Goal: Transaction & Acquisition: Purchase product/service

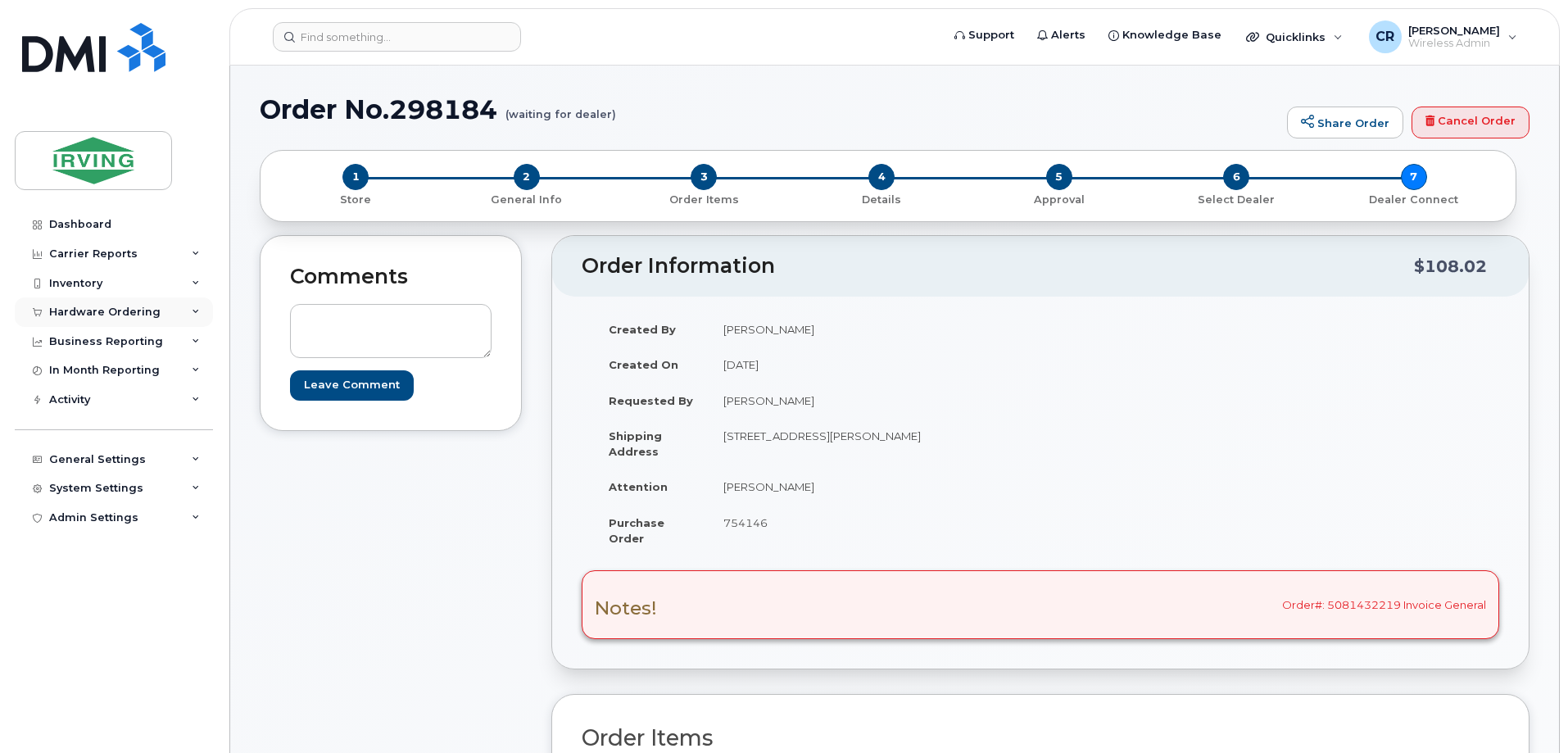
click at [70, 307] on div "Hardware Ordering" at bounding box center [105, 311] width 112 height 13
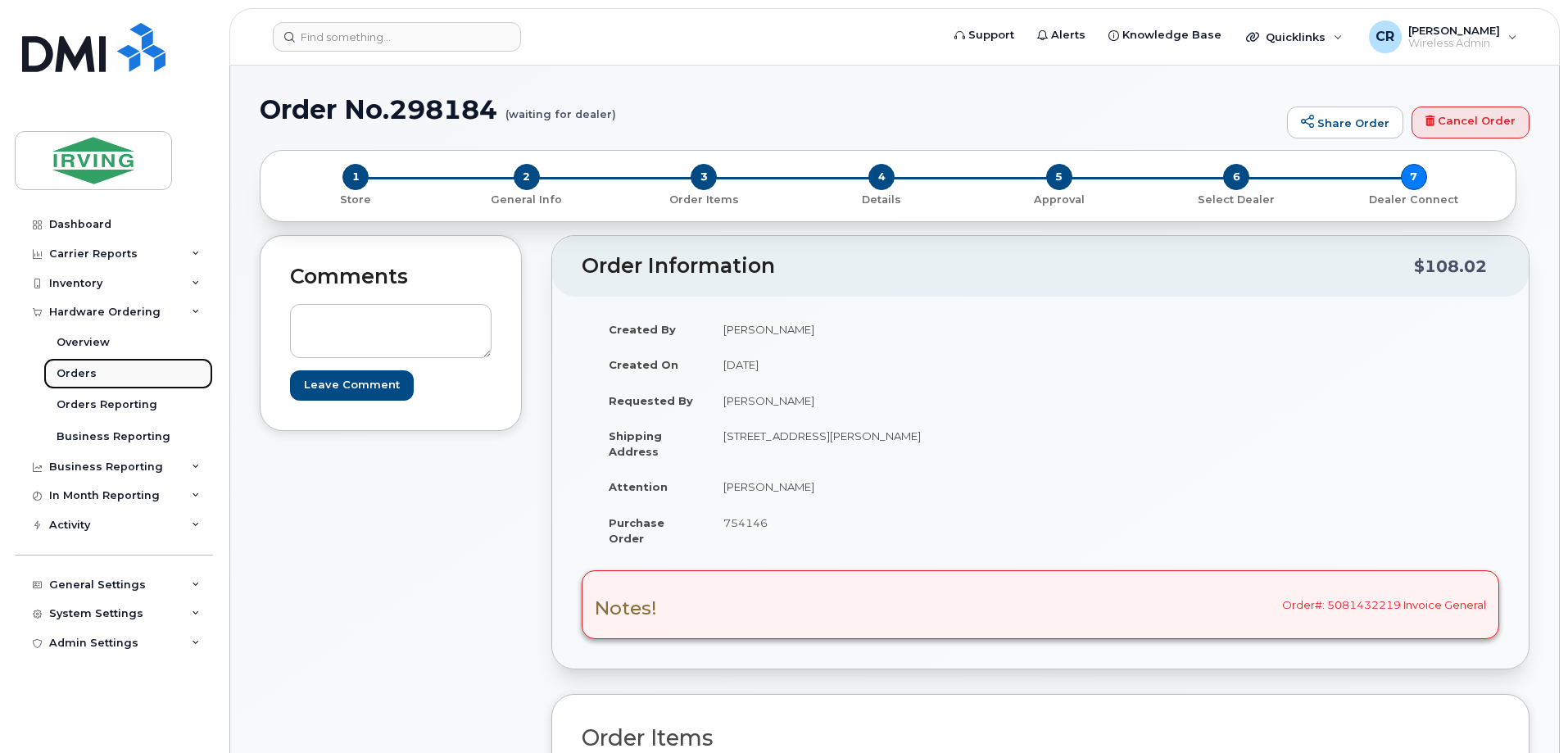
click at [78, 371] on div "Orders" at bounding box center [76, 373] width 40 height 15
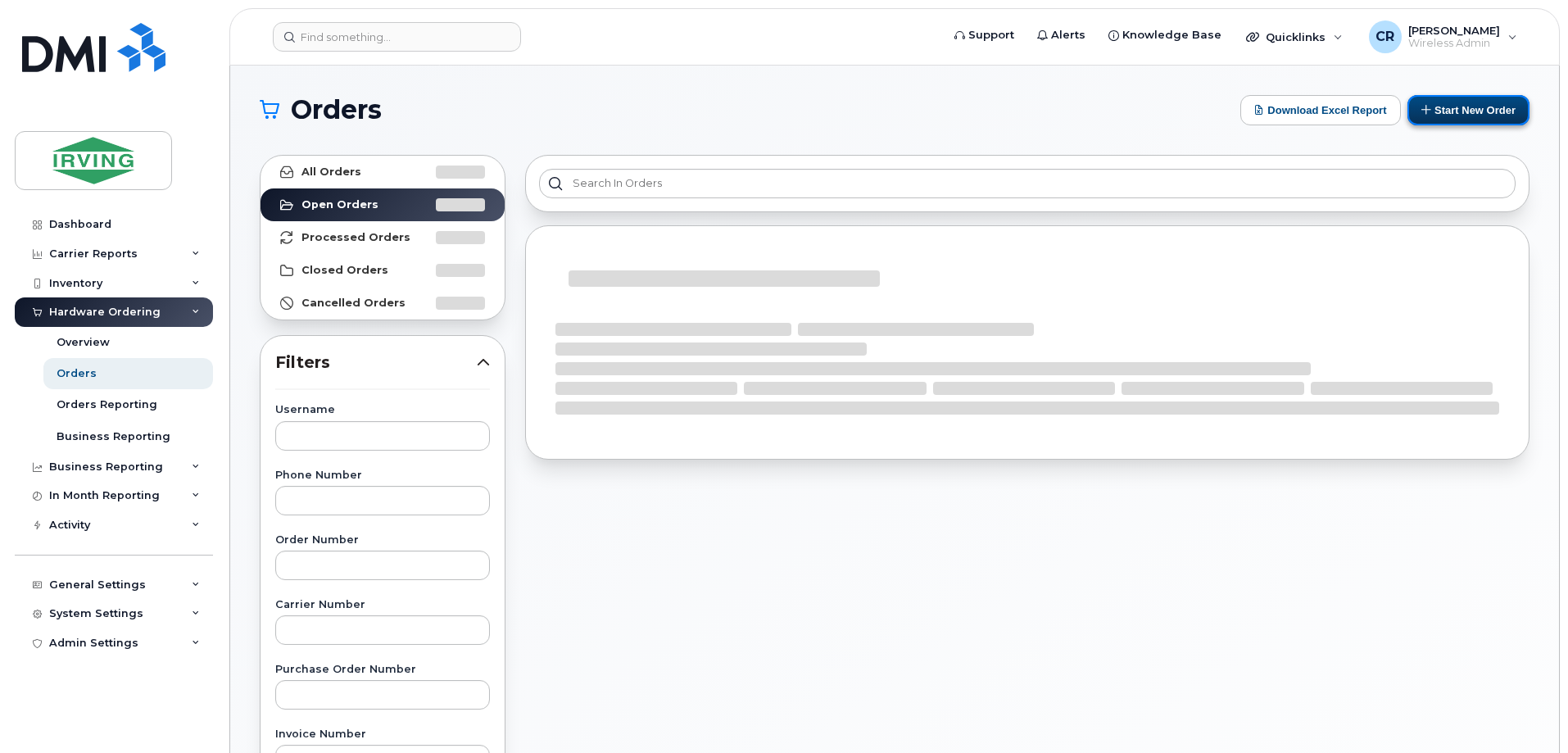
click at [1305, 116] on button "Start New Order" at bounding box center [1468, 110] width 122 height 30
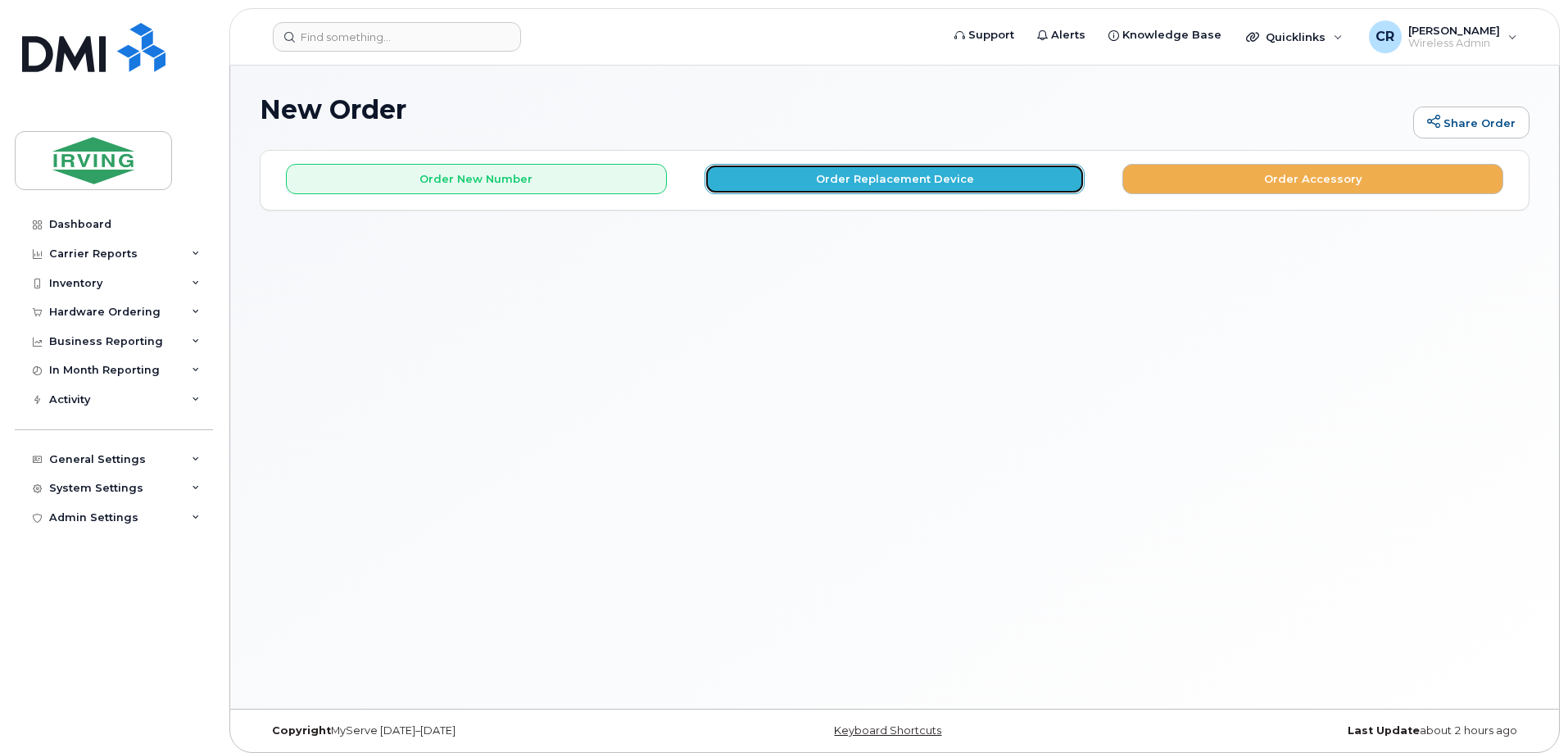
click at [939, 185] on button "Order Replacement Device" at bounding box center [894, 178] width 381 height 30
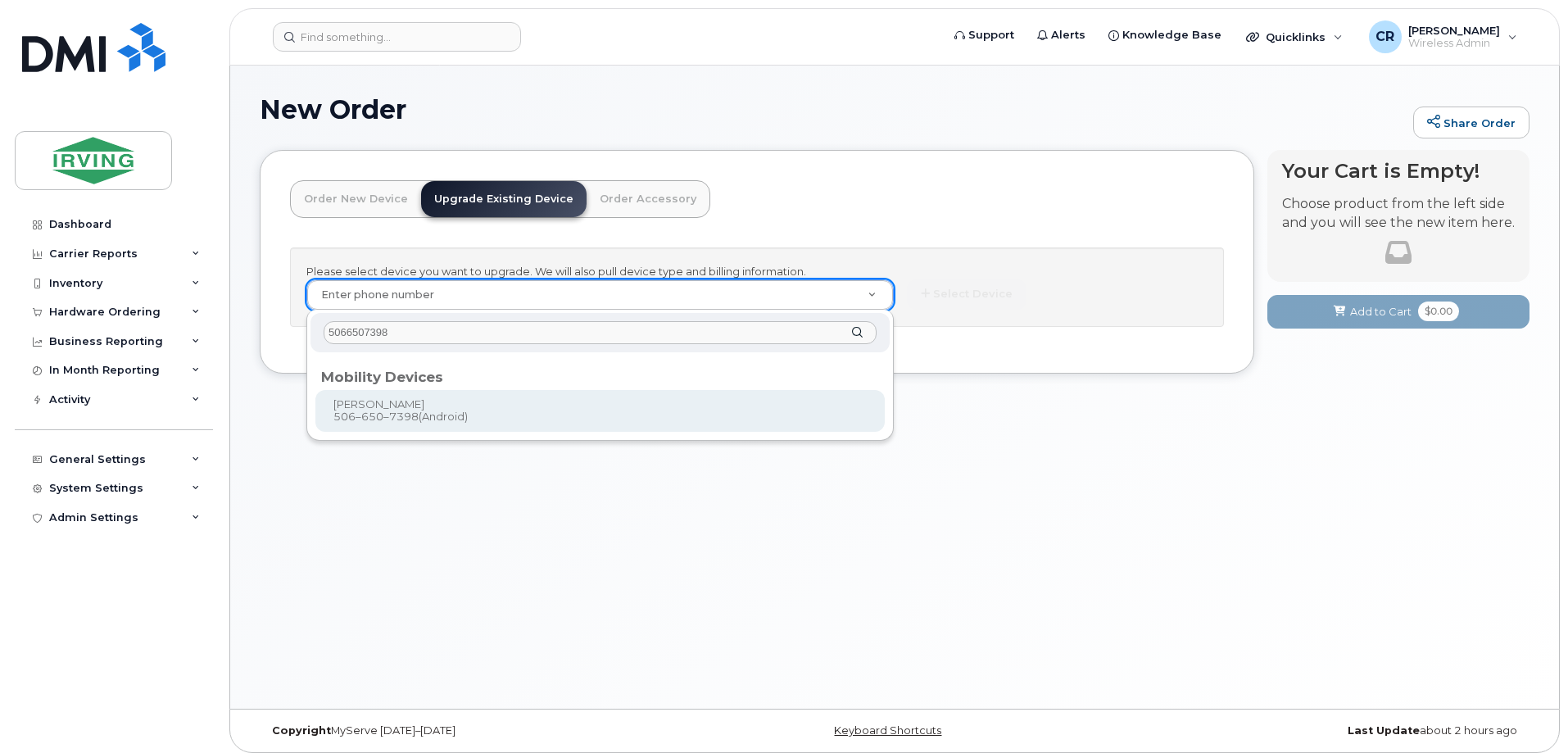
type input "5066507398"
type input "696693"
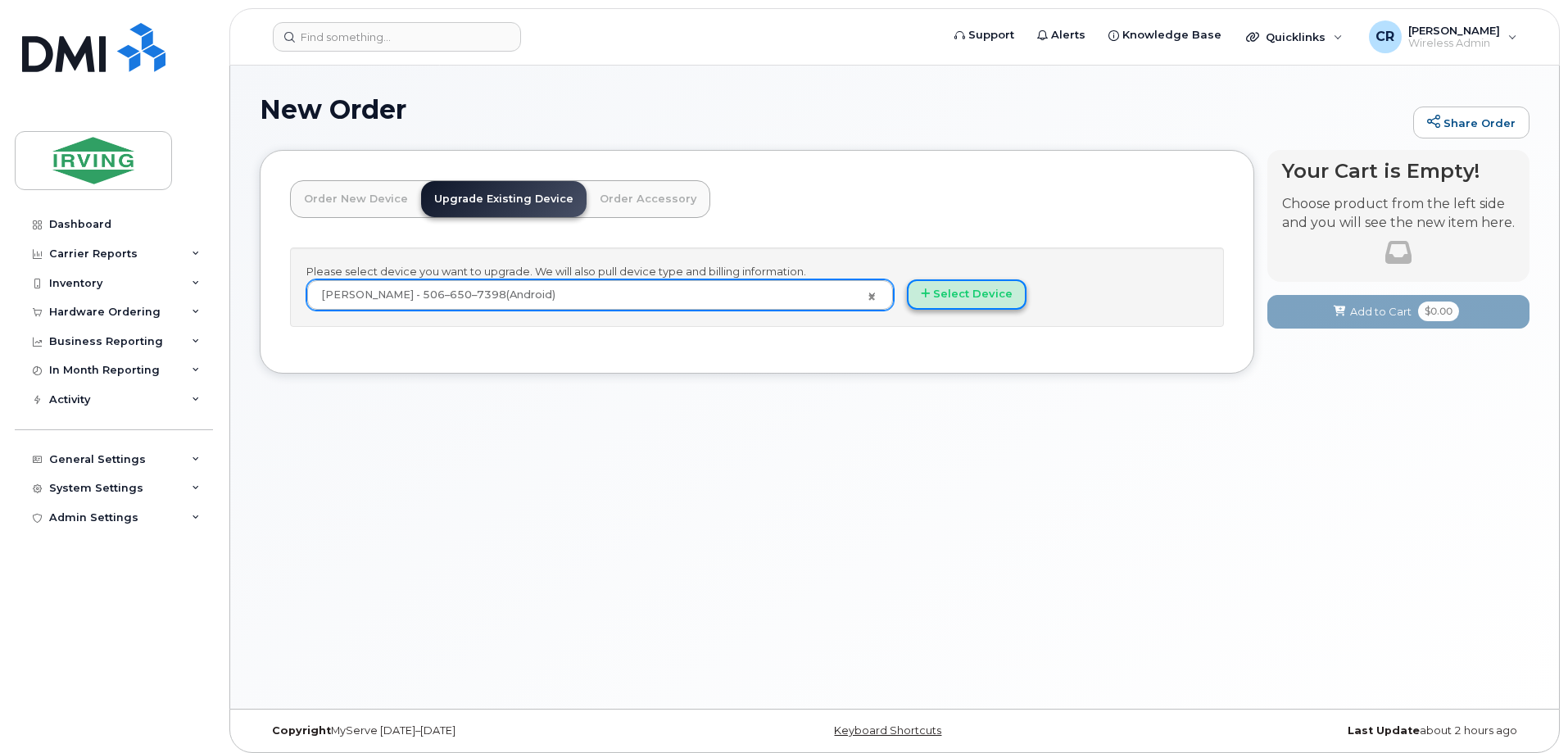
click at [998, 290] on button "Select Device" at bounding box center [967, 294] width 119 height 30
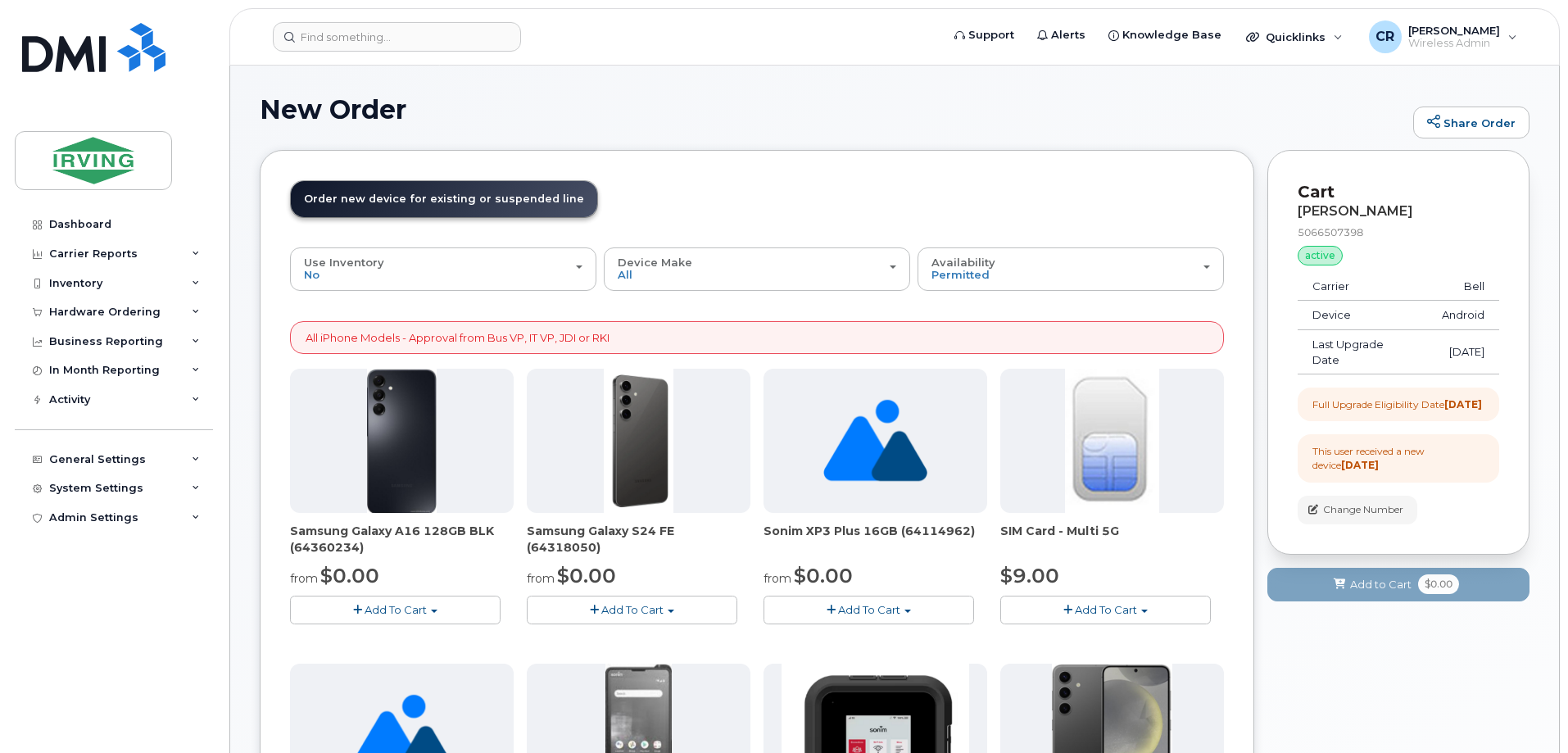
click at [621, 608] on span "Add To Cart" at bounding box center [633, 609] width 63 height 13
click at [620, 633] on link "$0.00 - 3 year term - voice & data plan (128GB)" at bounding box center [673, 639] width 284 height 21
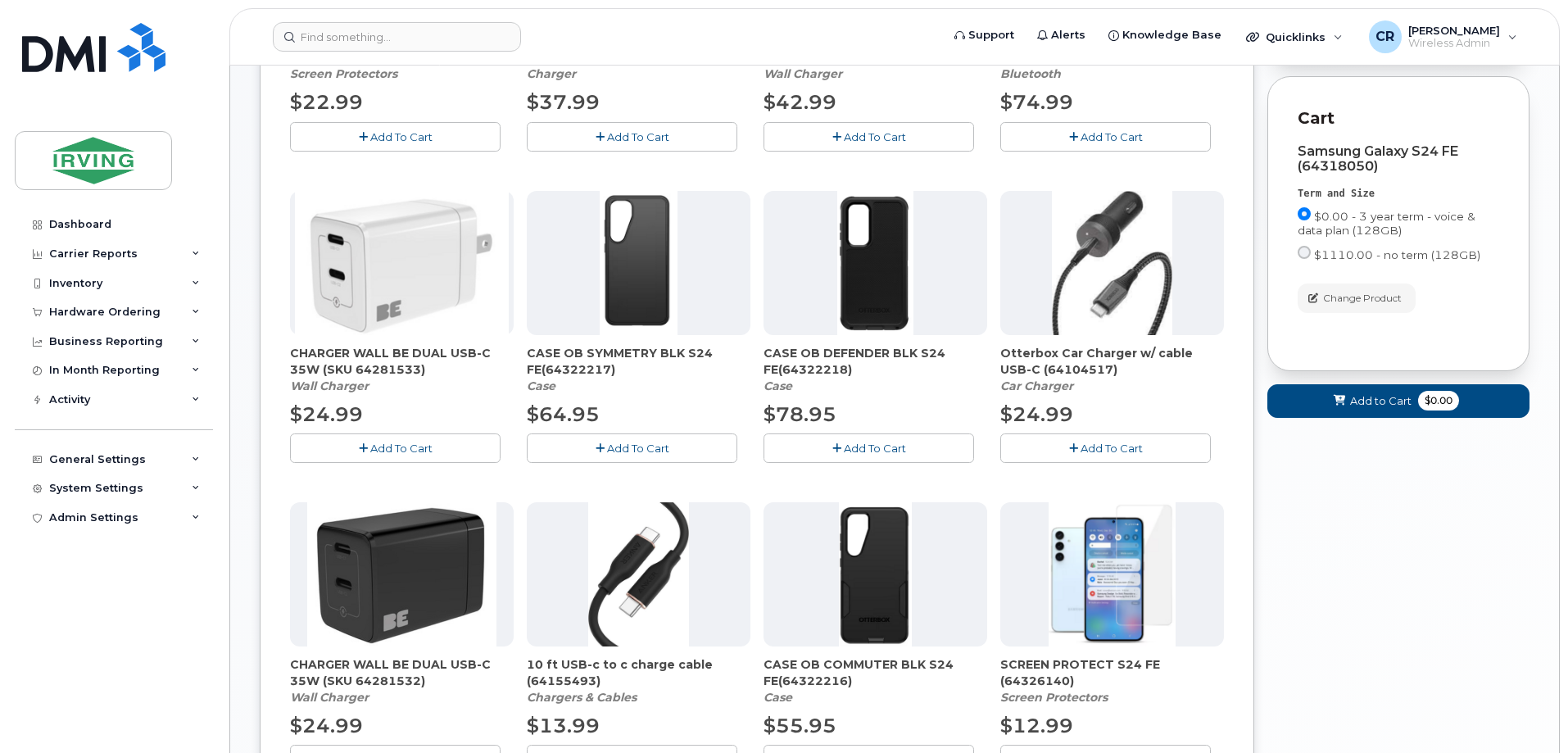
scroll to position [573, 0]
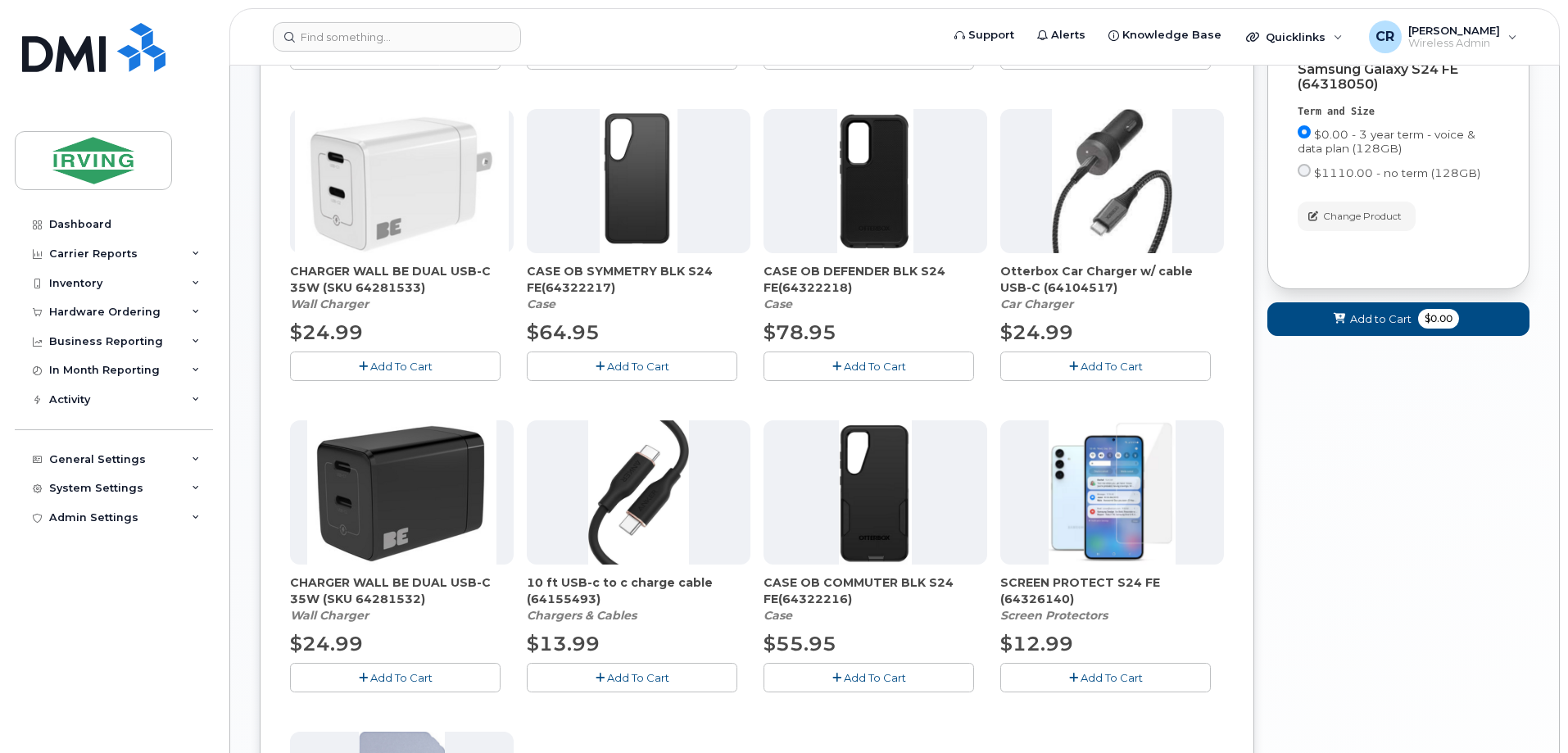
click at [1100, 673] on span "Add To Cart" at bounding box center [1112, 677] width 63 height 13
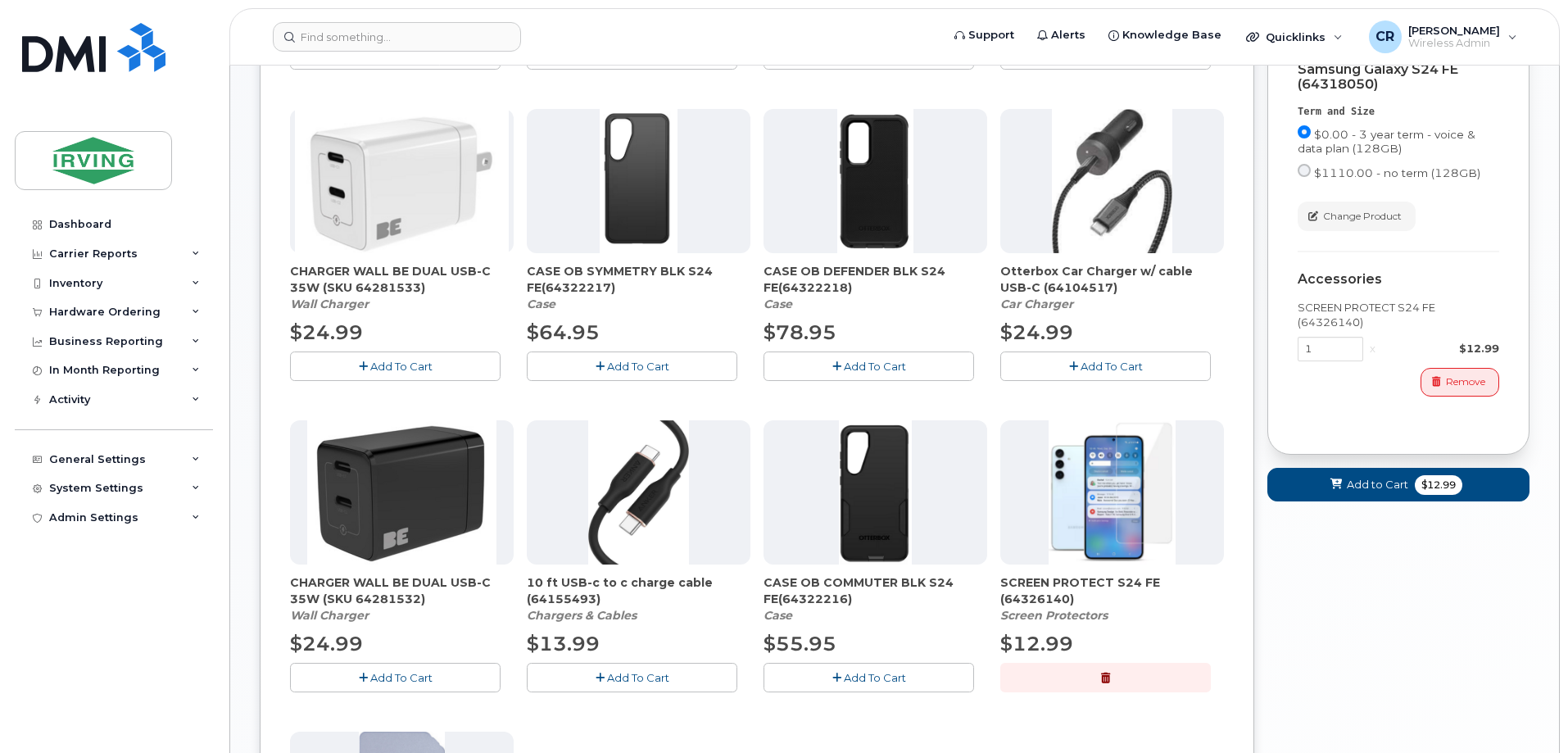
click at [813, 682] on button "Add To Cart" at bounding box center [868, 677] width 211 height 28
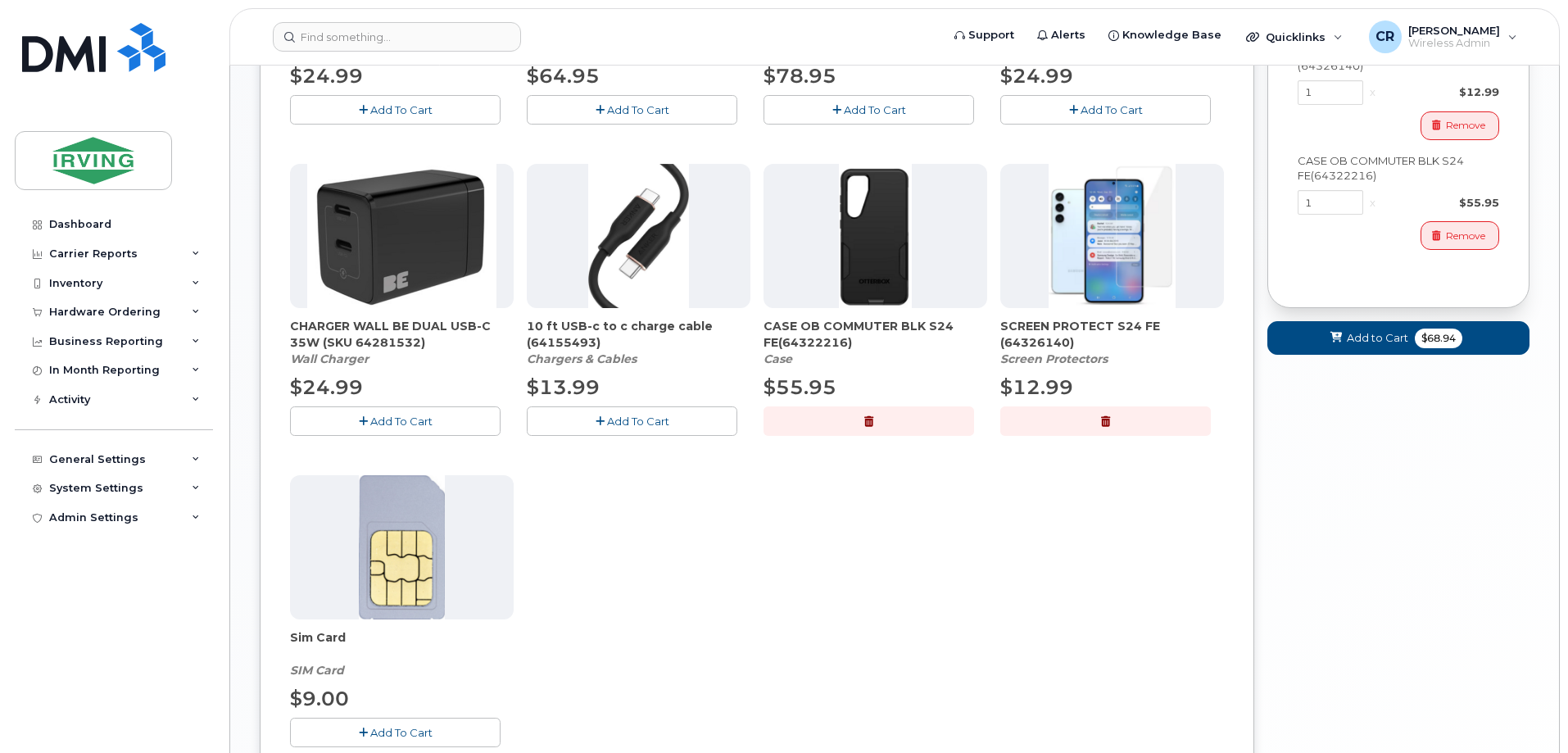
scroll to position [819, 0]
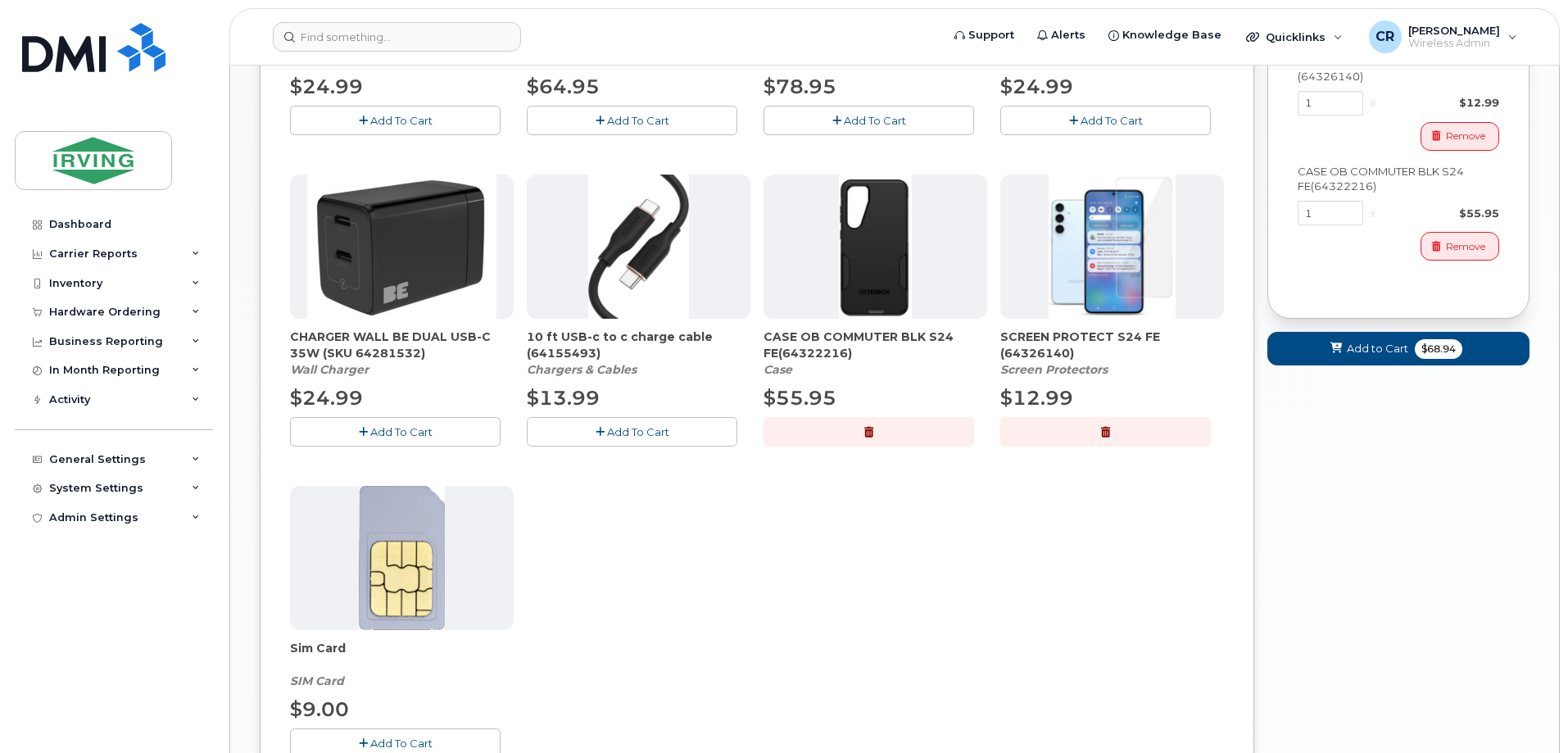
click at [384, 425] on span "Add To Cart" at bounding box center [402, 431] width 63 height 13
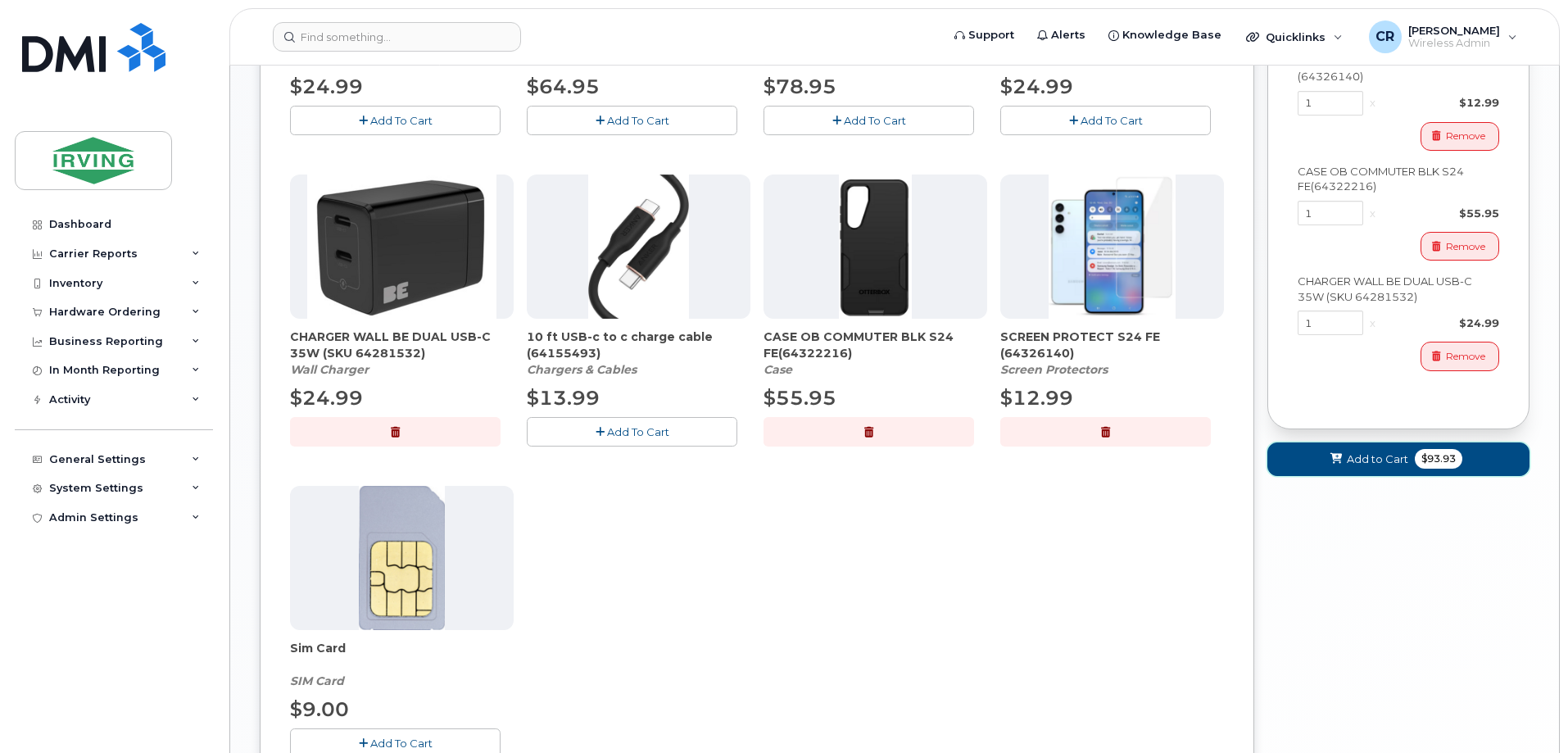
click at [1435, 468] on span "$93.93" at bounding box center [1438, 458] width 48 height 20
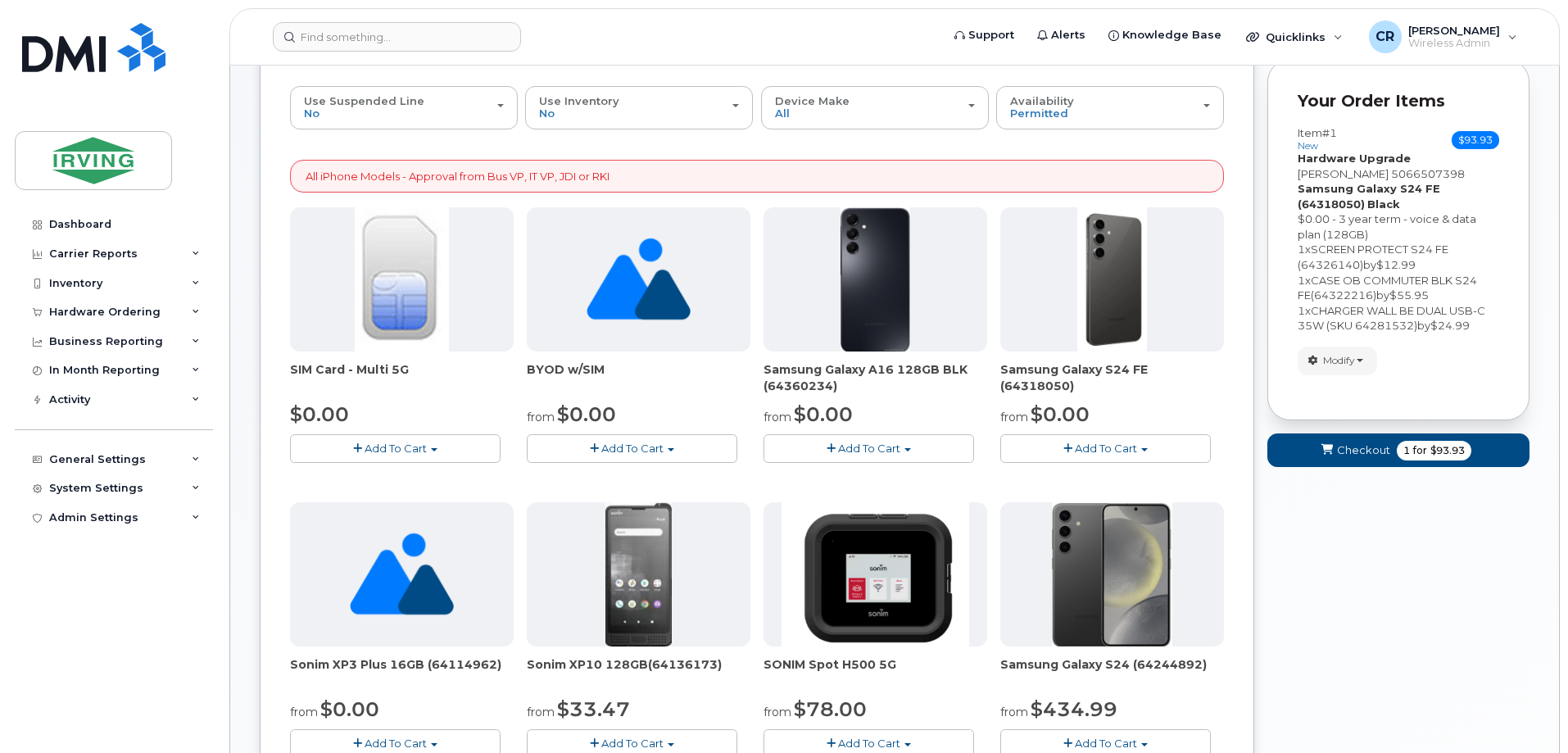
scroll to position [0, 0]
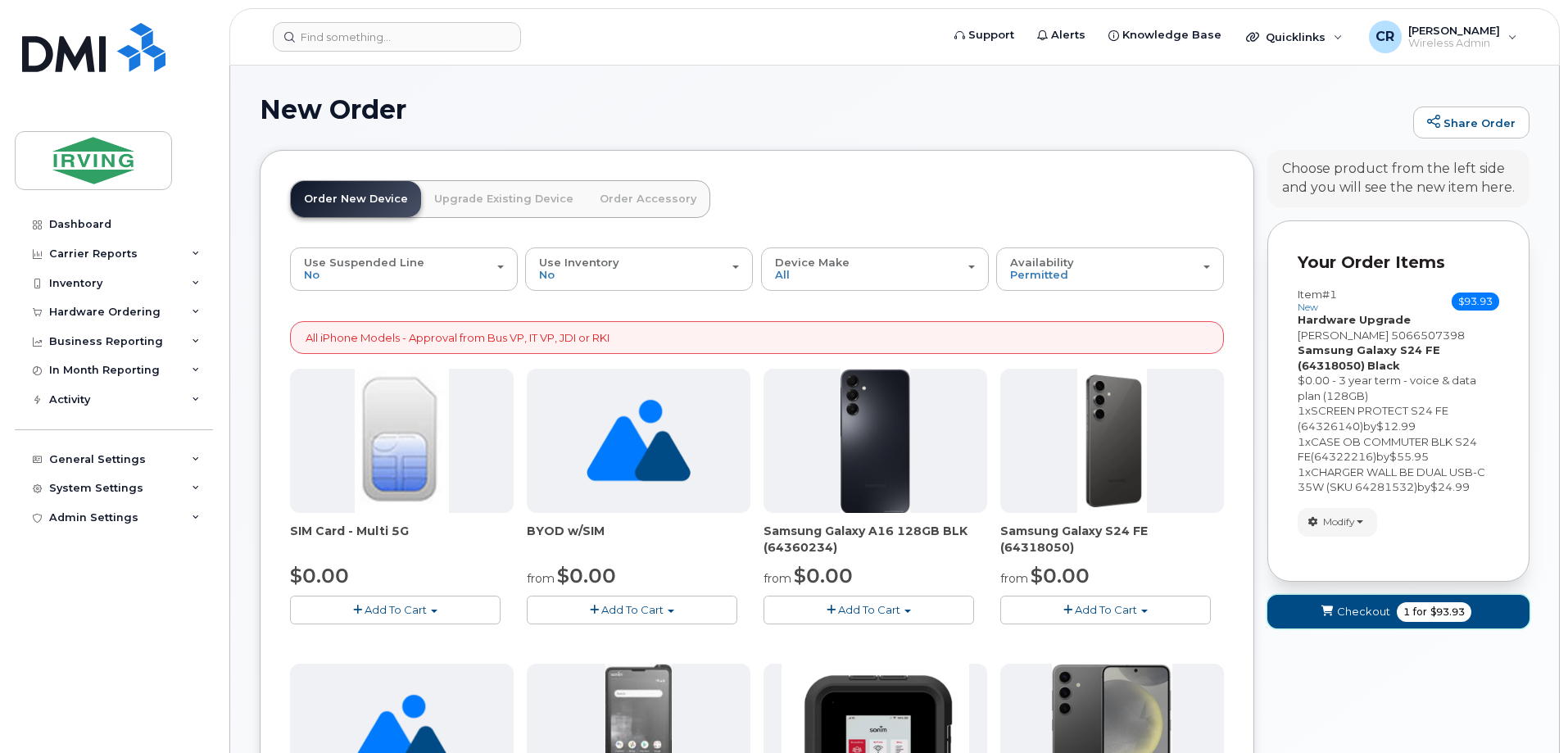
click at [1405, 610] on span "1" at bounding box center [1406, 611] width 7 height 15
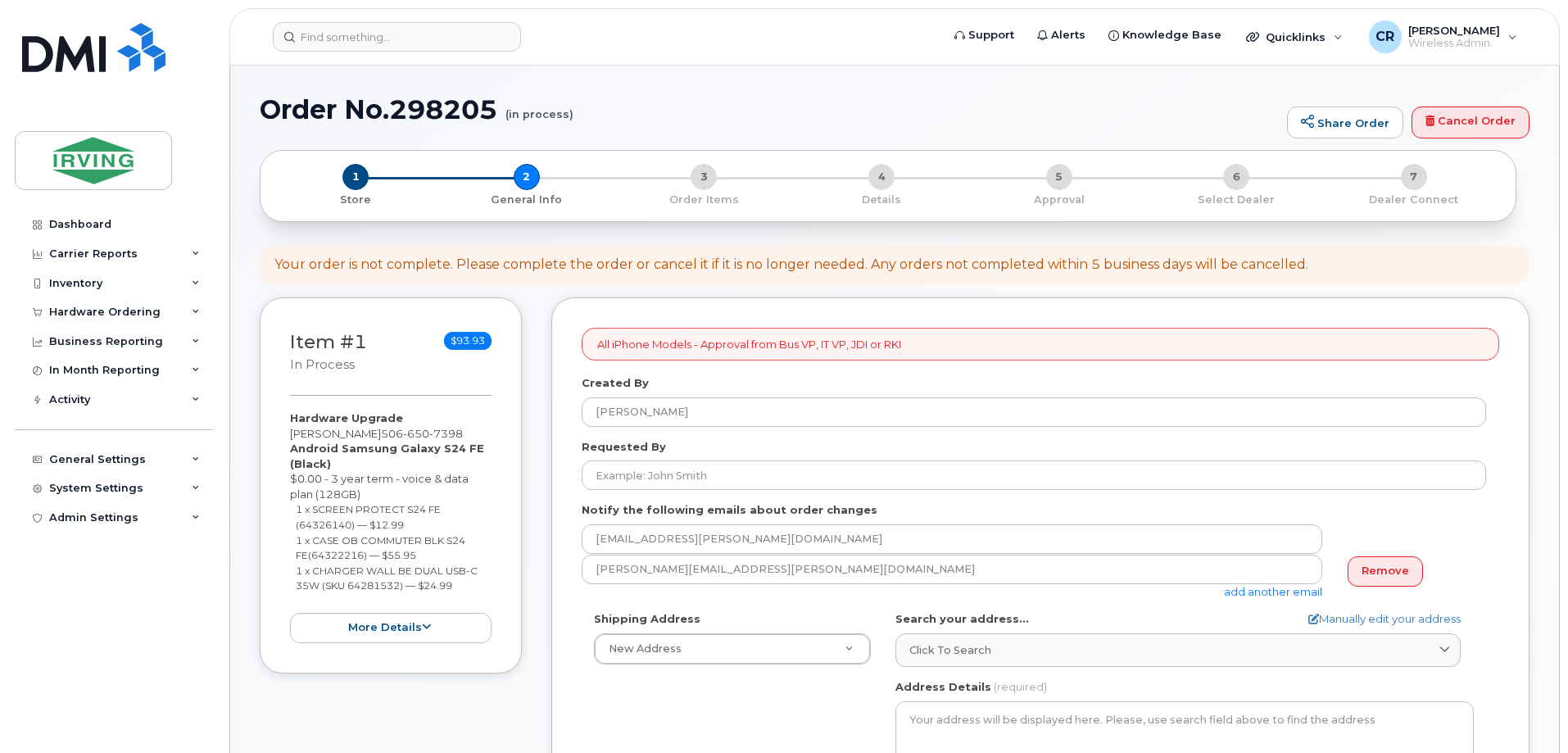
select select
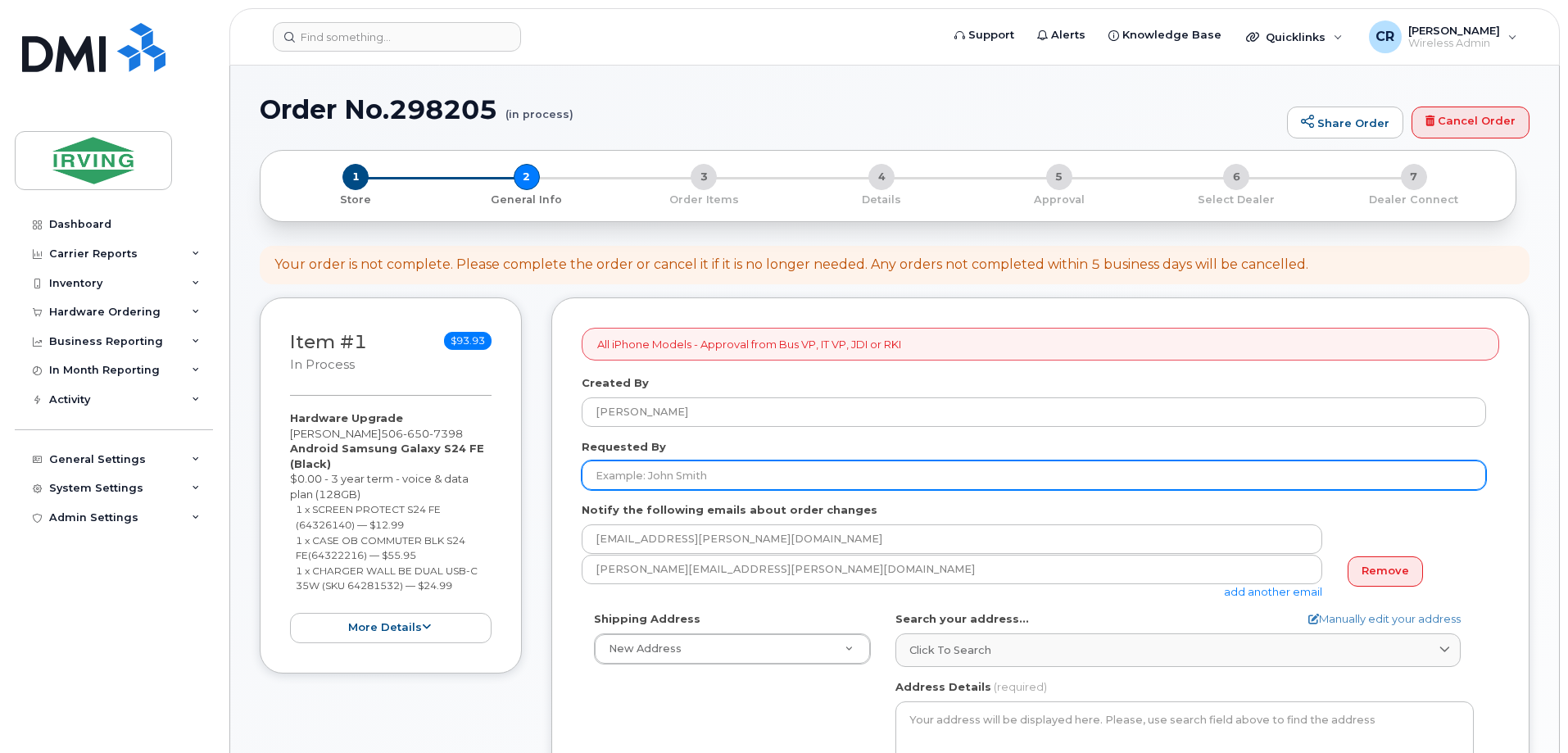
click at [663, 473] on input "Requested By" at bounding box center [1033, 475] width 904 height 29
type input "Chrissy Bradley Ryan"
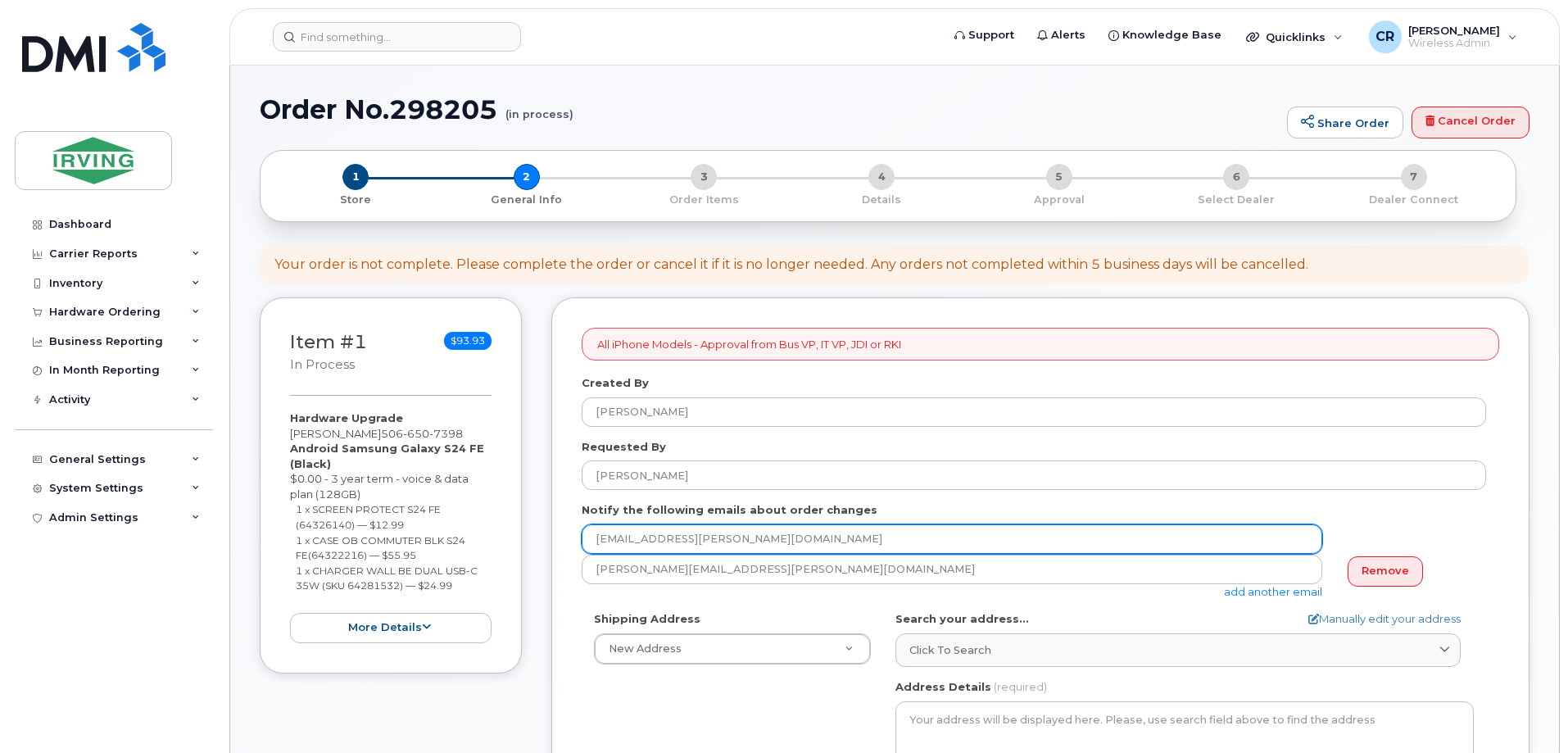
drag, startPoint x: 766, startPoint y: 542, endPoint x: 298, endPoint y: 481, distance: 472.0
type input "jdiswitchboard@jdirving.com"
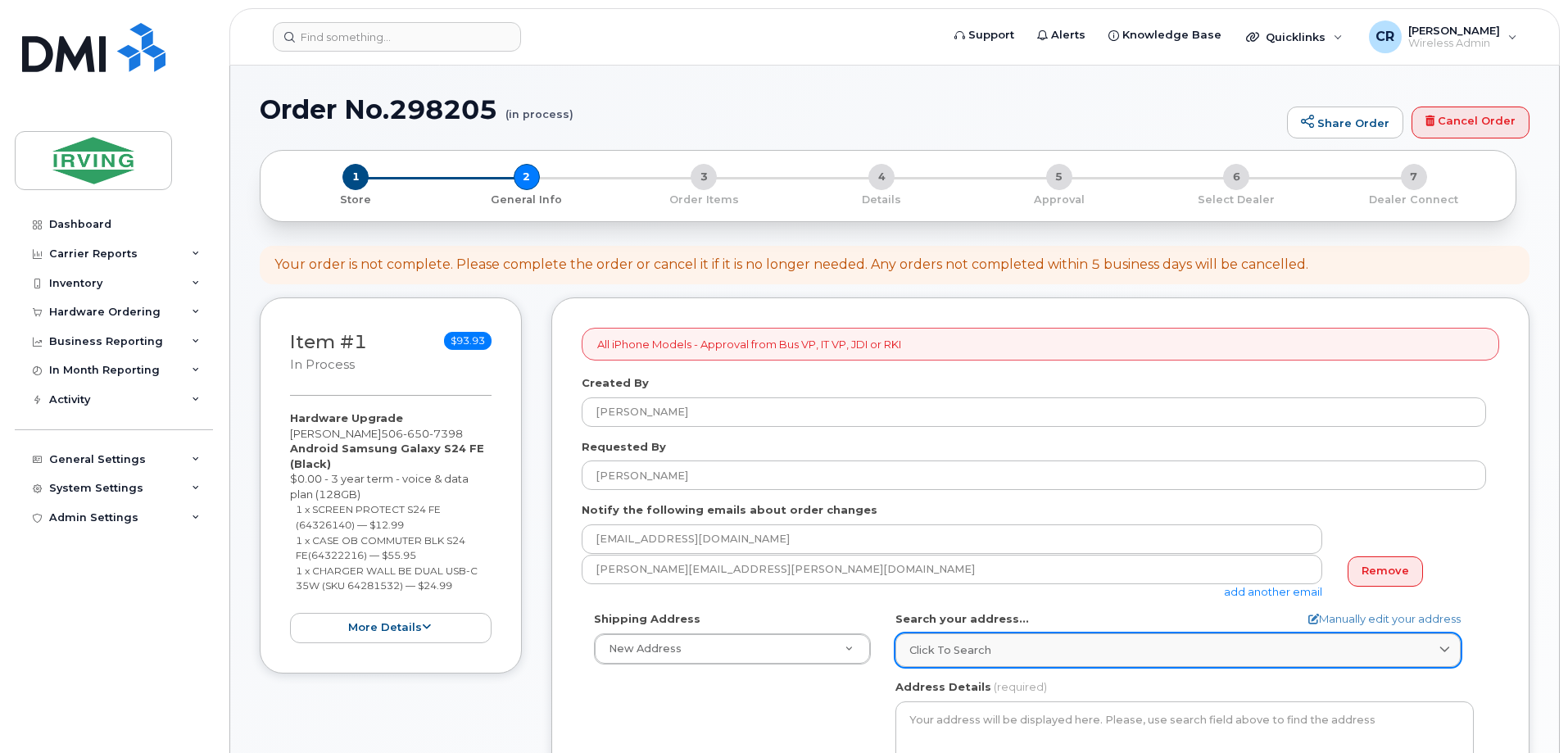
click at [937, 641] on link "Click to search" at bounding box center [1177, 649] width 565 height 33
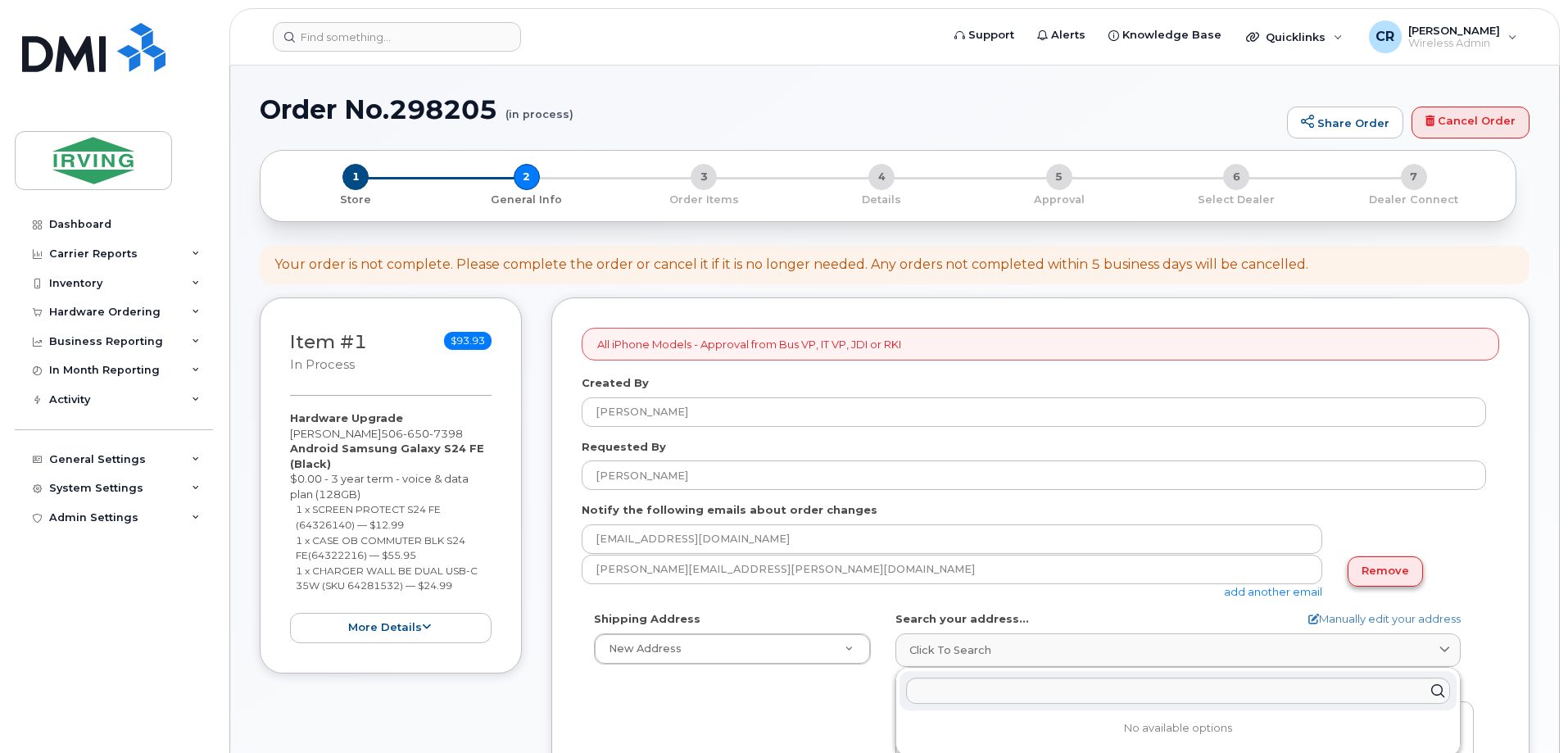
click at [1389, 576] on link "Remove" at bounding box center [1385, 571] width 75 height 30
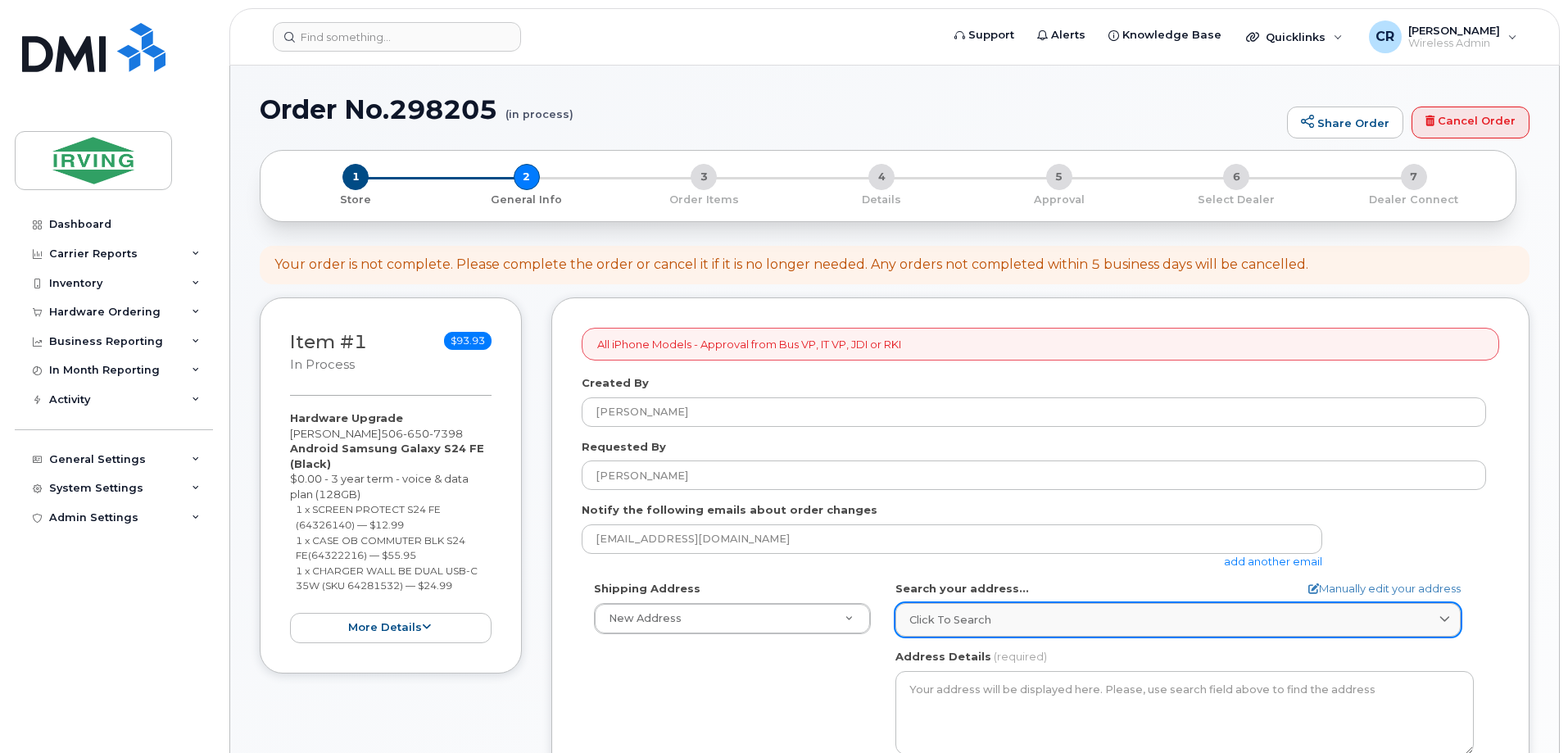
click at [935, 628] on span "Click to search" at bounding box center [950, 620] width 82 height 16
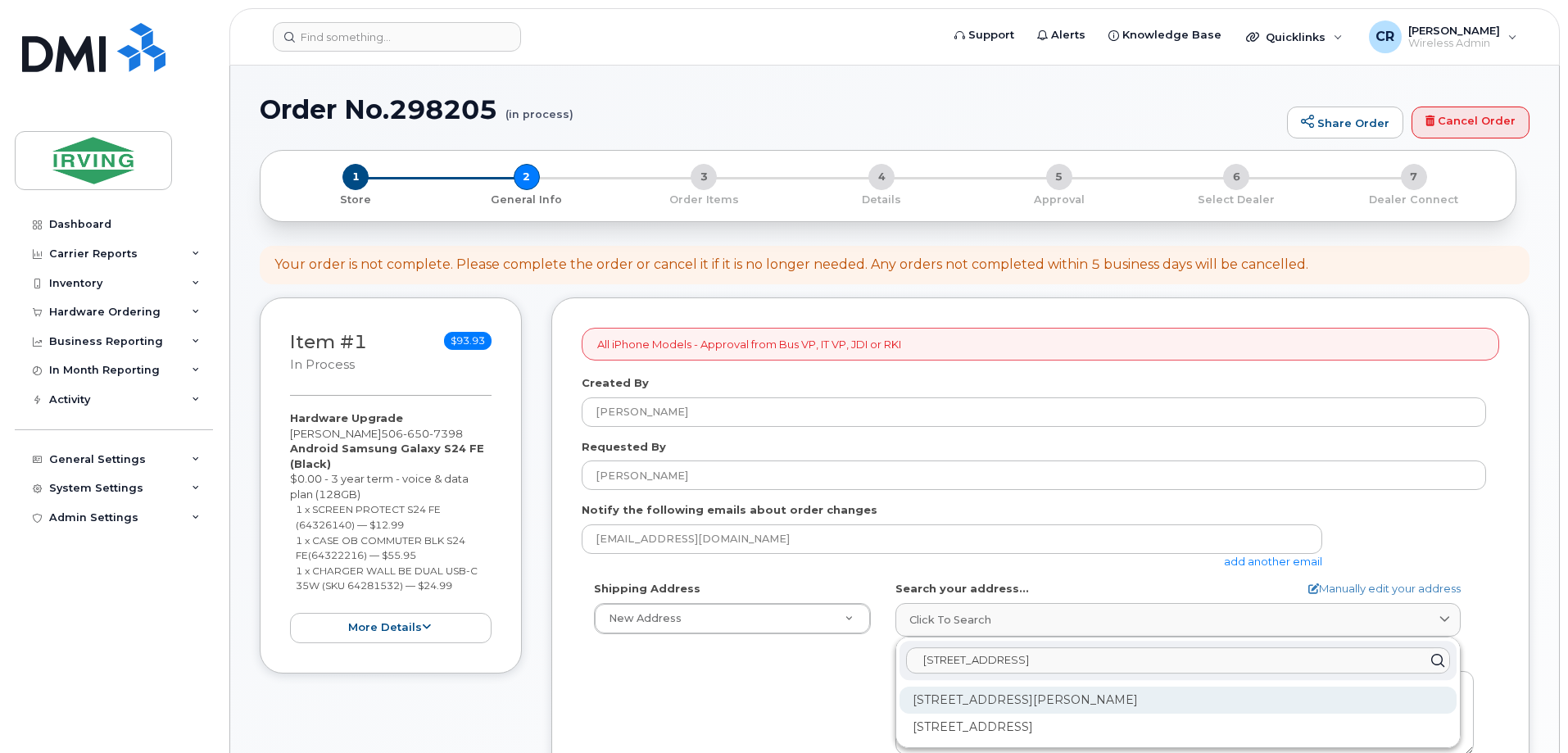
type input "300 Union st"
click at [1101, 693] on div "300 Union St Saint John NB E2L 4Z2" at bounding box center [1177, 700] width 557 height 27
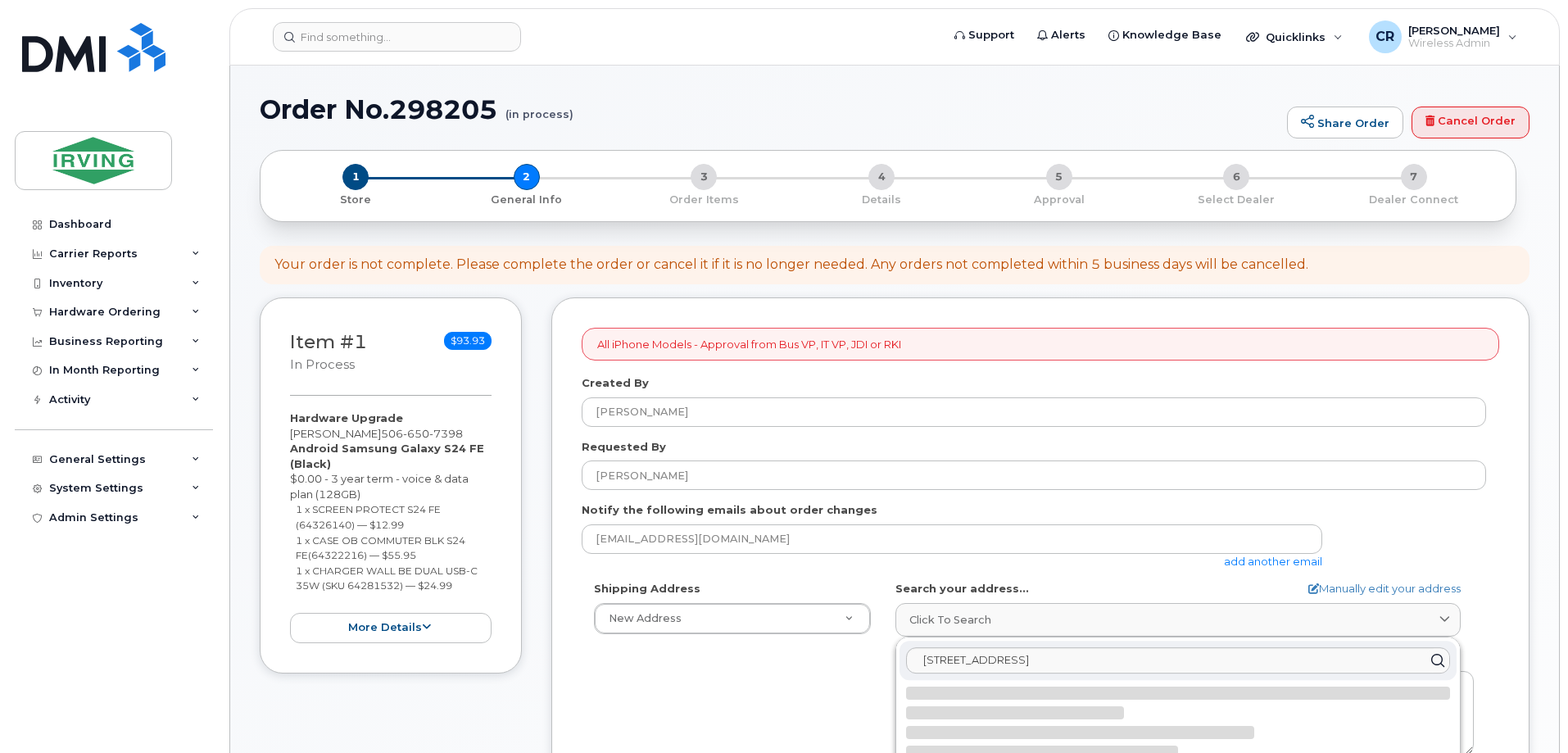
select select
type textarea "300 Union St SAINT JOHN NB E2L 4Z2 CANADA"
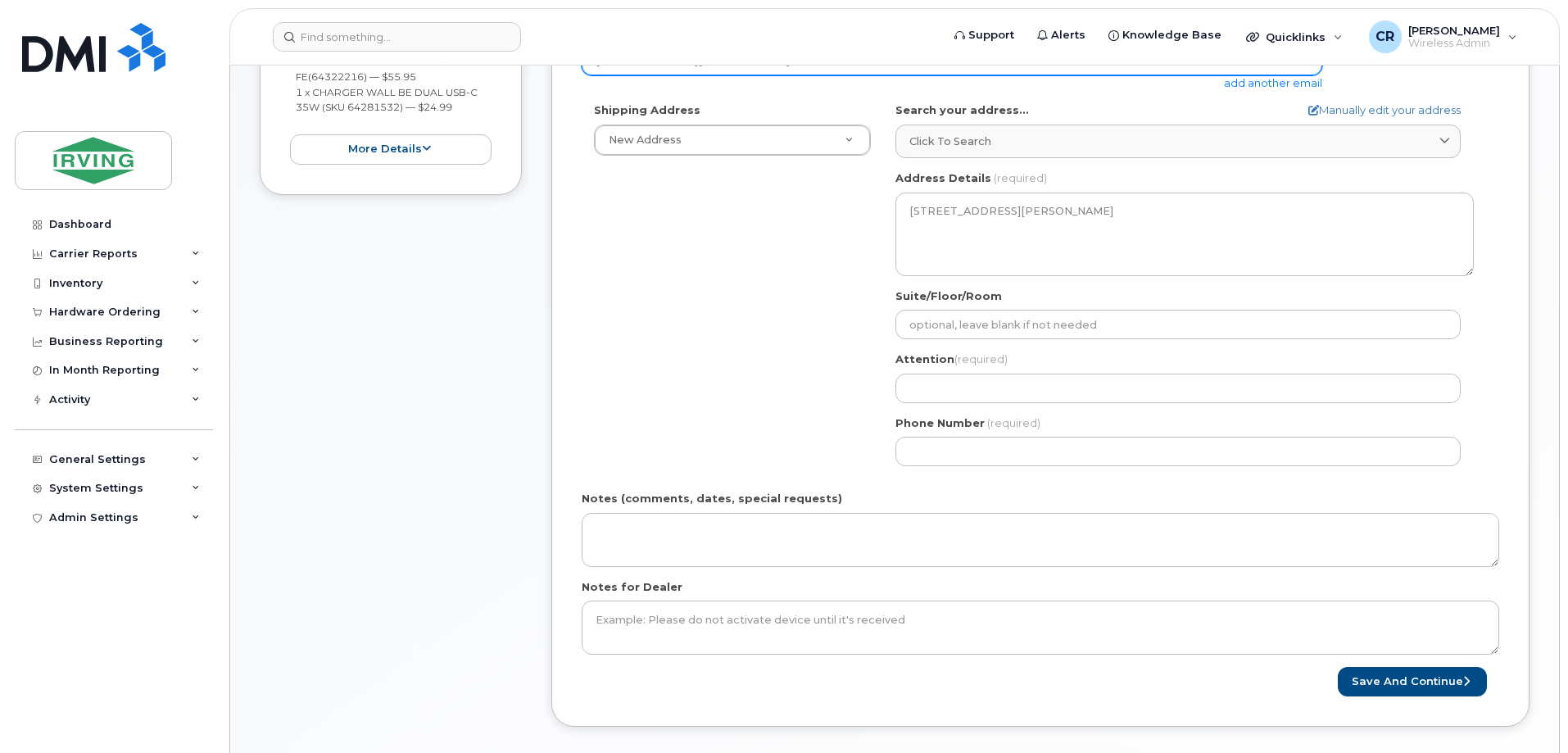
scroll to position [492, 0]
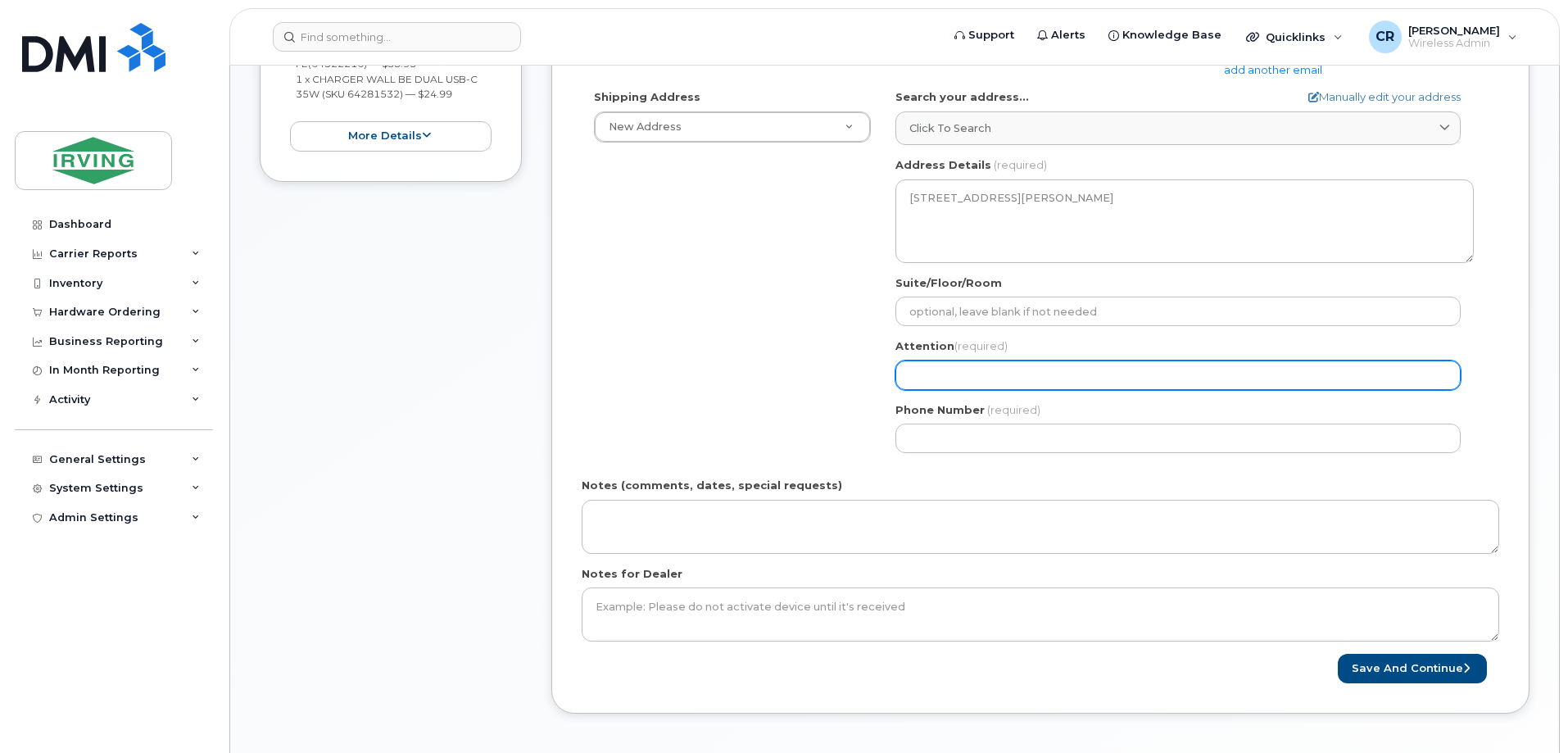
click at [958, 381] on input "Attention (required)" at bounding box center [1177, 375] width 565 height 29
select select
type input "h"
select select
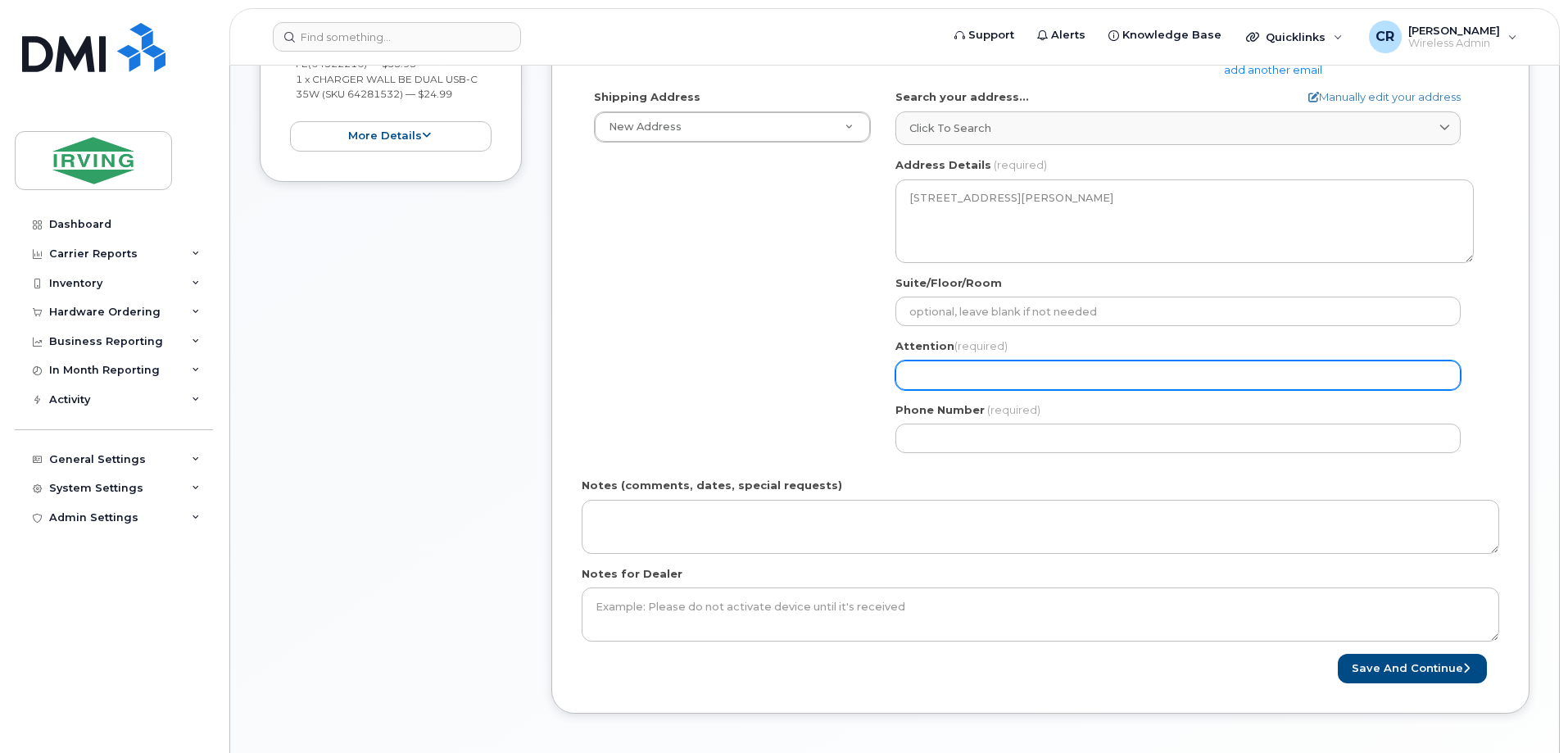
type input "C"
select select
type input "Ch"
select select
type input "Chr"
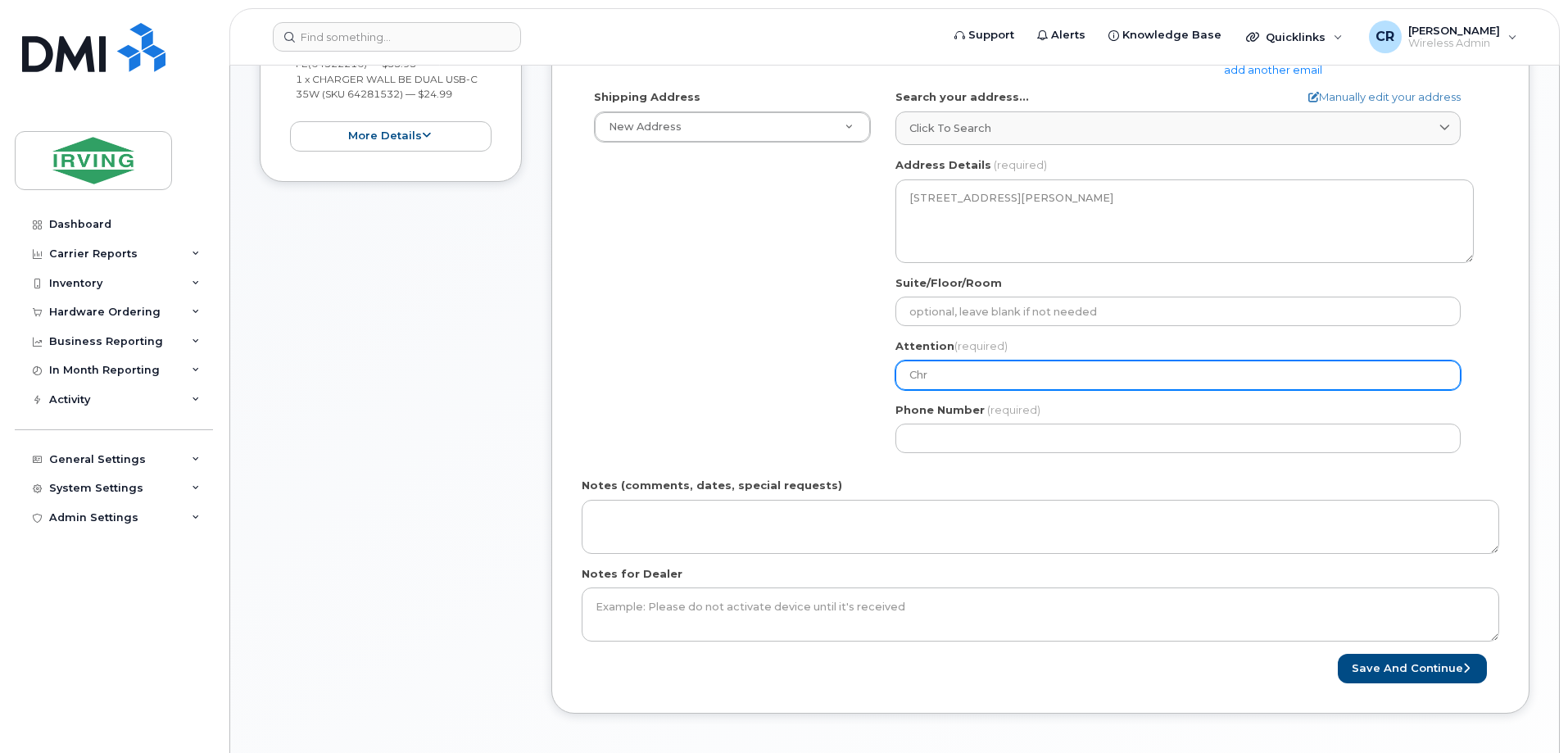
select select
type input "Chri"
select select
type input "Chris"
select select
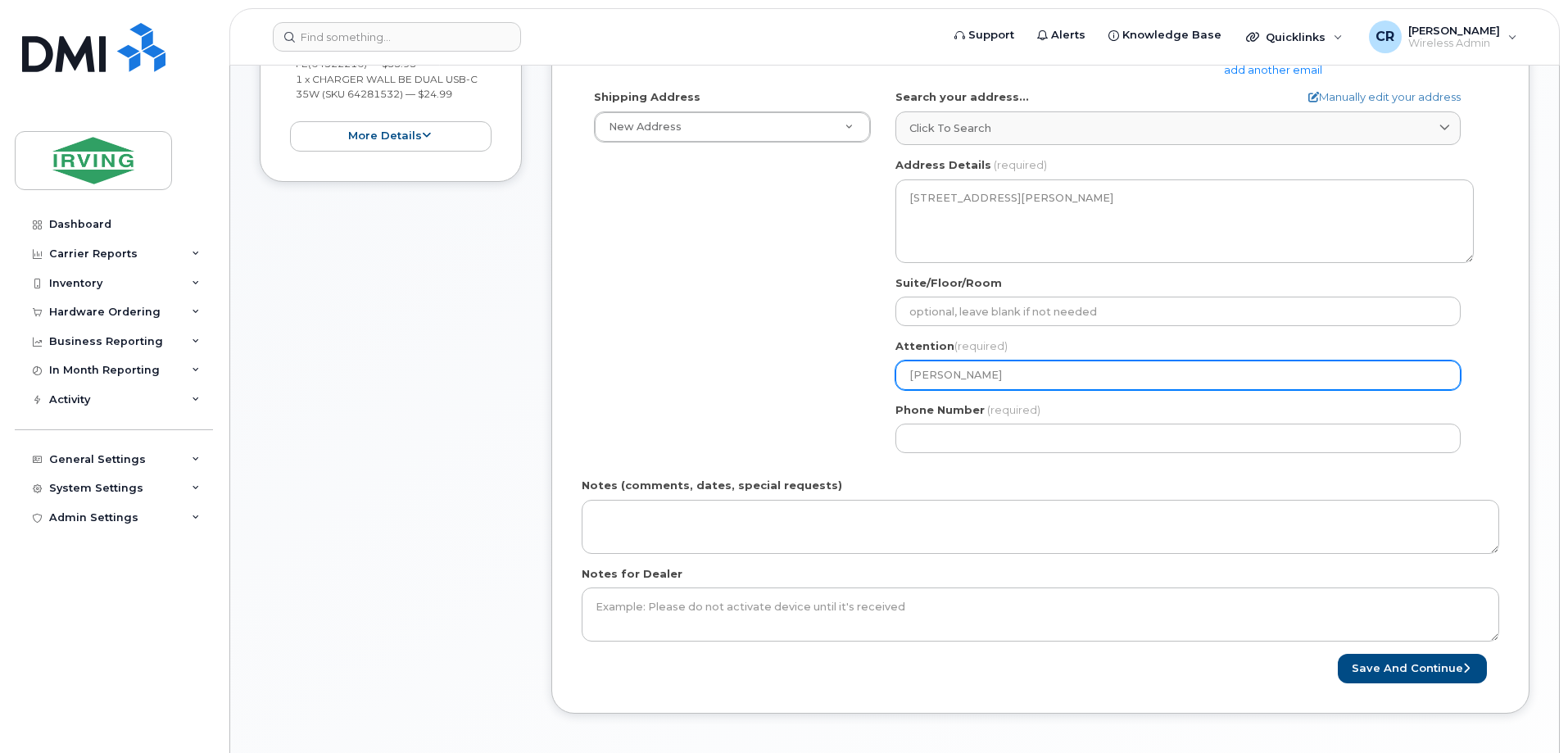
type input "Chriss"
select select
type input "Chrissy Bradley Ryan, 9th Floor"
select select
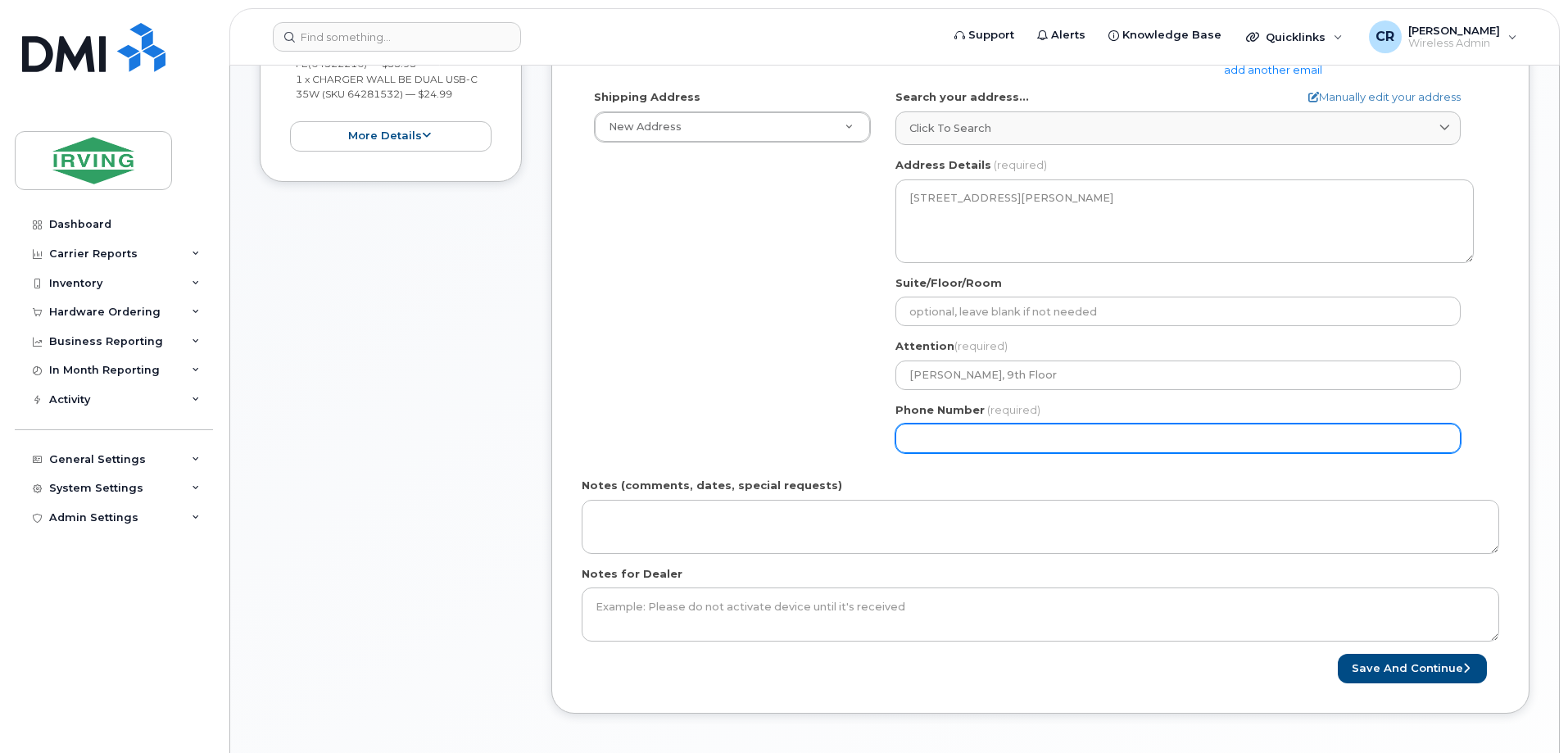
click at [966, 445] on input "Phone Number" at bounding box center [1177, 438] width 565 height 29
type input "506632700"
select select
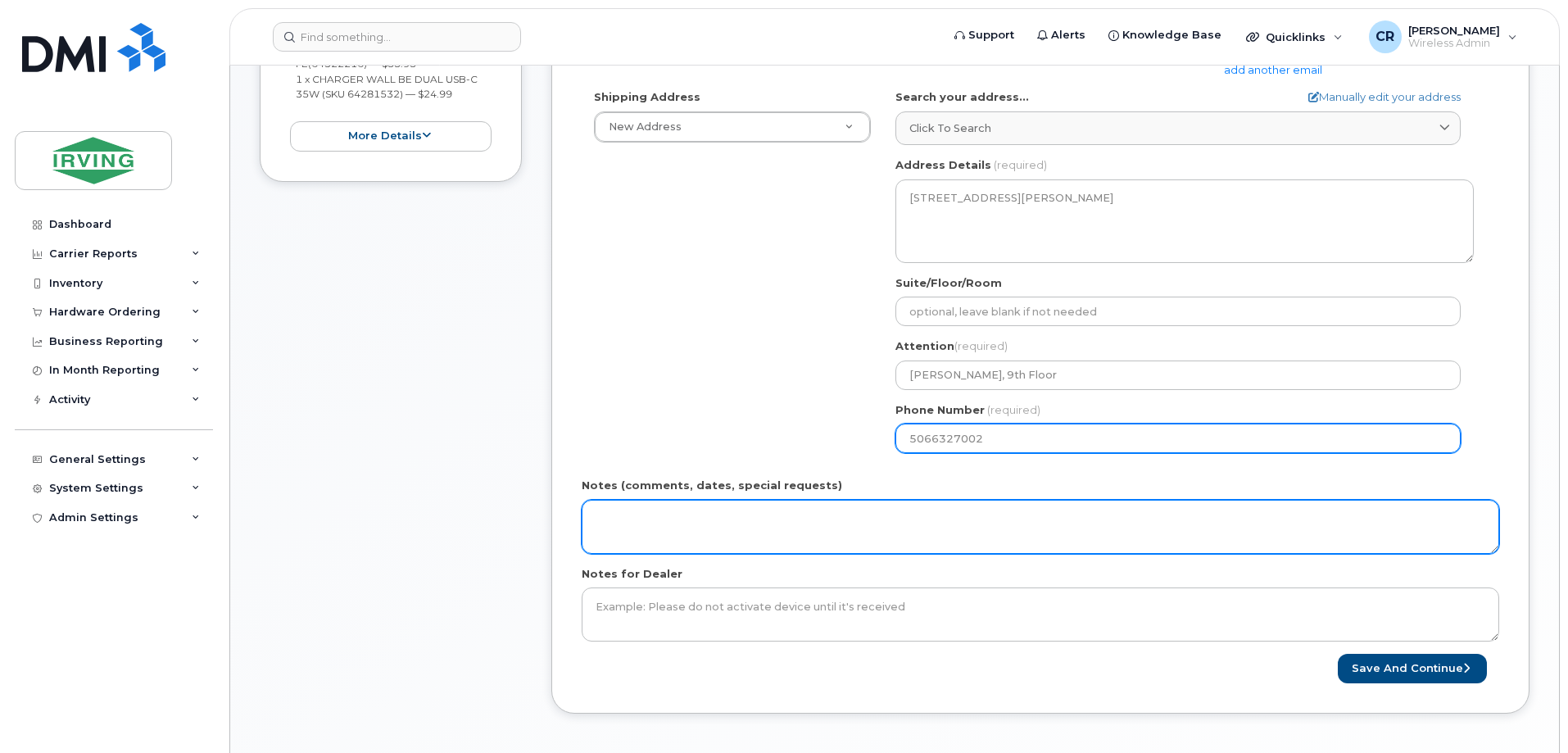
type input "5066327002"
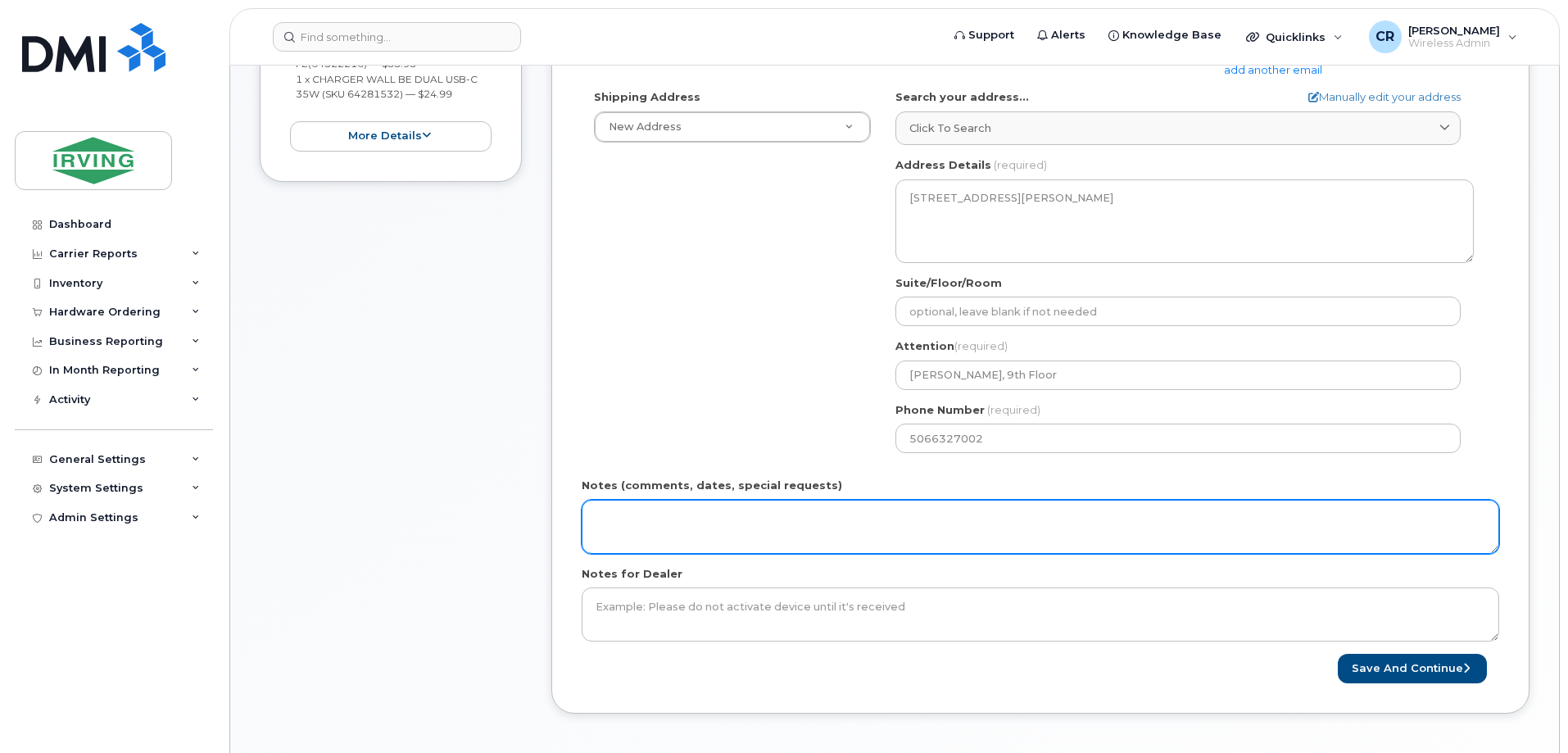
click at [719, 507] on textarea "Notes (comments, dates, special requests)" at bounding box center [1040, 526] width 918 height 54
type textarea "Order#: 5081440576 Invoice General"
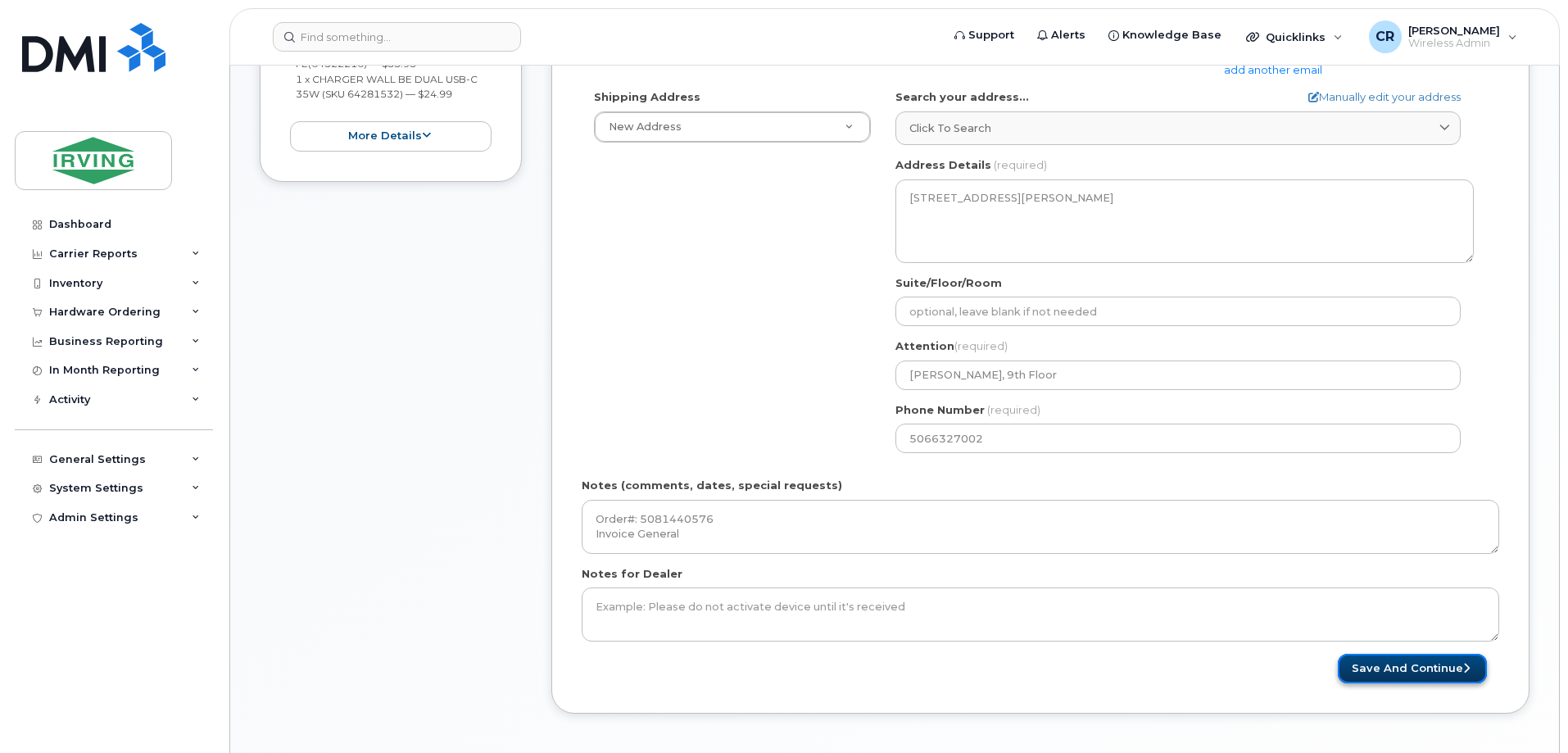
click at [1367, 672] on button "Save and Continue" at bounding box center [1412, 668] width 149 height 30
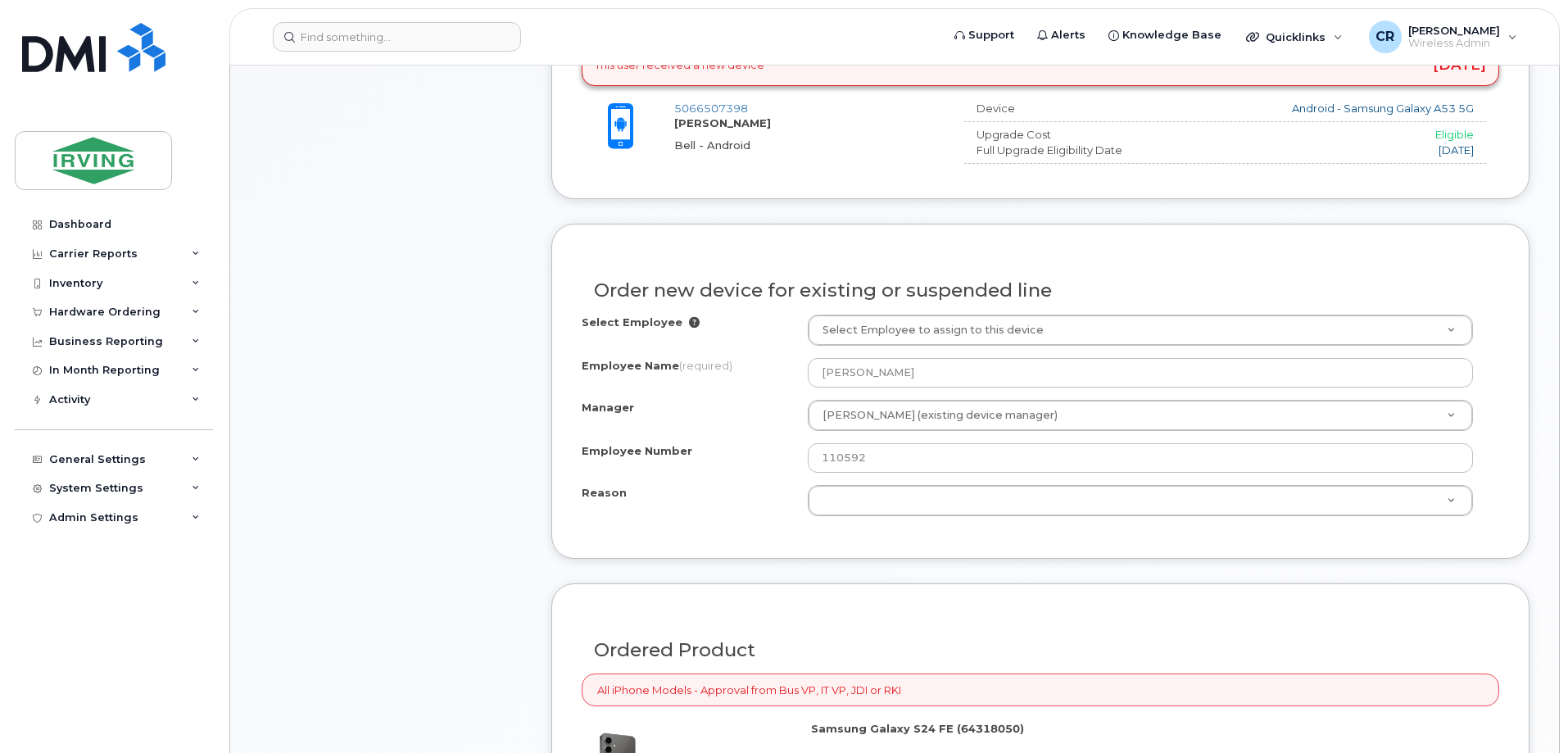
scroll to position [819, 0]
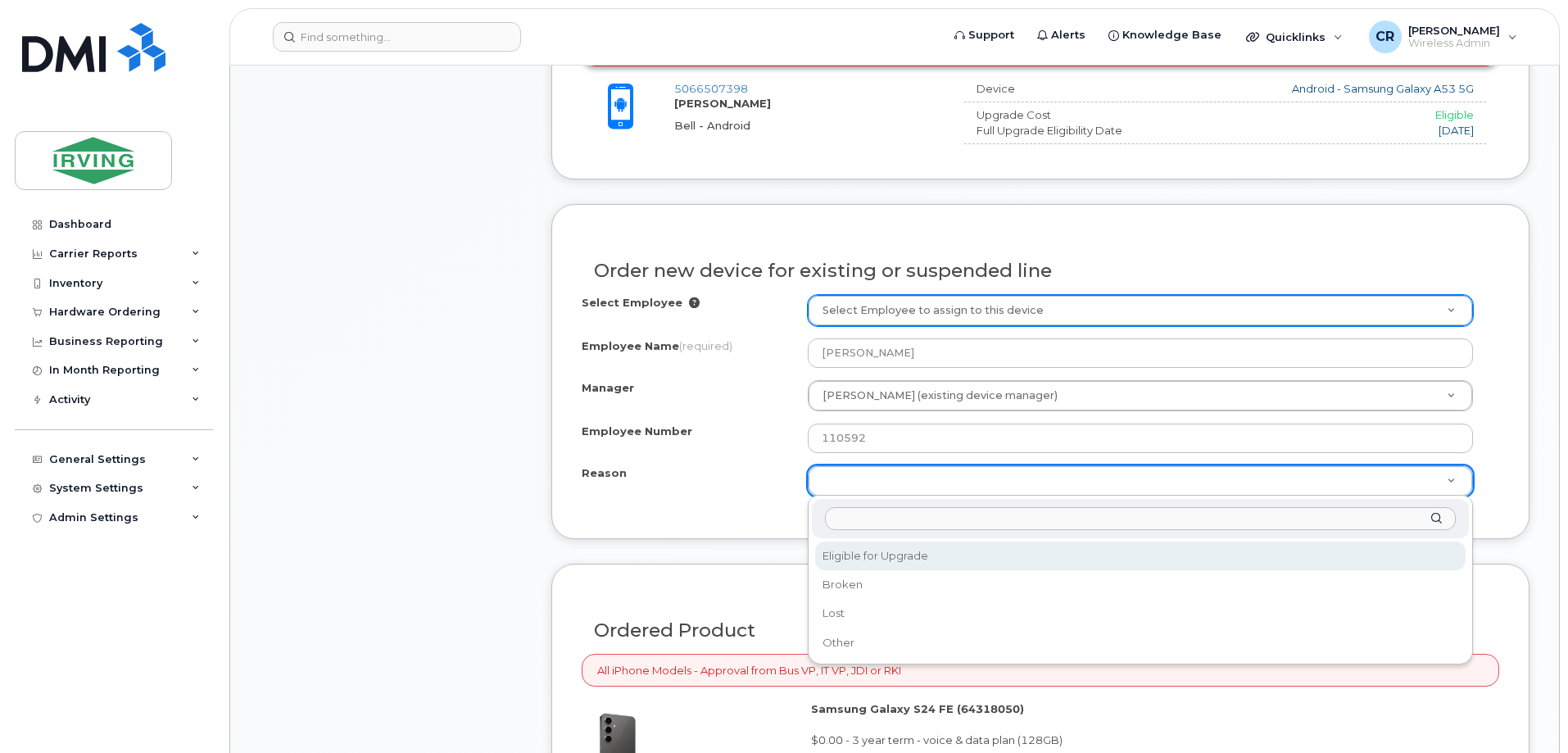
select select "eligible_for_upgrade"
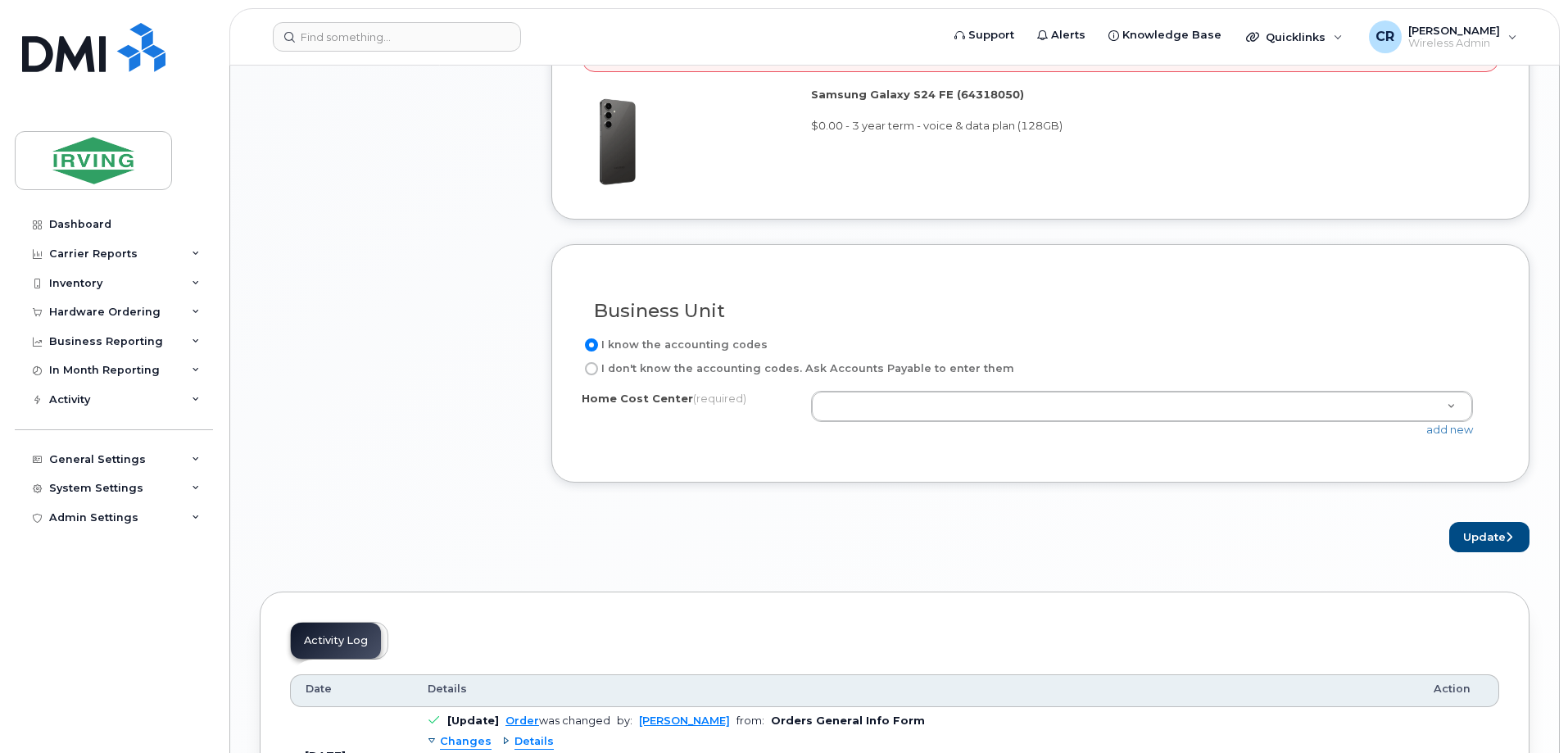
scroll to position [1474, 0]
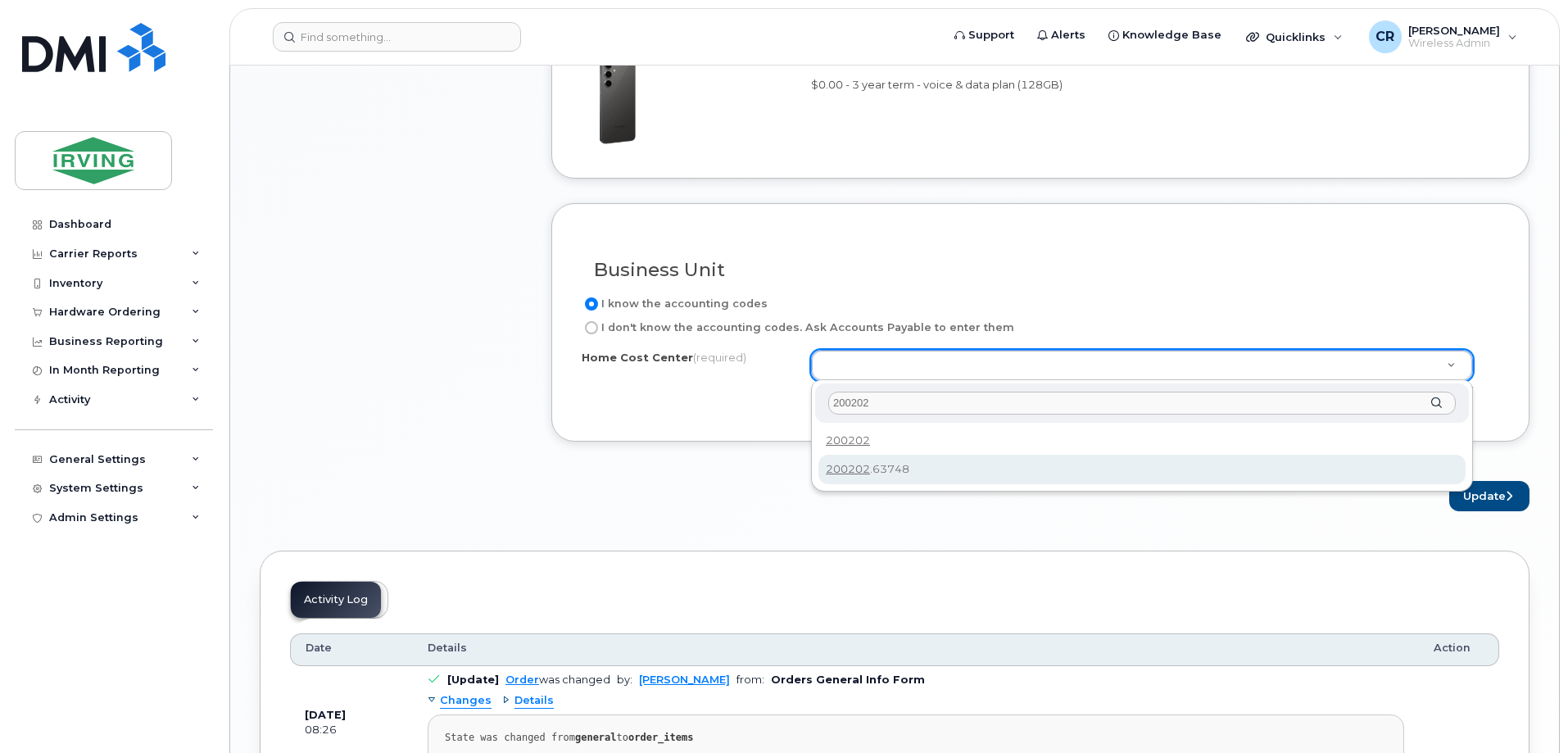
type input "200202"
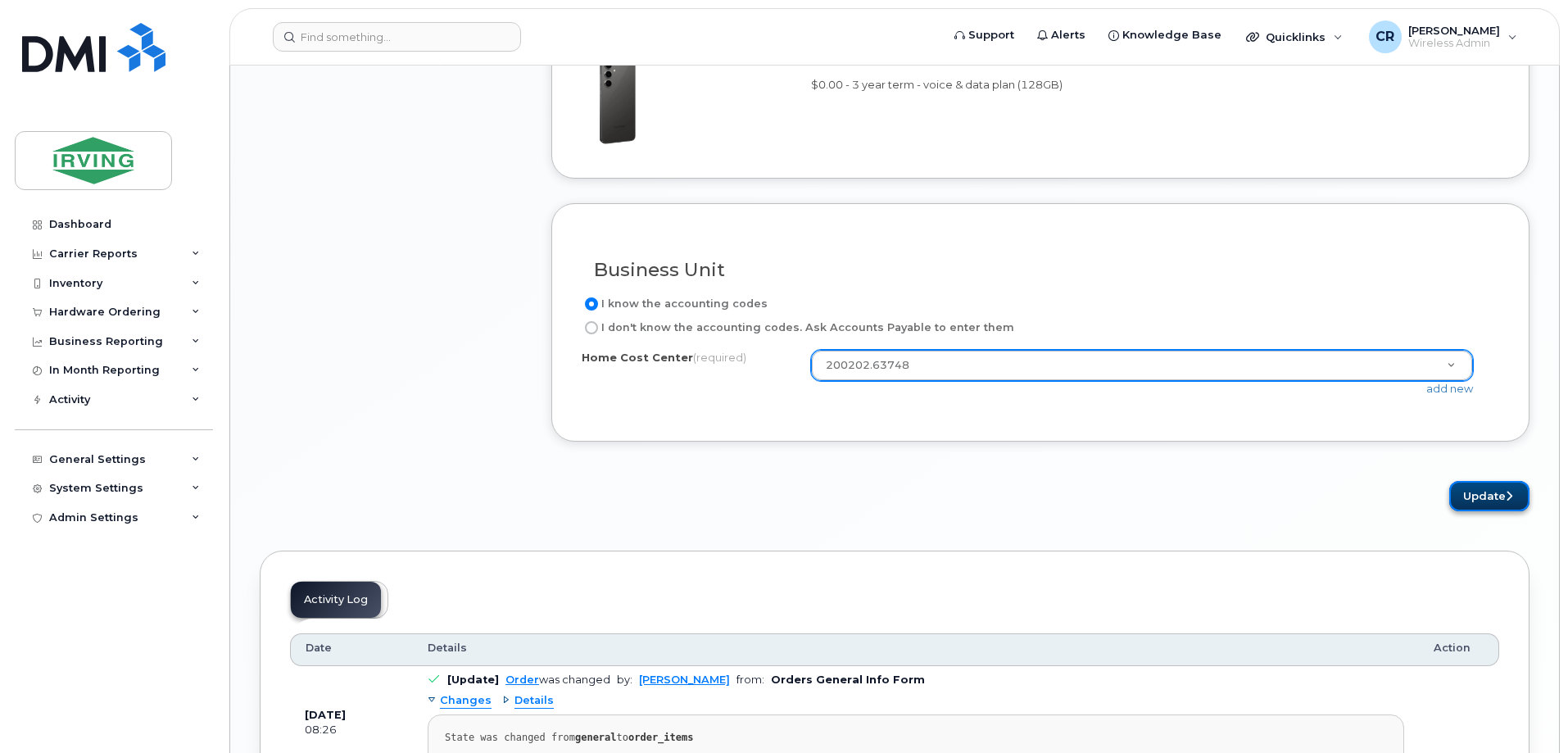
click at [1491, 491] on button "Update" at bounding box center [1489, 495] width 80 height 30
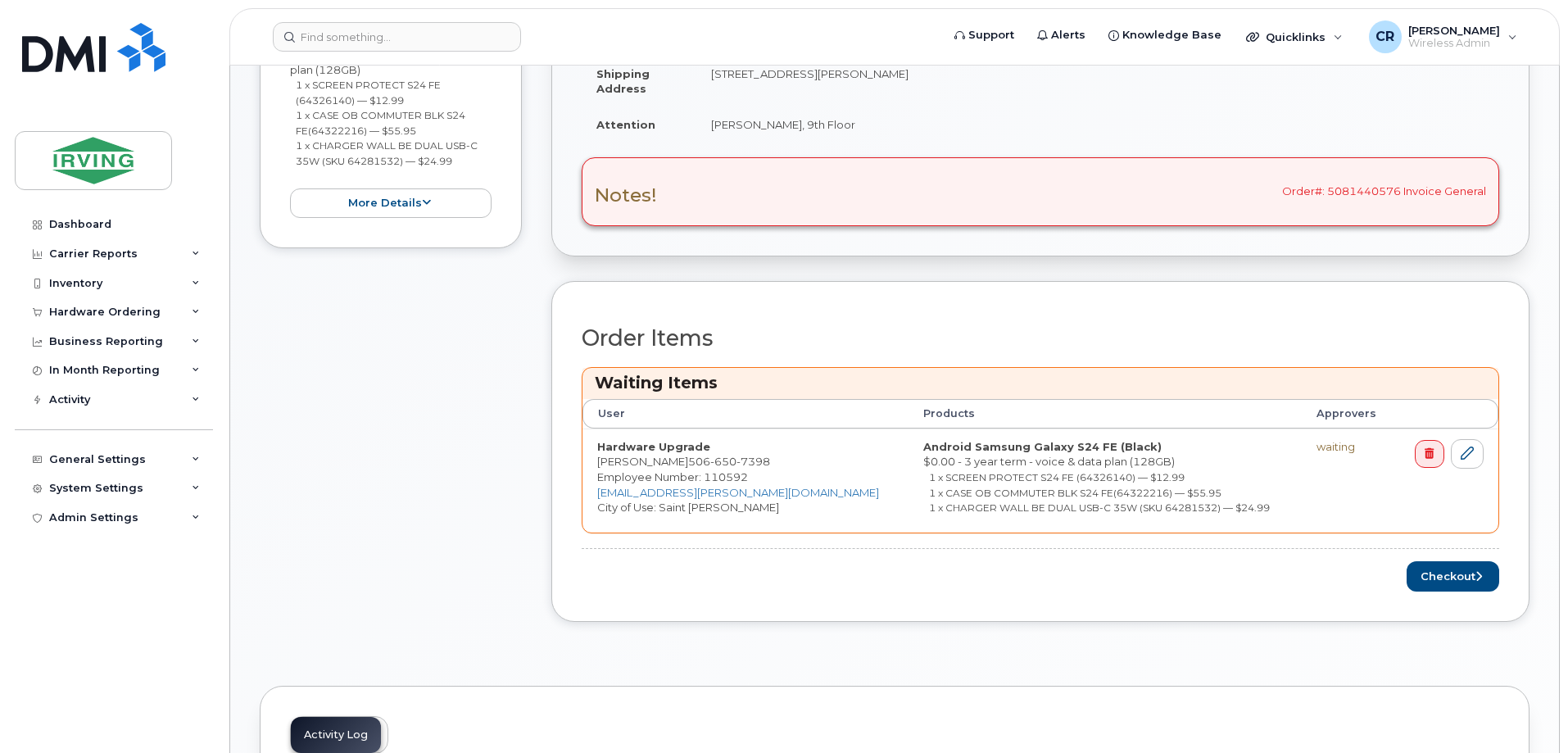
scroll to position [573, 0]
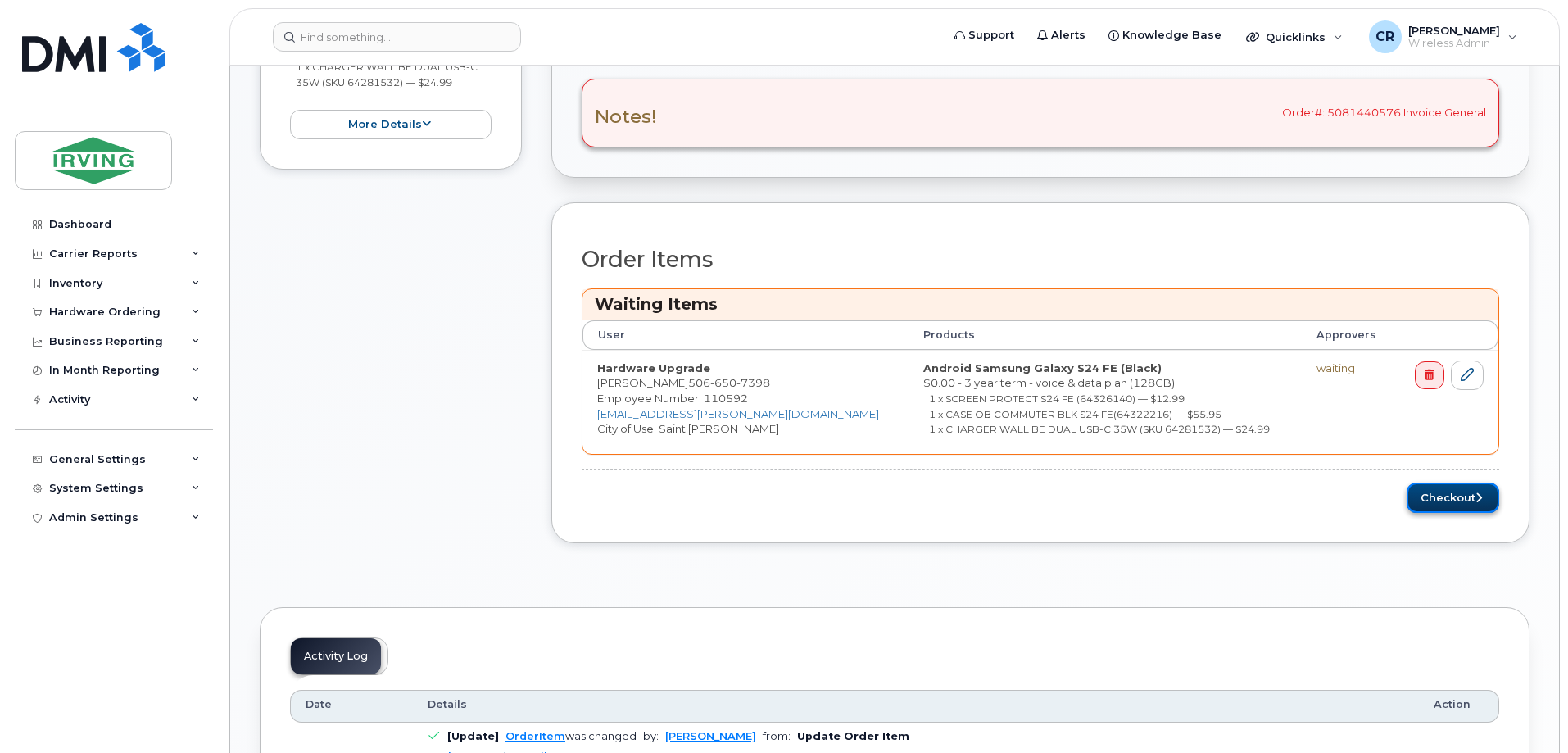
click at [1433, 496] on button "Checkout" at bounding box center [1452, 497] width 92 height 30
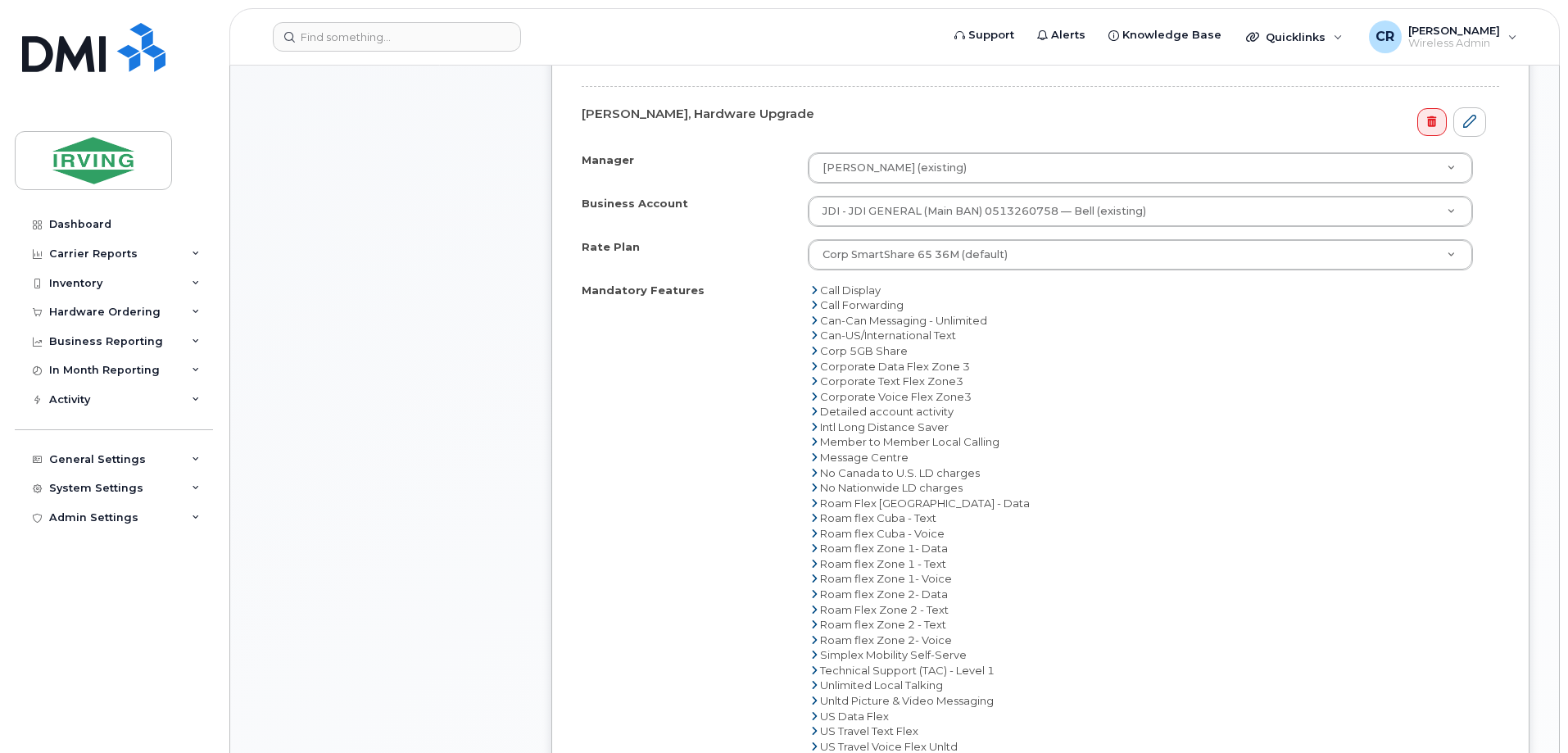
scroll to position [901, 0]
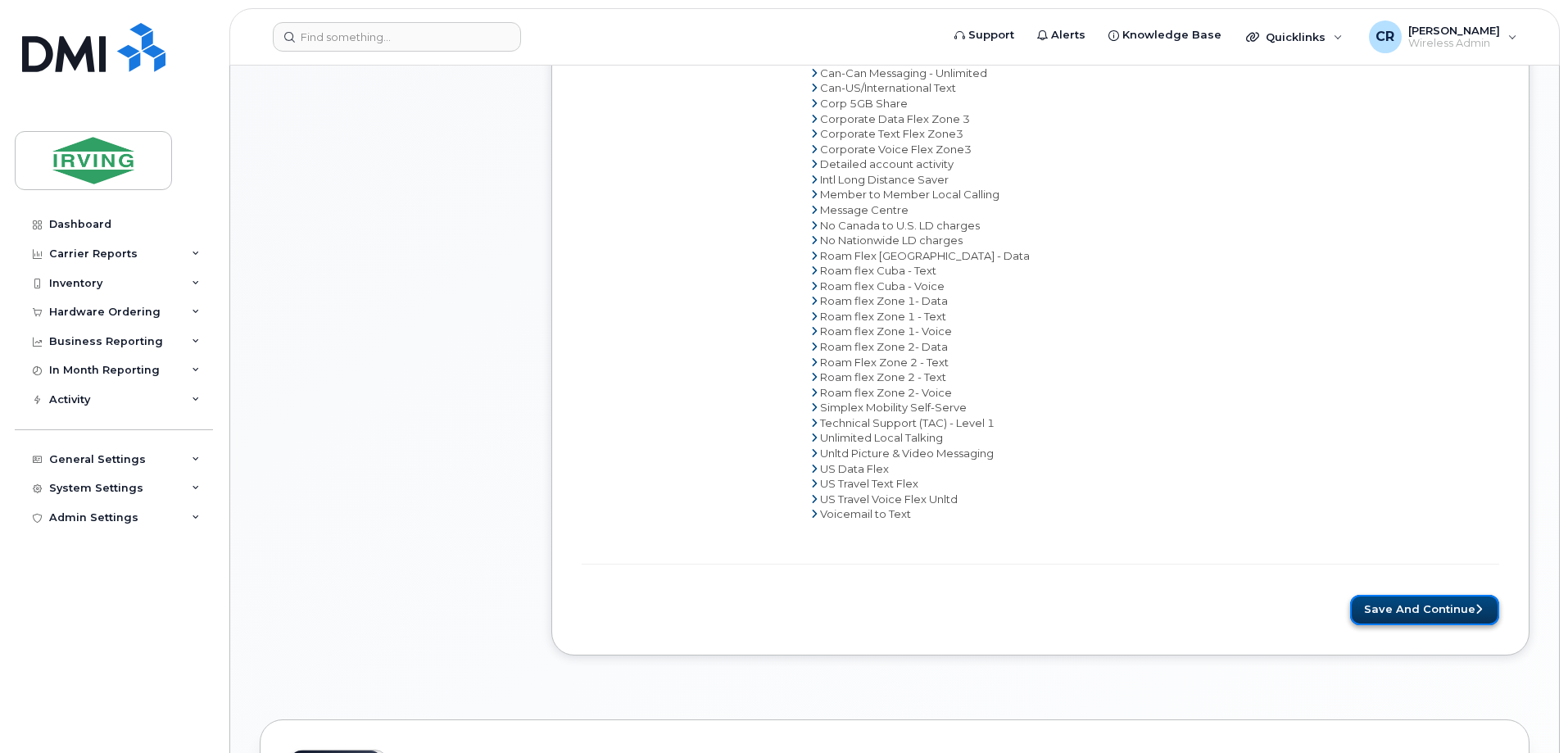
click at [1402, 604] on button "Save and Continue" at bounding box center [1424, 609] width 149 height 30
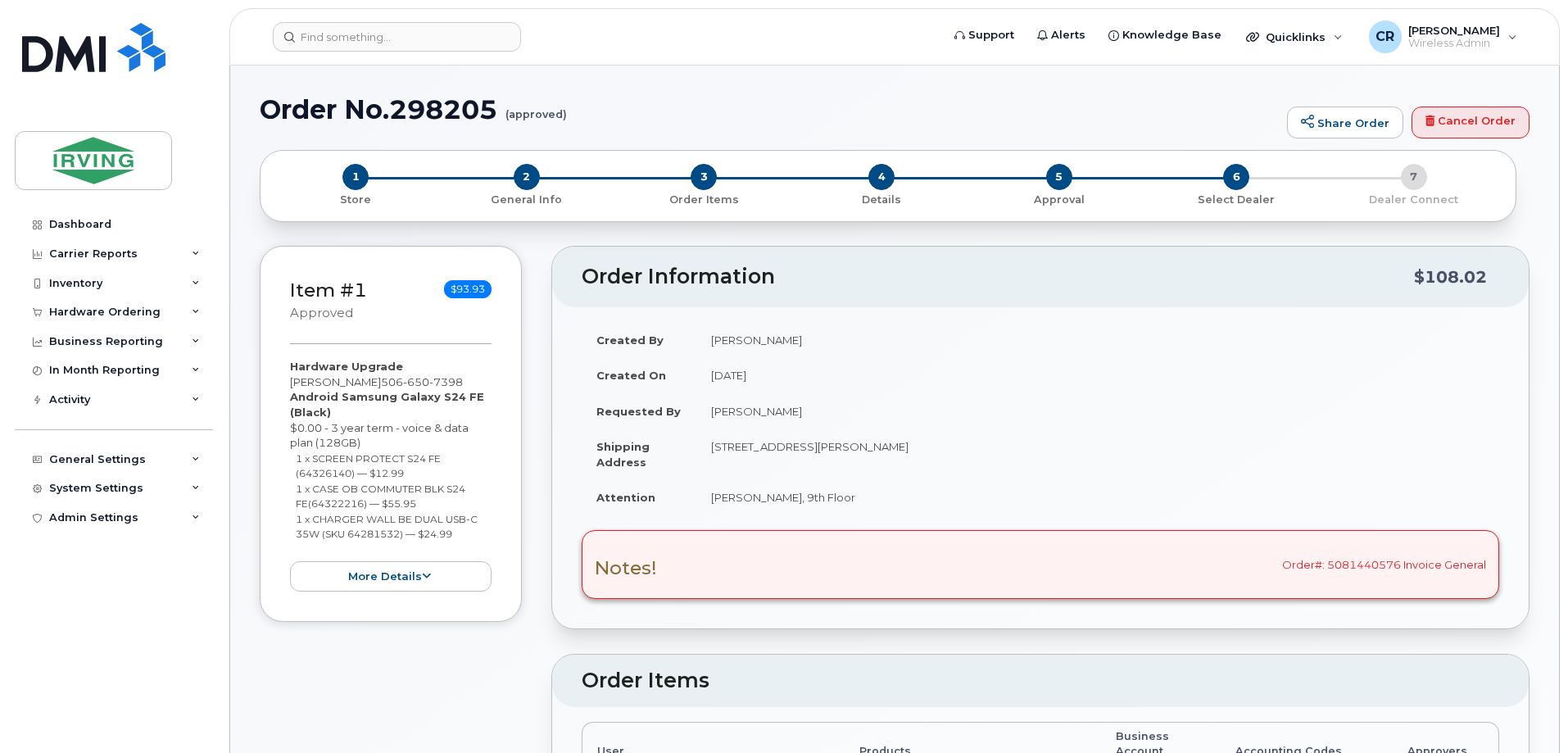
radio input "true"
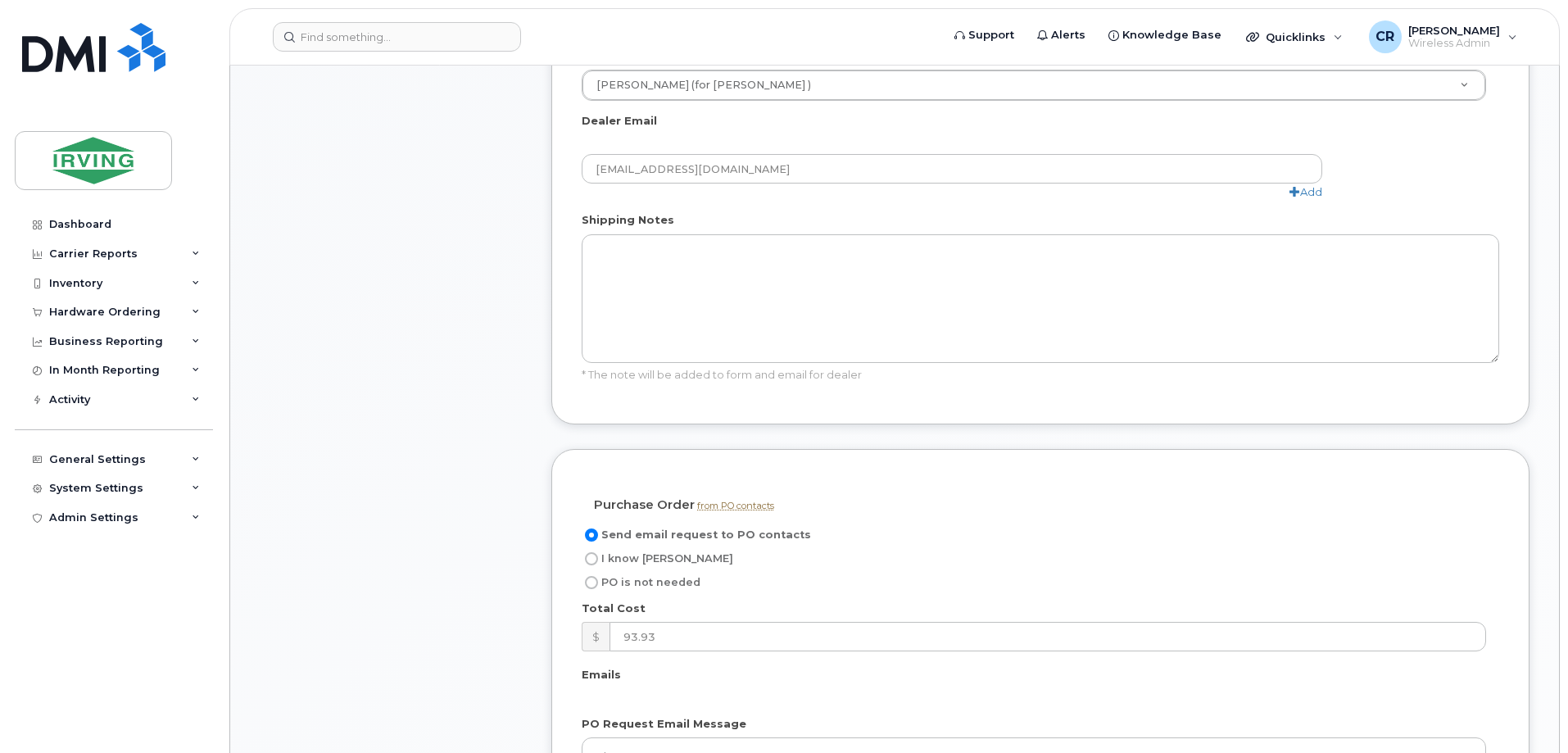
scroll to position [1064, 0]
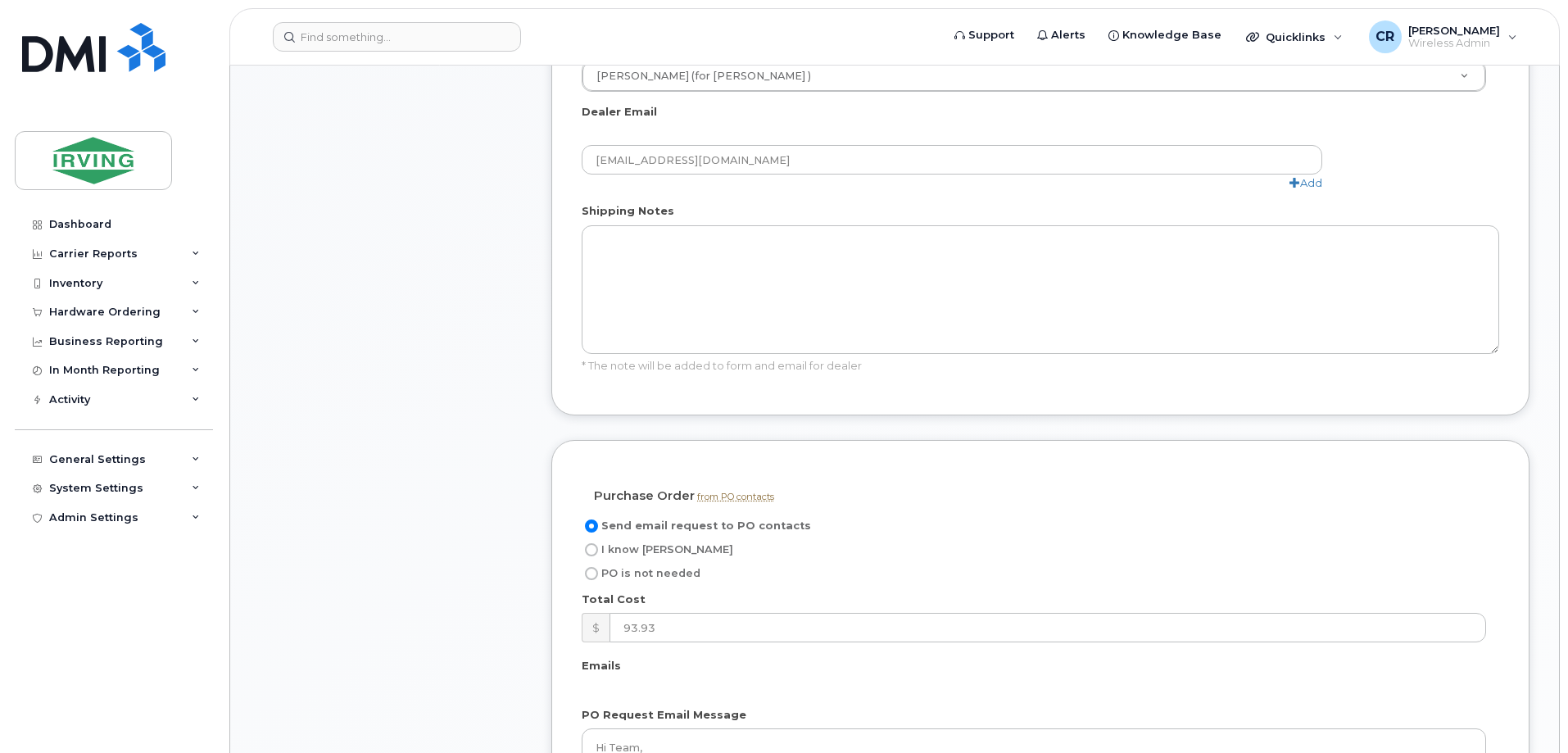
click at [592, 542] on input "I know PO" at bounding box center [591, 548] width 13 height 13
radio input "true"
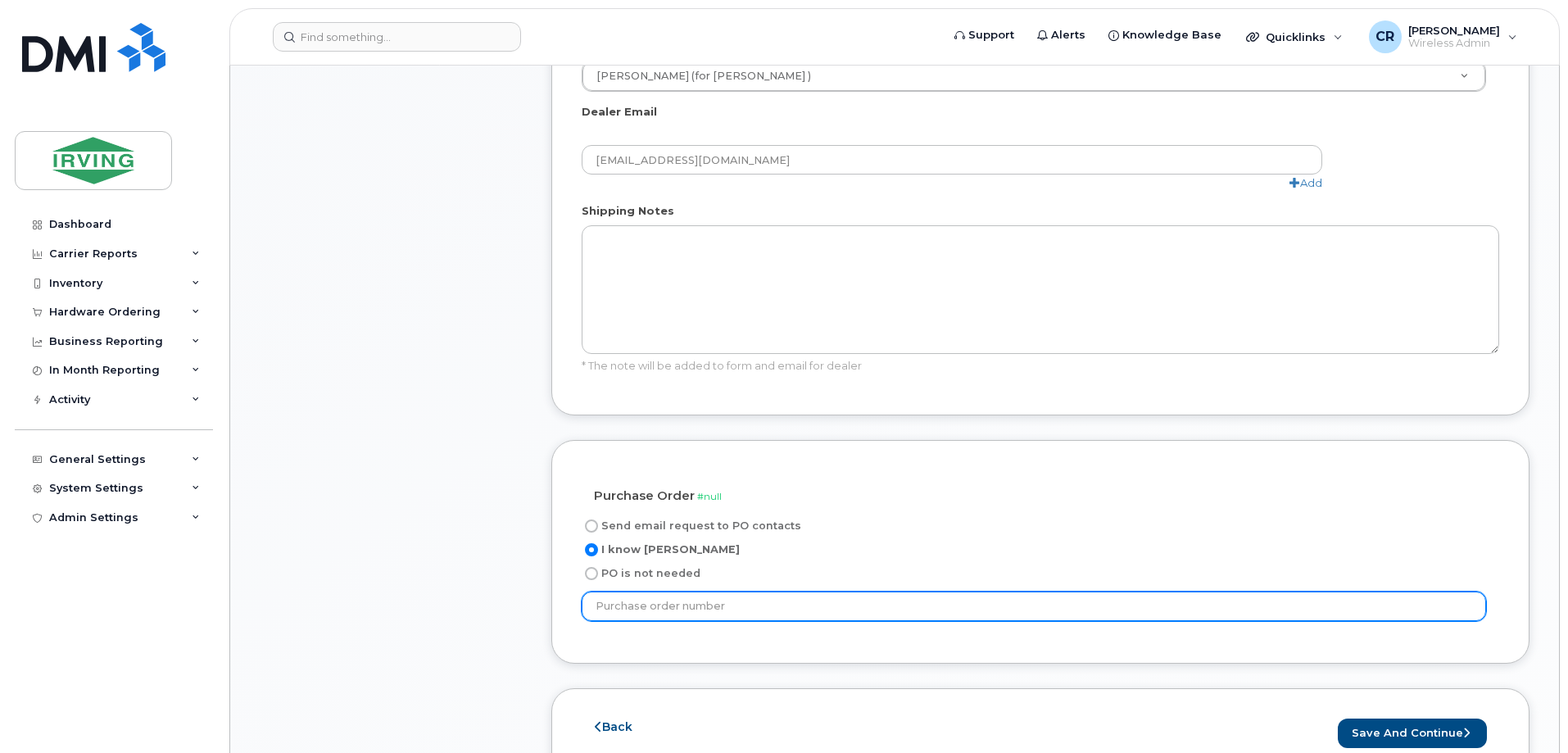
click at [674, 591] on input "text" at bounding box center [1033, 606] width 904 height 29
type input "791463"
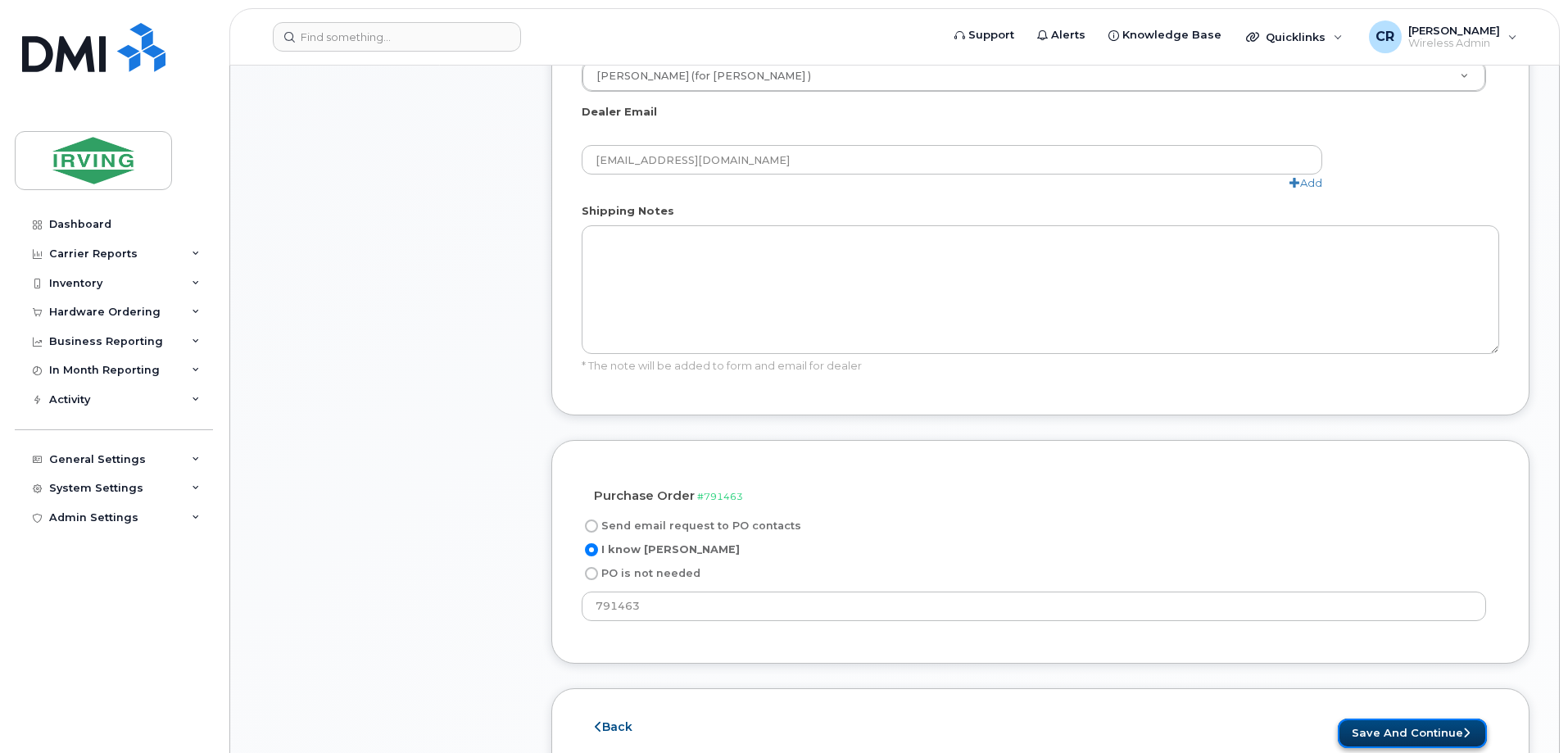
click at [1388, 718] on button "Save and Continue" at bounding box center [1412, 732] width 149 height 30
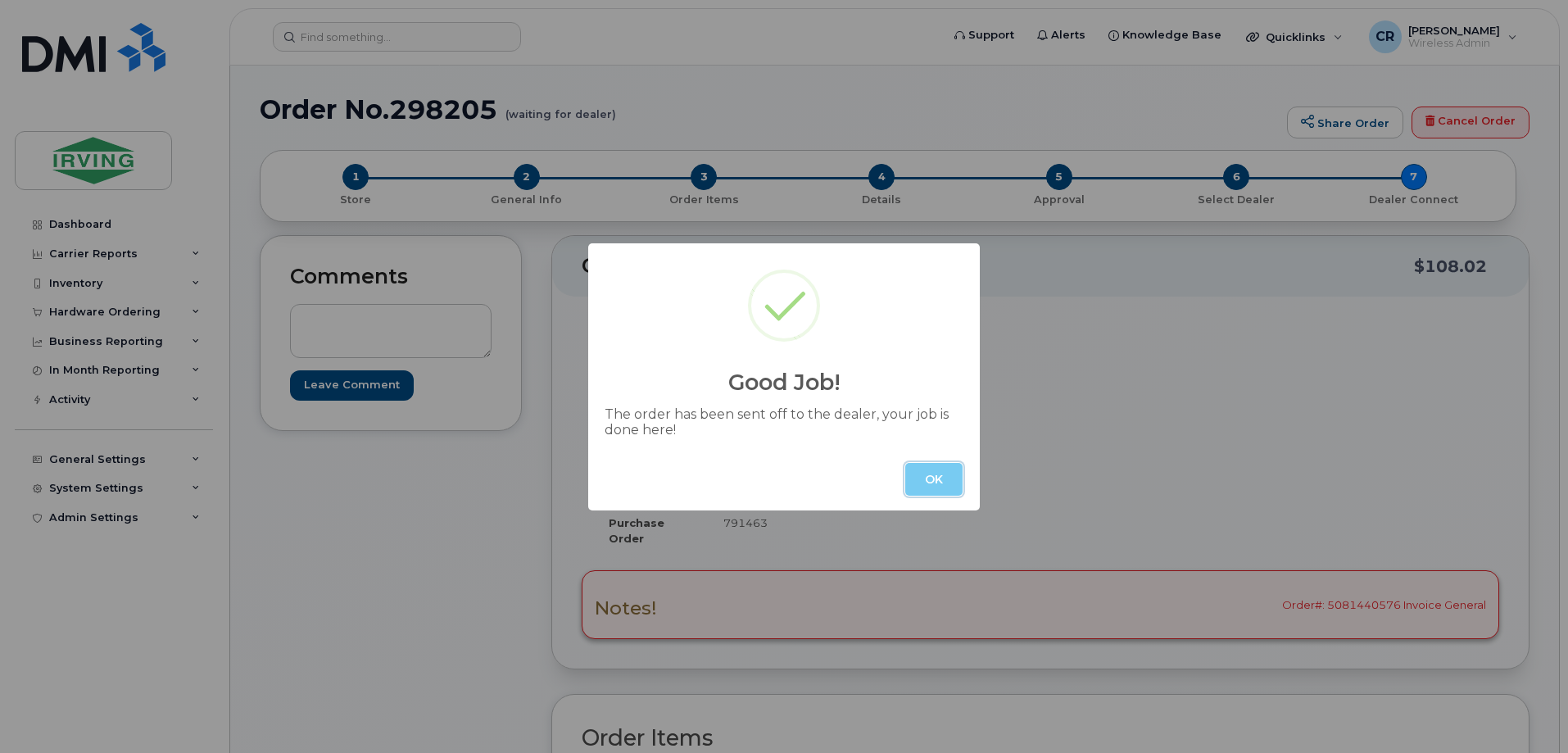
click at [919, 484] on button "OK" at bounding box center [933, 478] width 58 height 32
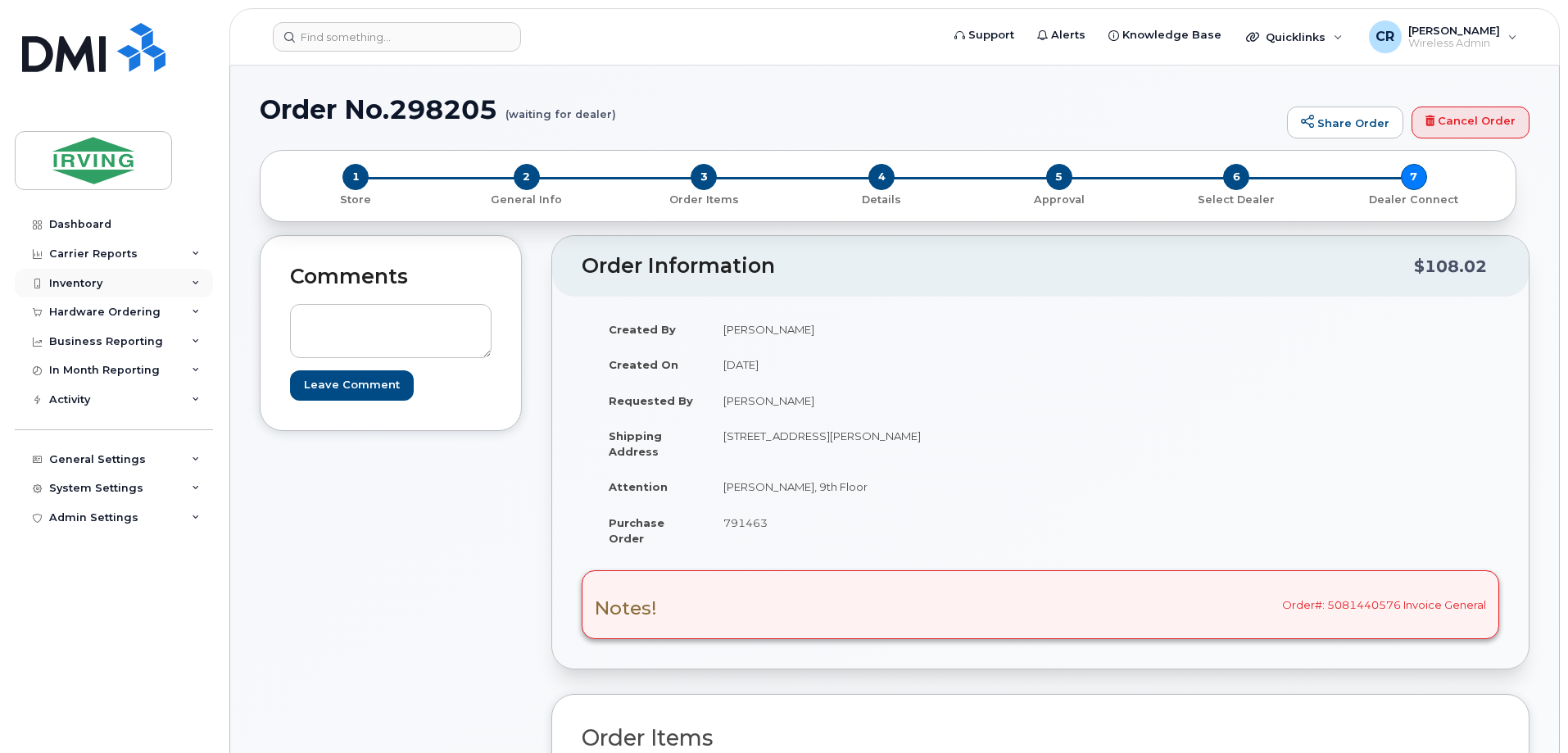
click at [79, 284] on div "Inventory" at bounding box center [75, 283] width 53 height 13
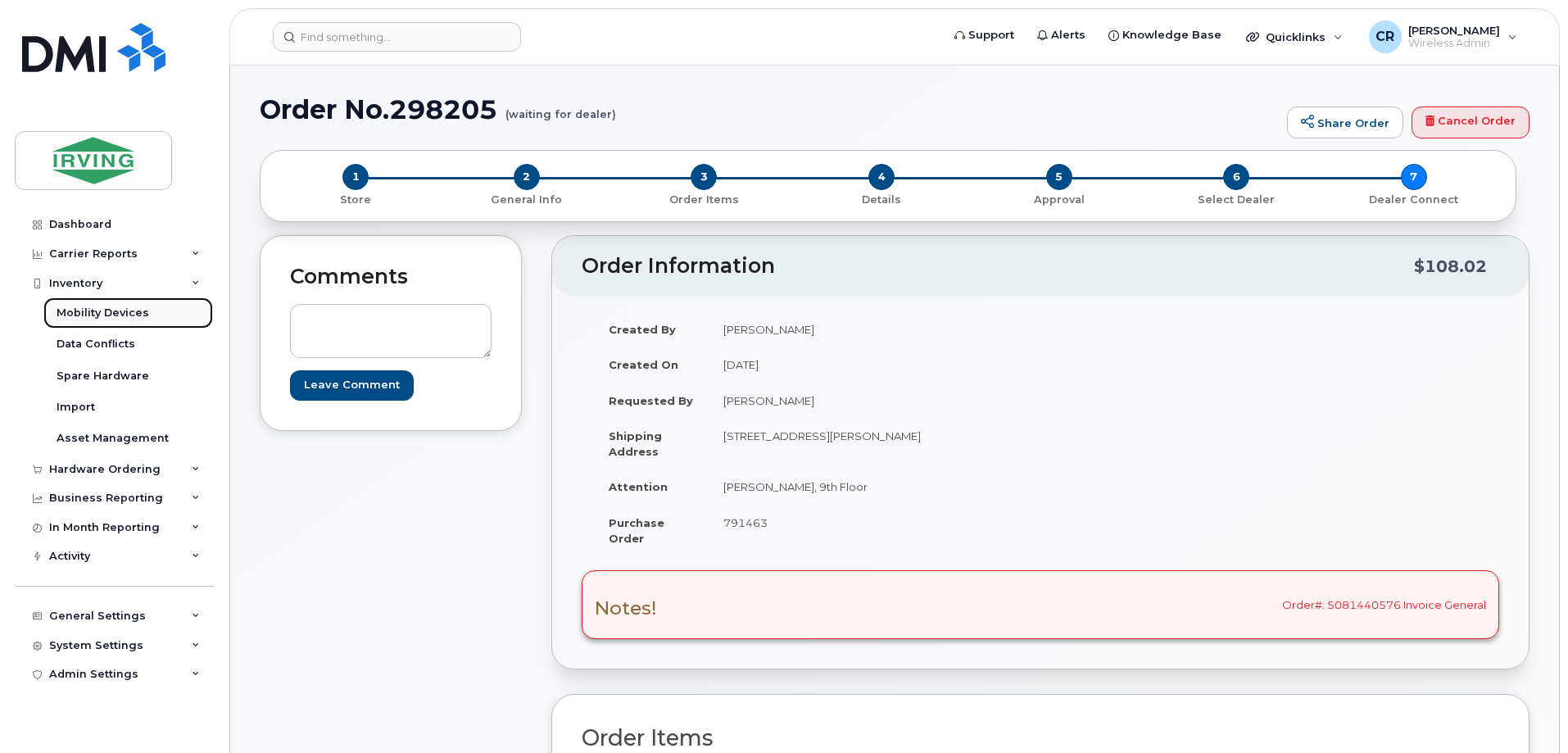
click at [93, 317] on div "Mobility Devices" at bounding box center [103, 312] width 92 height 15
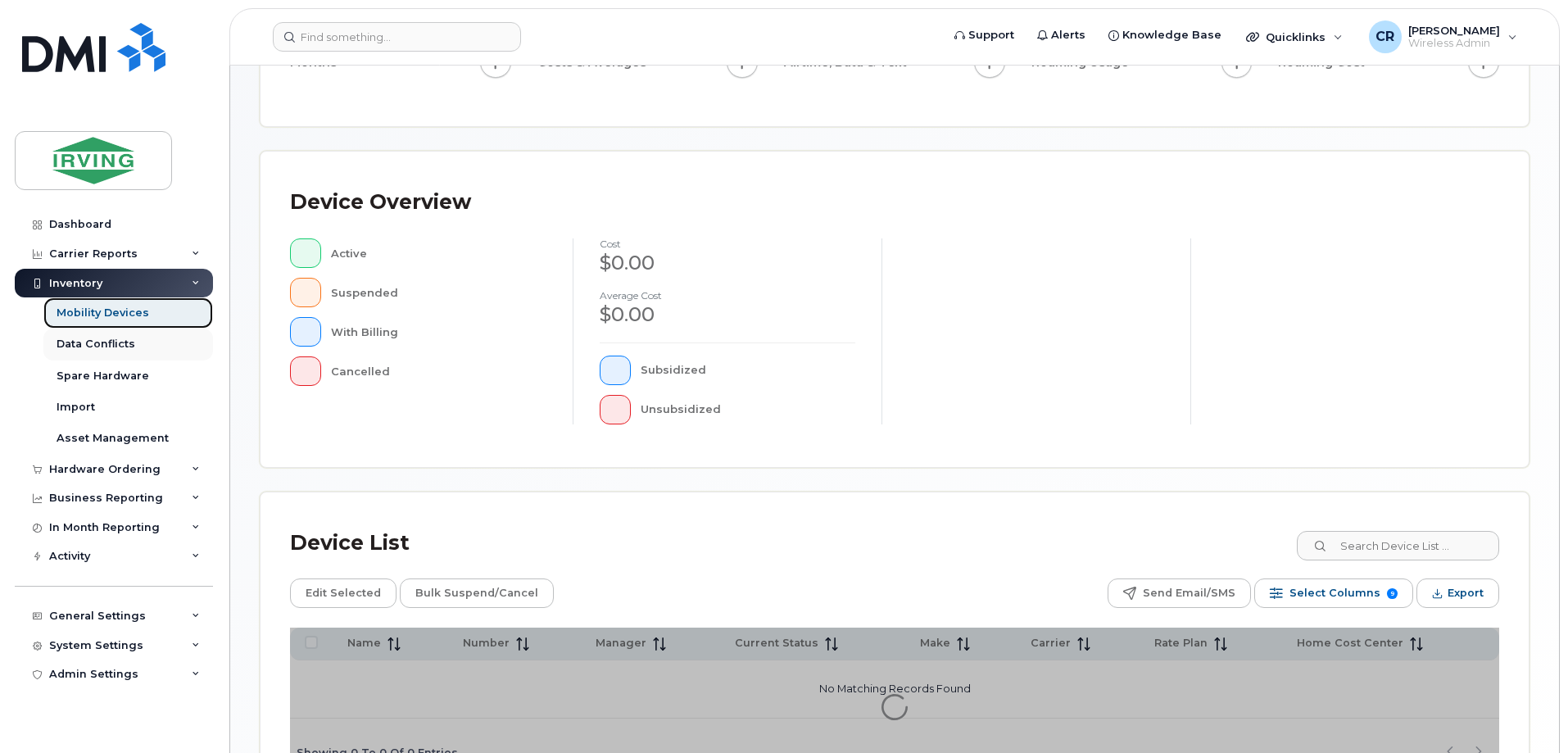
scroll to position [46, 0]
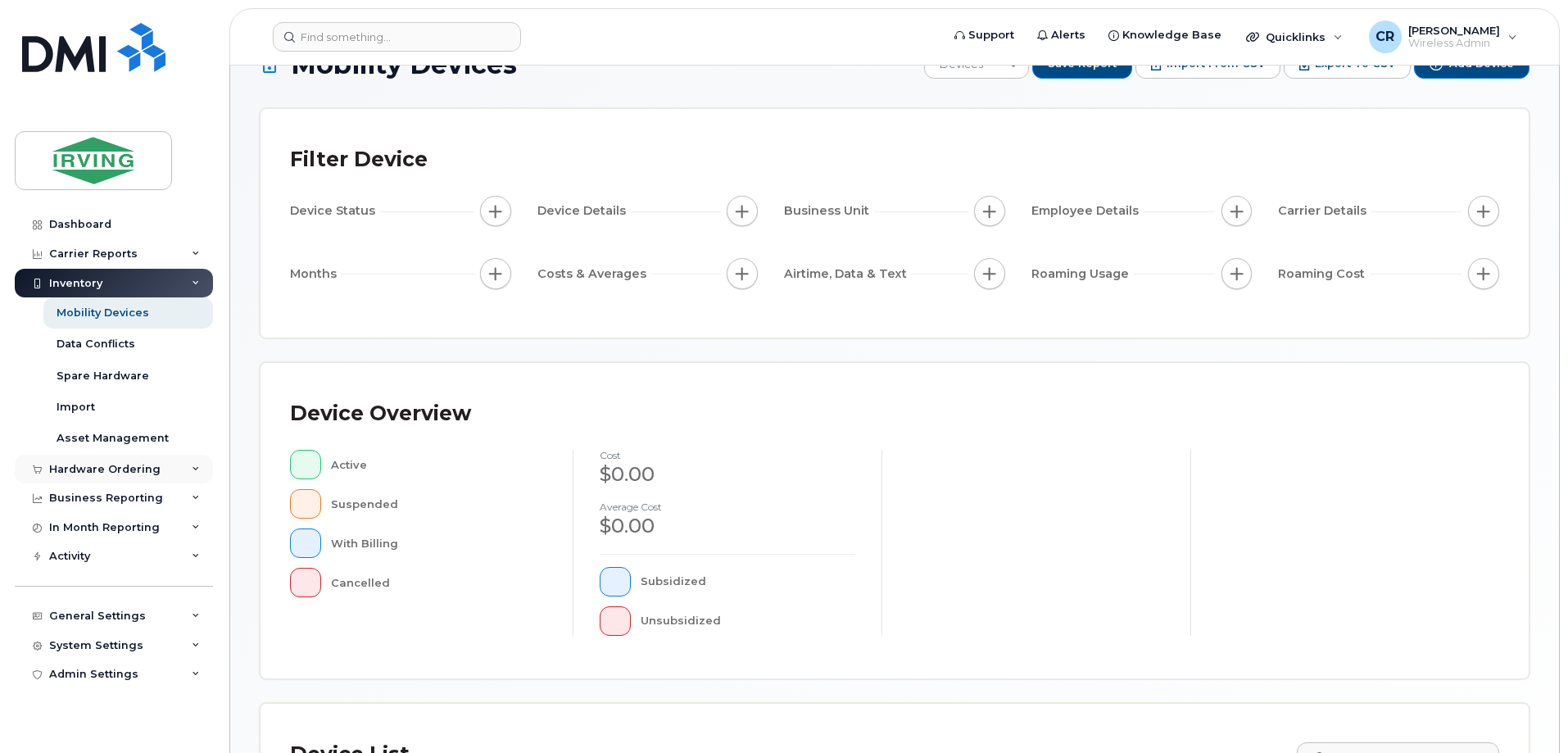
click at [70, 468] on div "Hardware Ordering" at bounding box center [105, 468] width 112 height 13
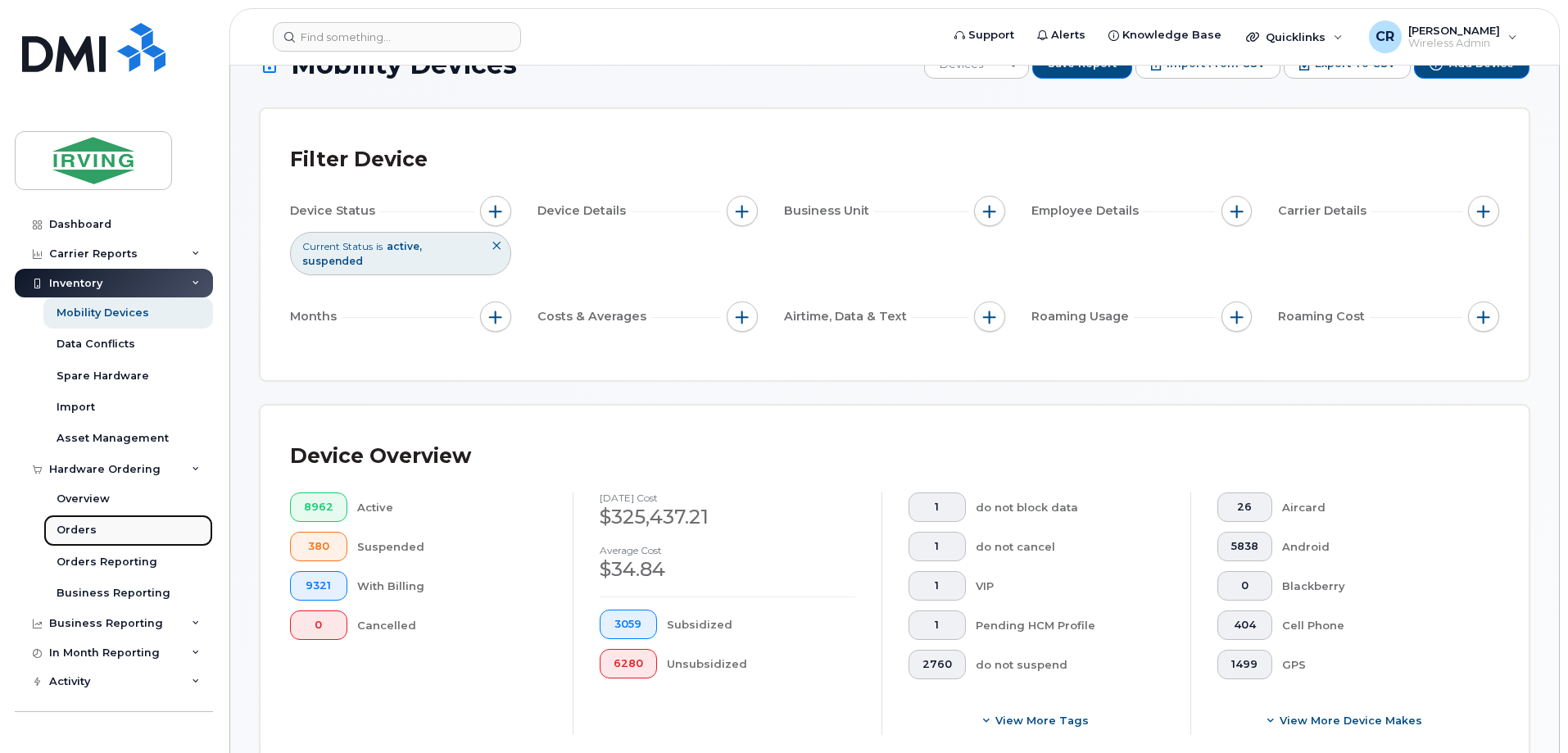
click at [76, 528] on div "Orders" at bounding box center [76, 530] width 40 height 15
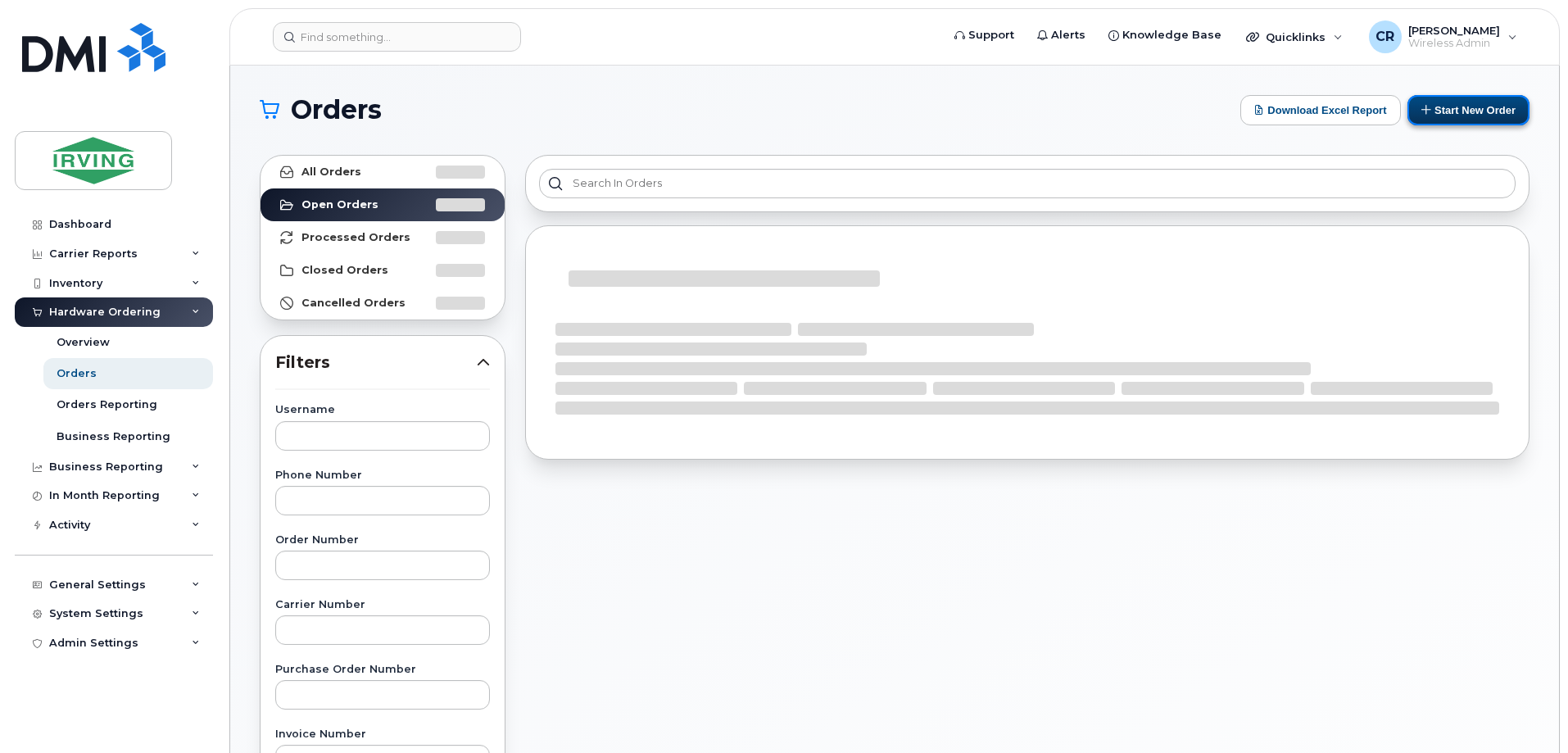
click at [1449, 111] on button "Start New Order" at bounding box center [1468, 110] width 122 height 30
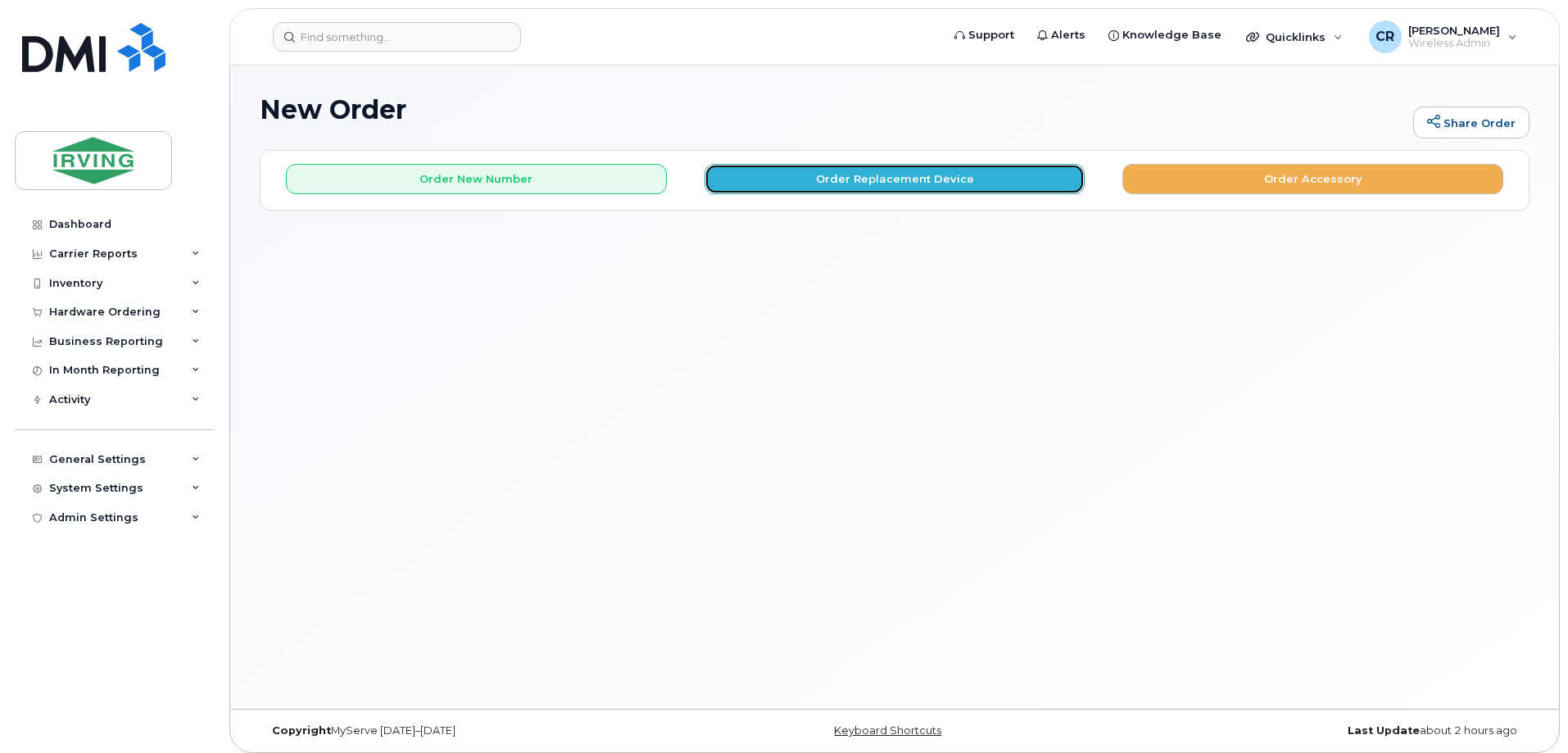
click at [878, 188] on button "Order Replacement Device" at bounding box center [894, 178] width 381 height 30
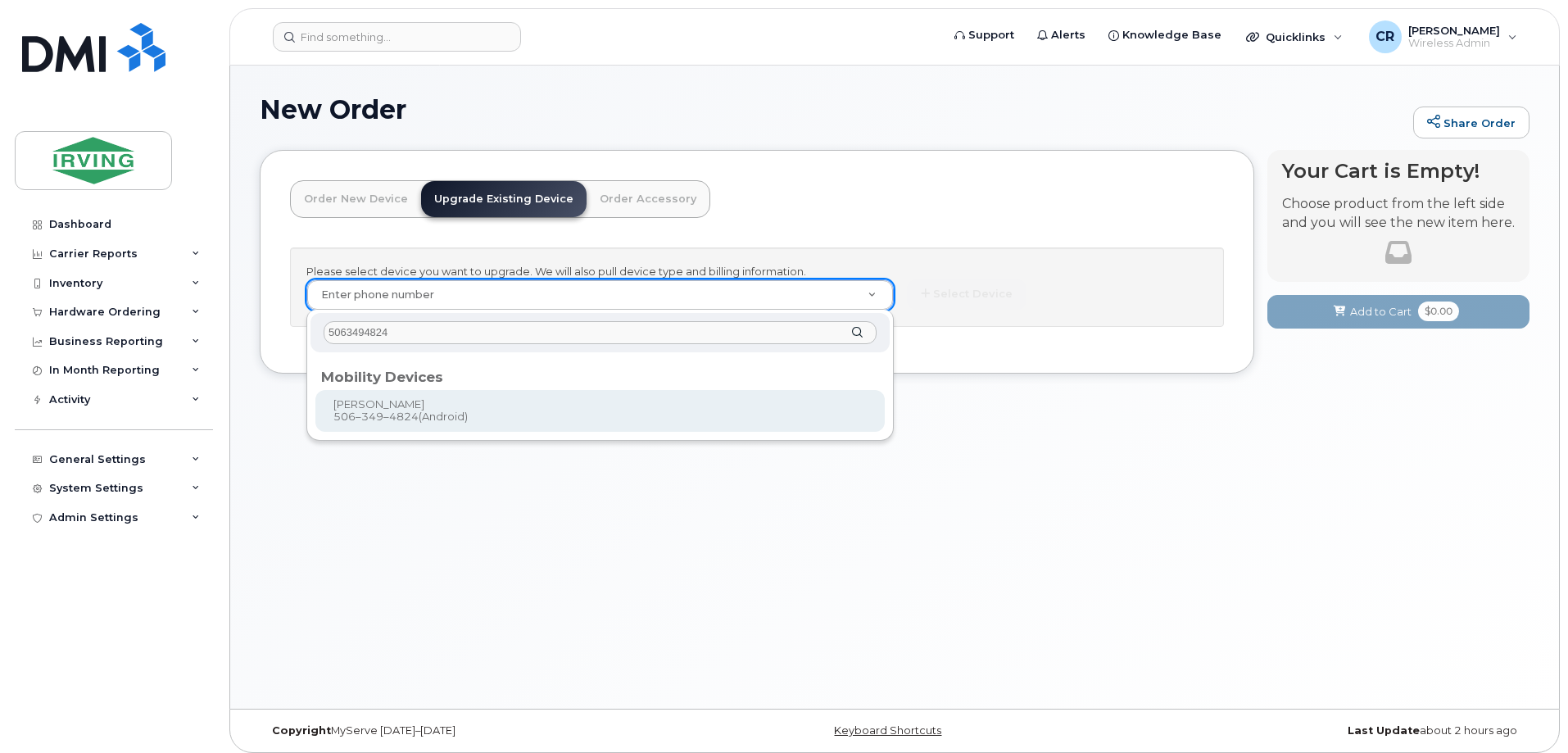
type input "5063494824"
type input "888969"
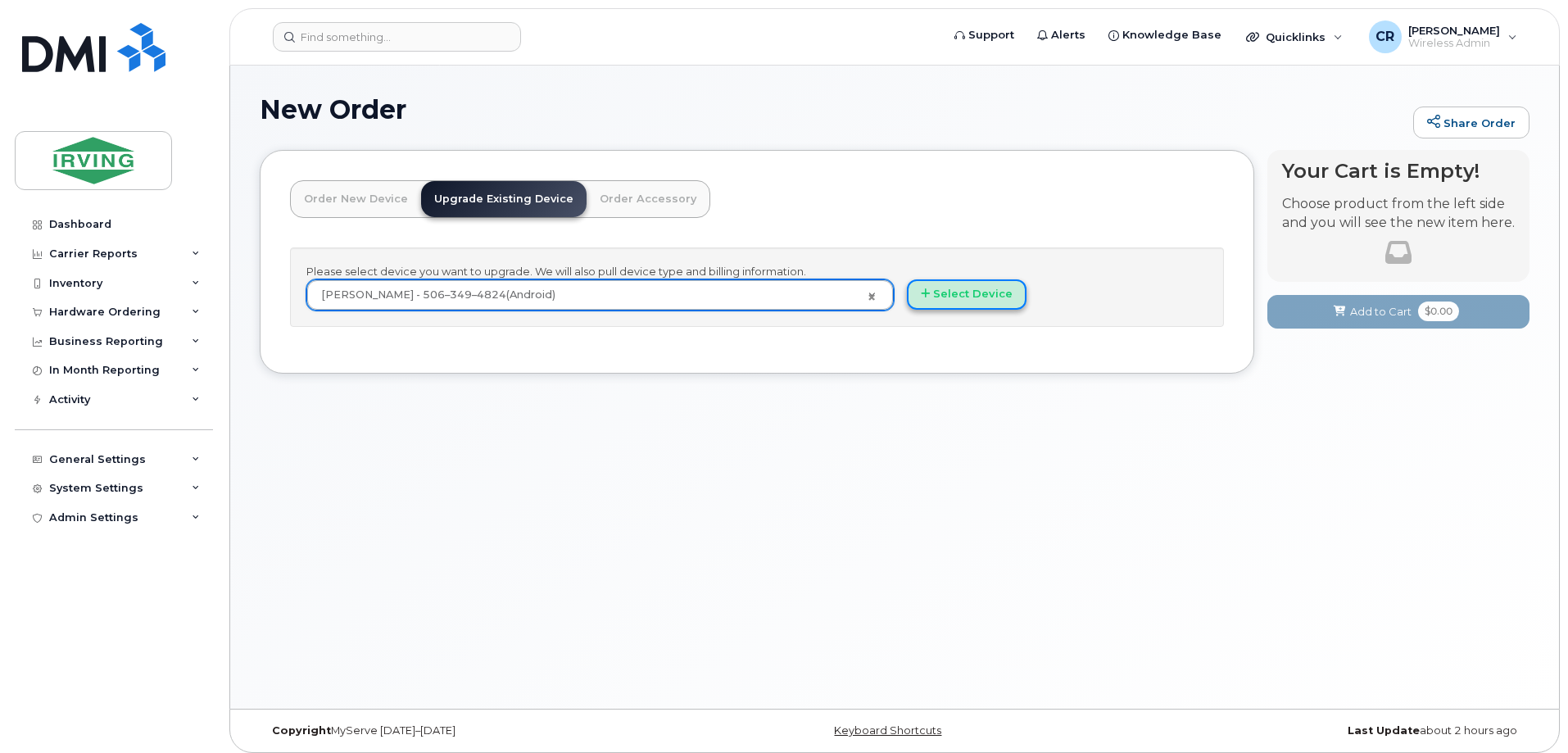
click at [957, 295] on button "Select Device" at bounding box center [967, 294] width 119 height 30
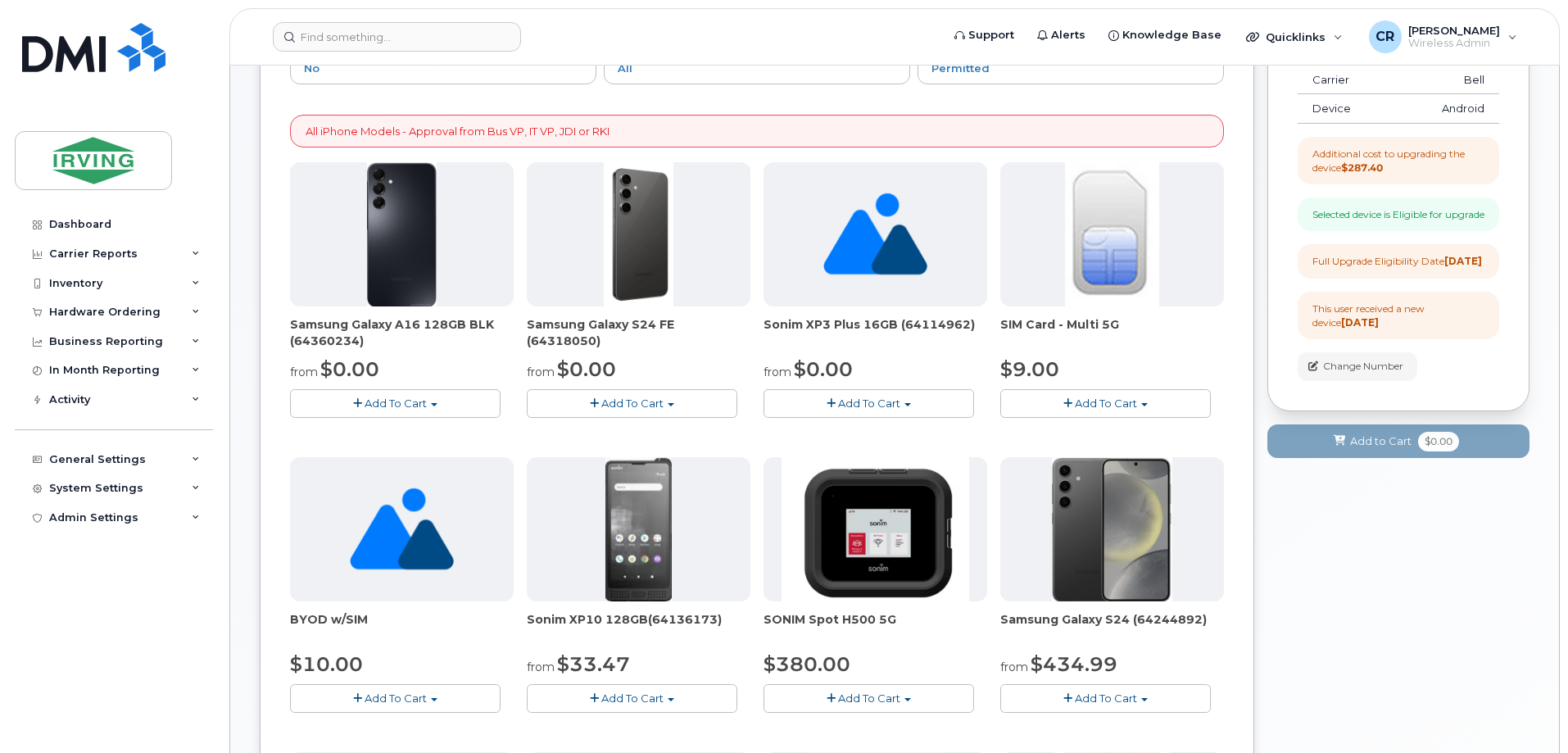
scroll to position [246, 0]
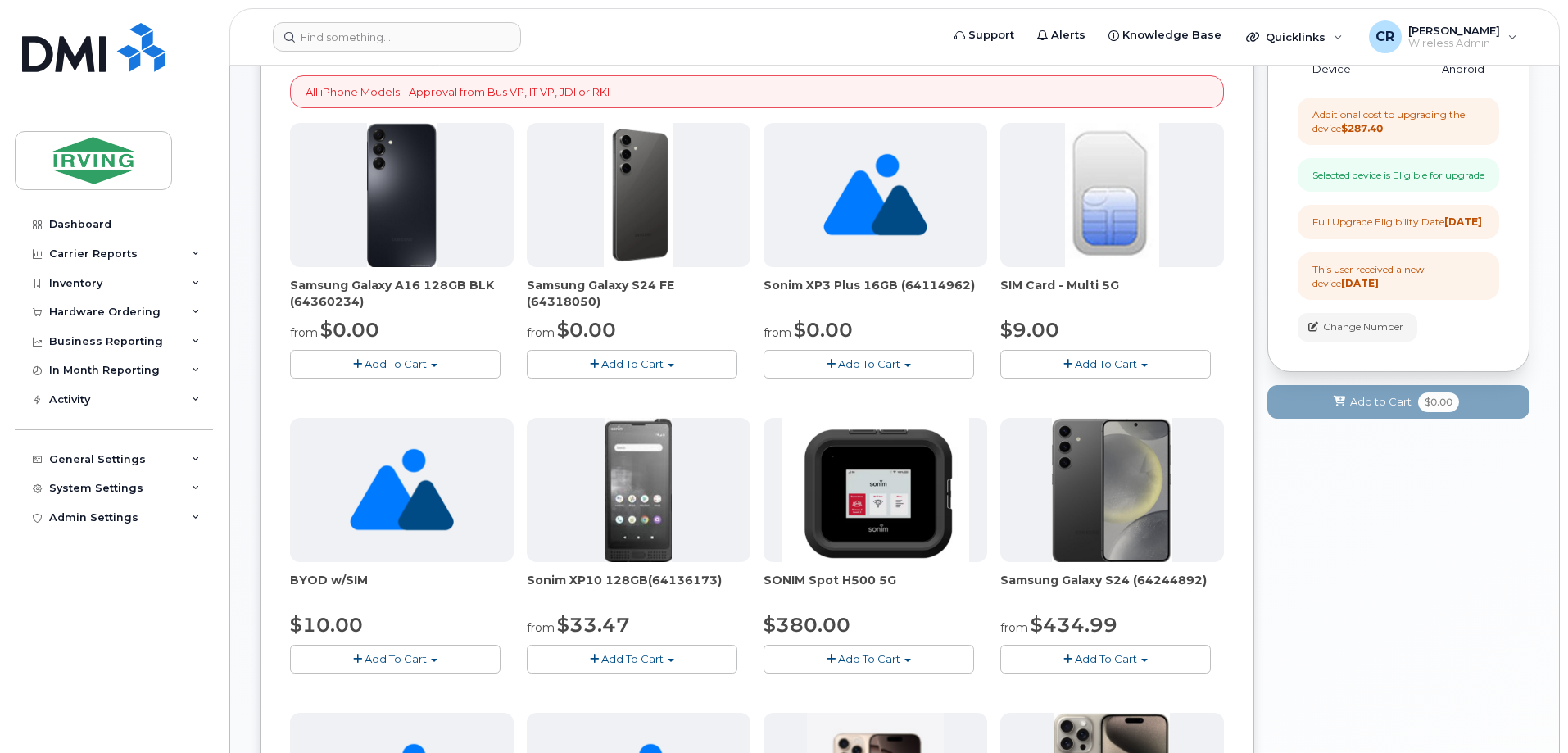
click at [659, 369] on span "Add To Cart" at bounding box center [633, 363] width 63 height 13
click at [658, 400] on link "$0.00 - 3 year term - voice & data plan (128GB)" at bounding box center [673, 394] width 284 height 21
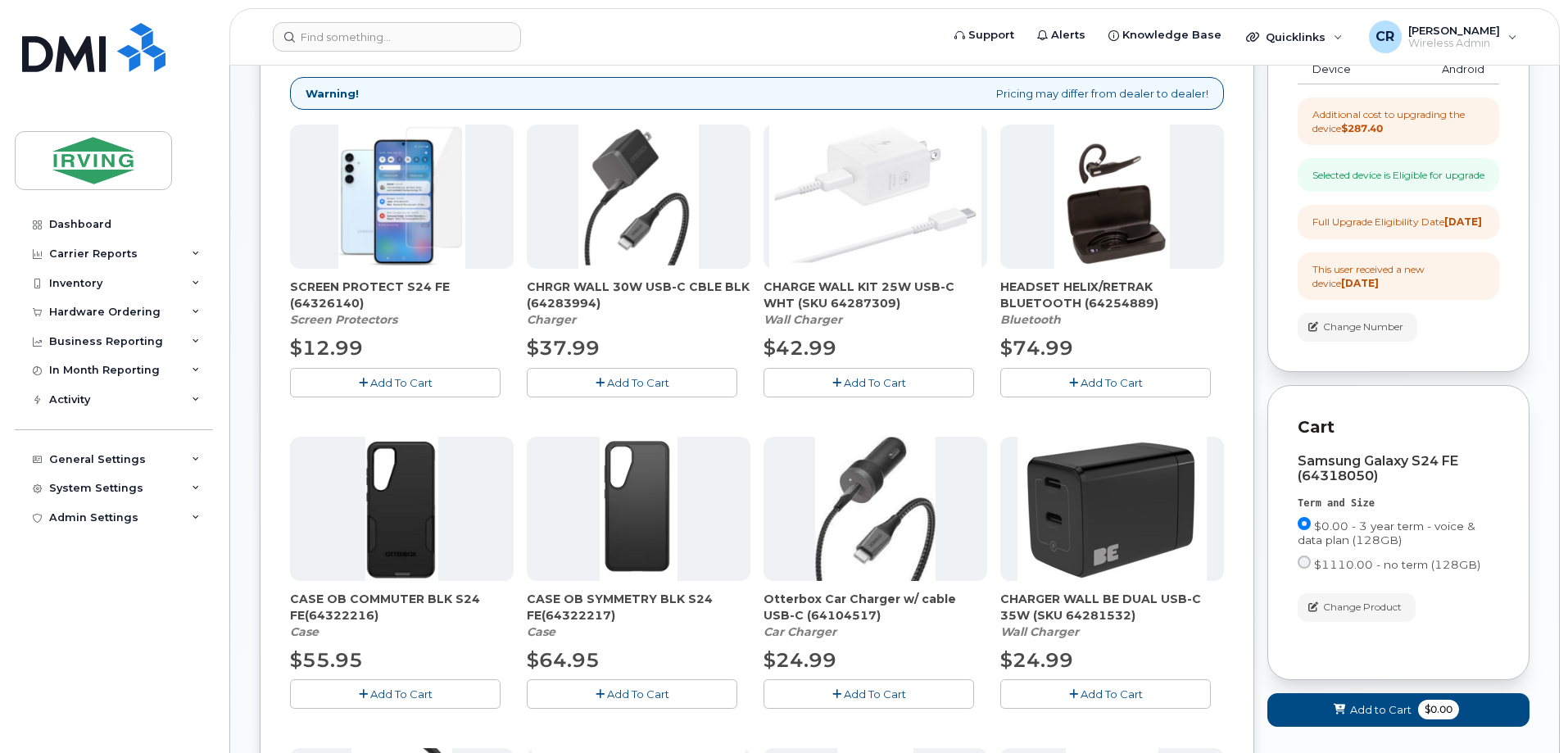
click at [398, 385] on span "Add To Cart" at bounding box center [402, 382] width 63 height 13
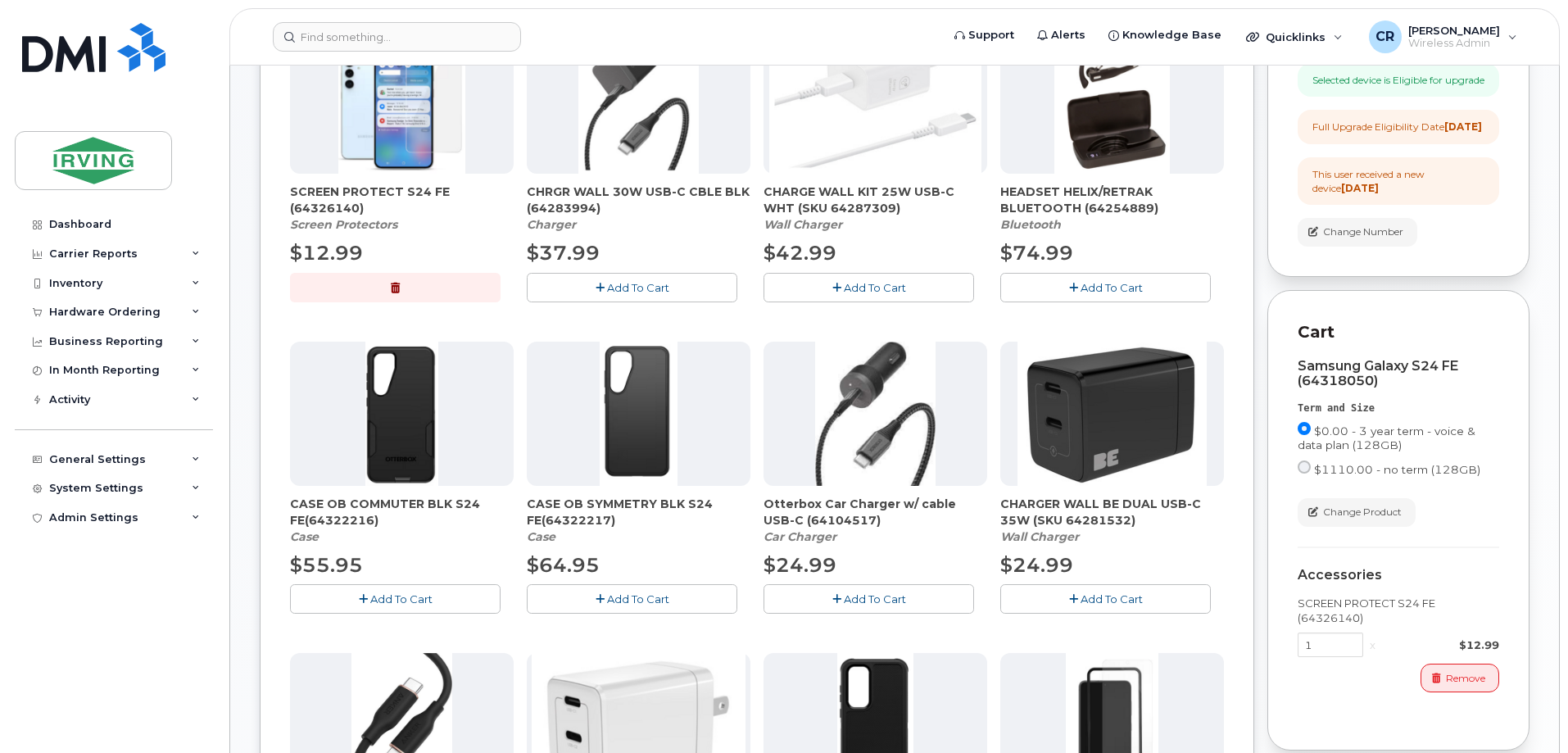
scroll to position [492, 0]
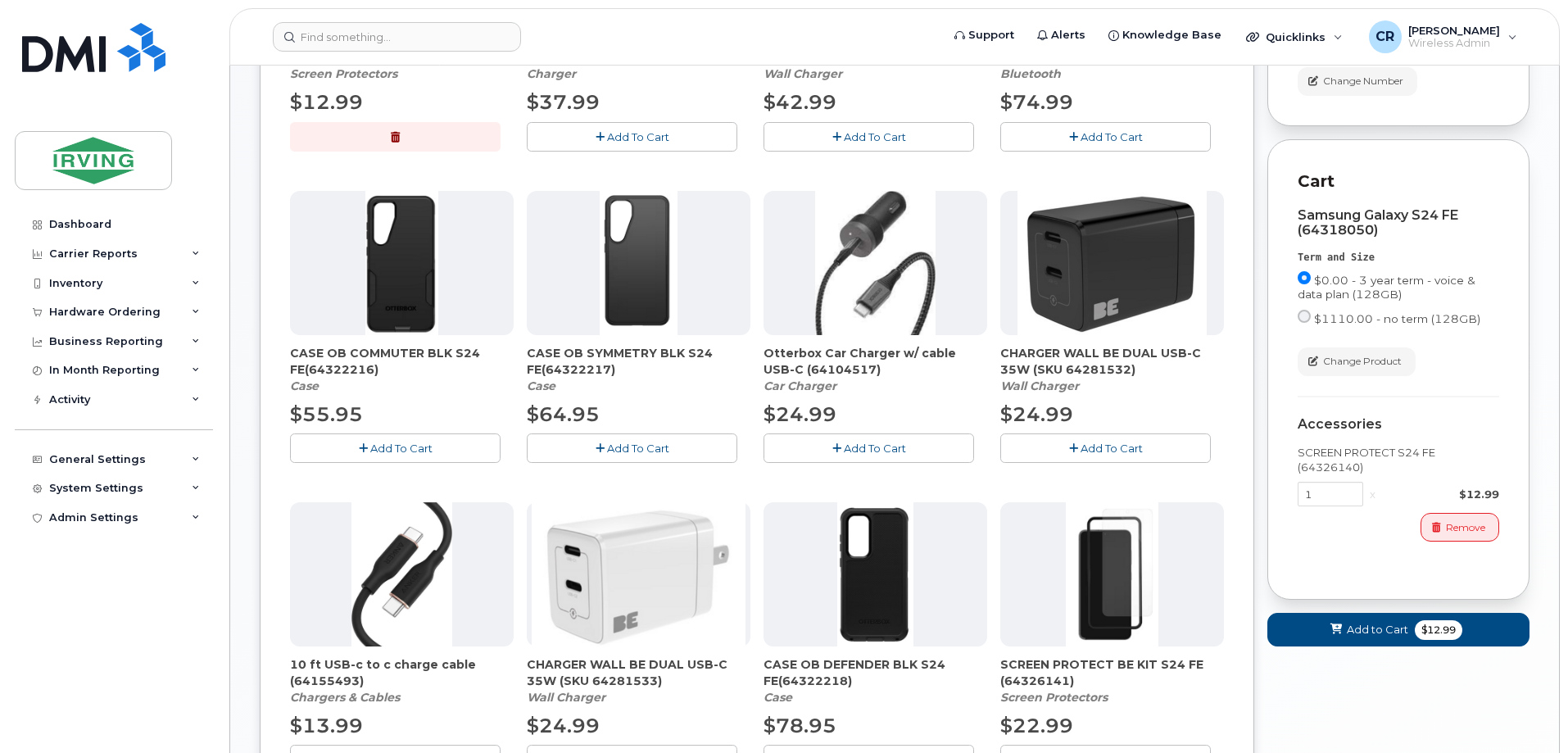
click at [1093, 442] on span "Add To Cart" at bounding box center [1112, 447] width 63 height 13
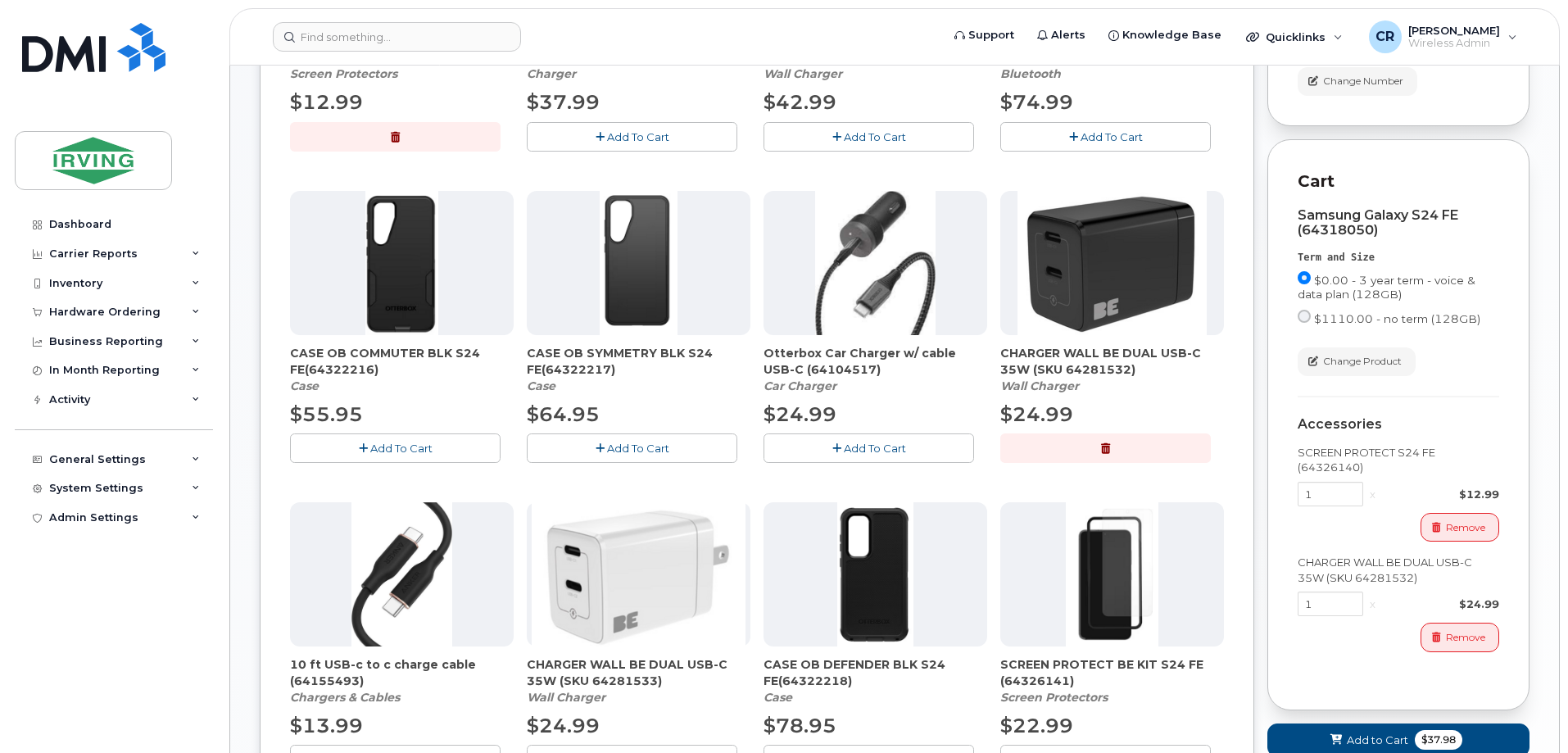
click at [385, 454] on button "Add To Cart" at bounding box center [395, 447] width 211 height 28
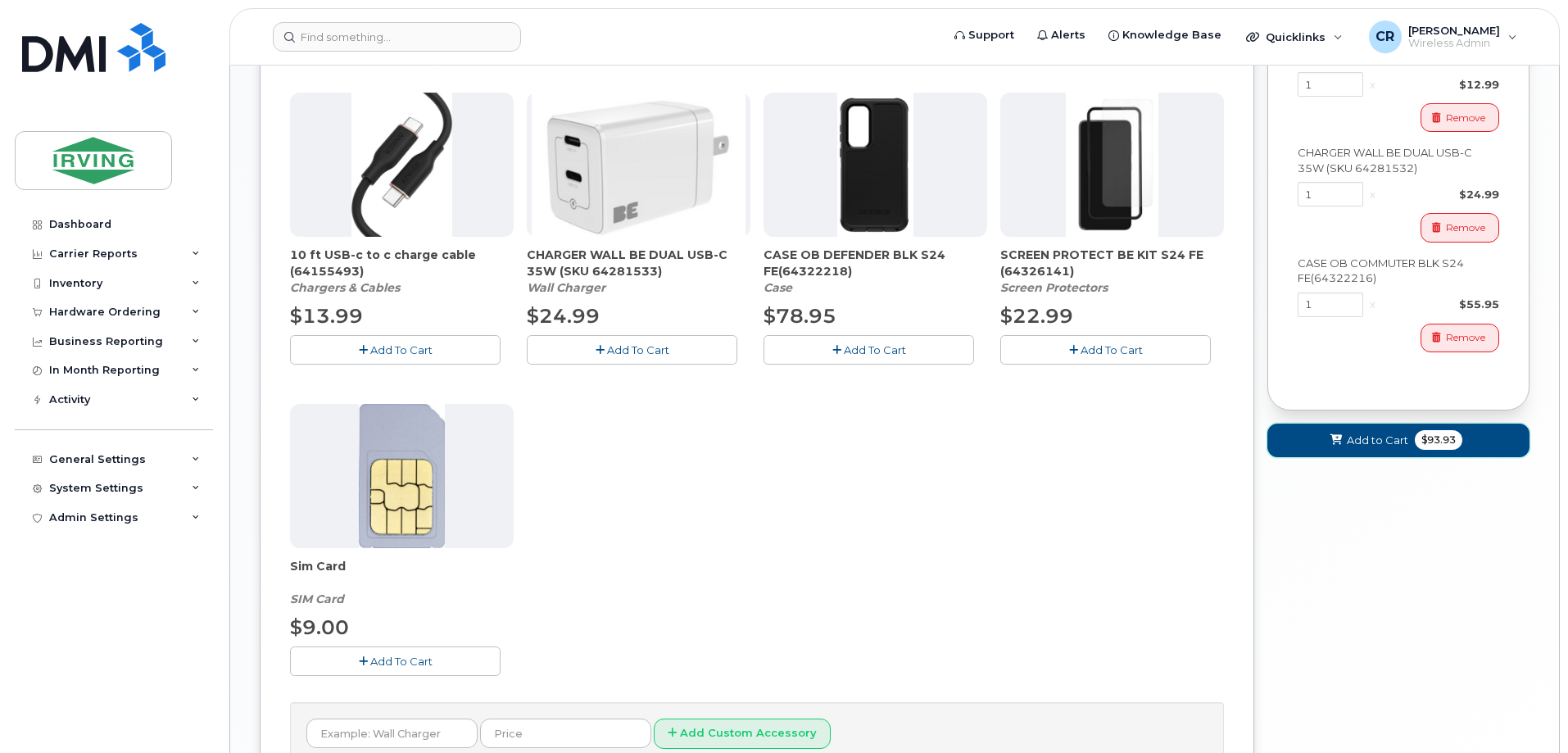
click at [1433, 449] on span "$93.93" at bounding box center [1438, 440] width 48 height 20
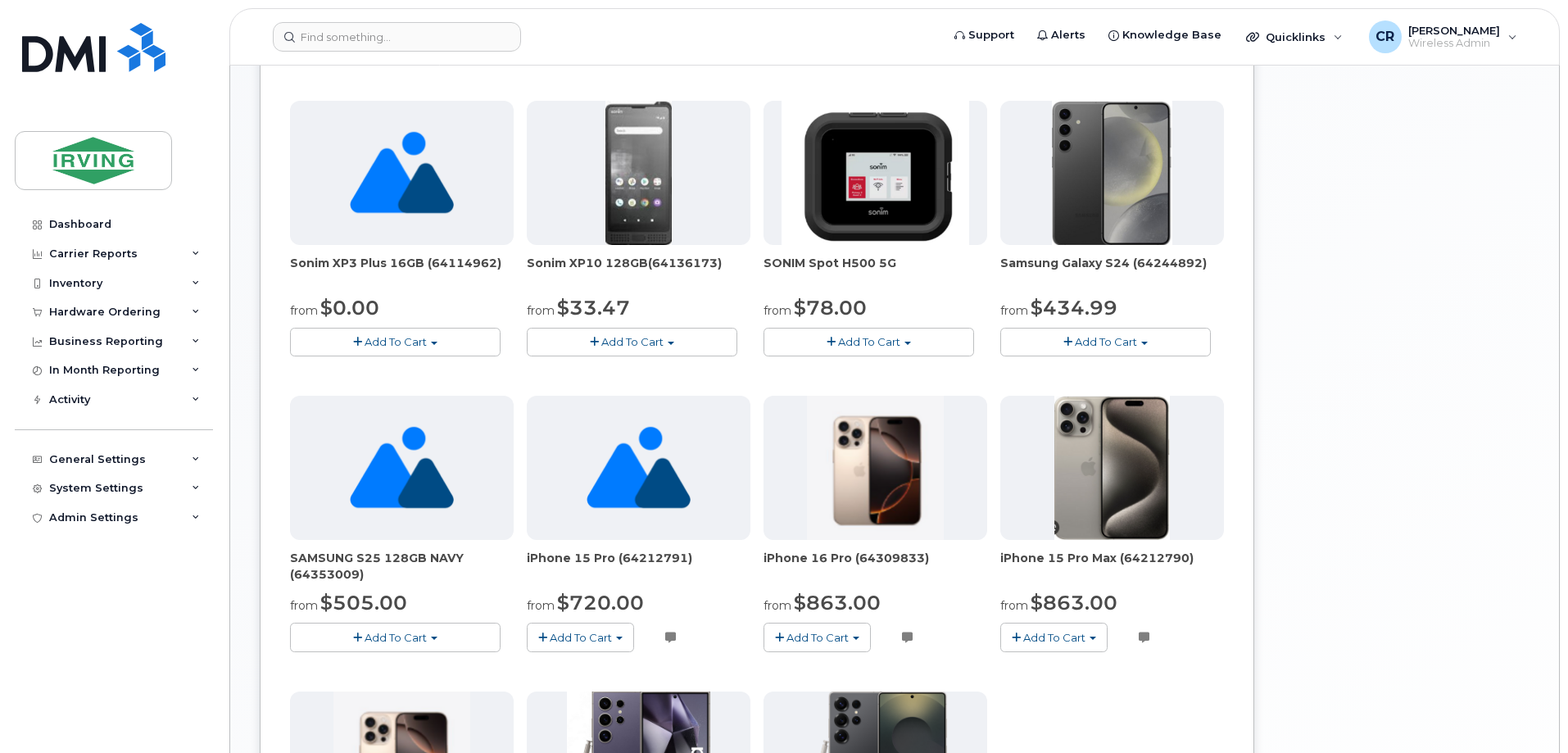
scroll to position [153, 0]
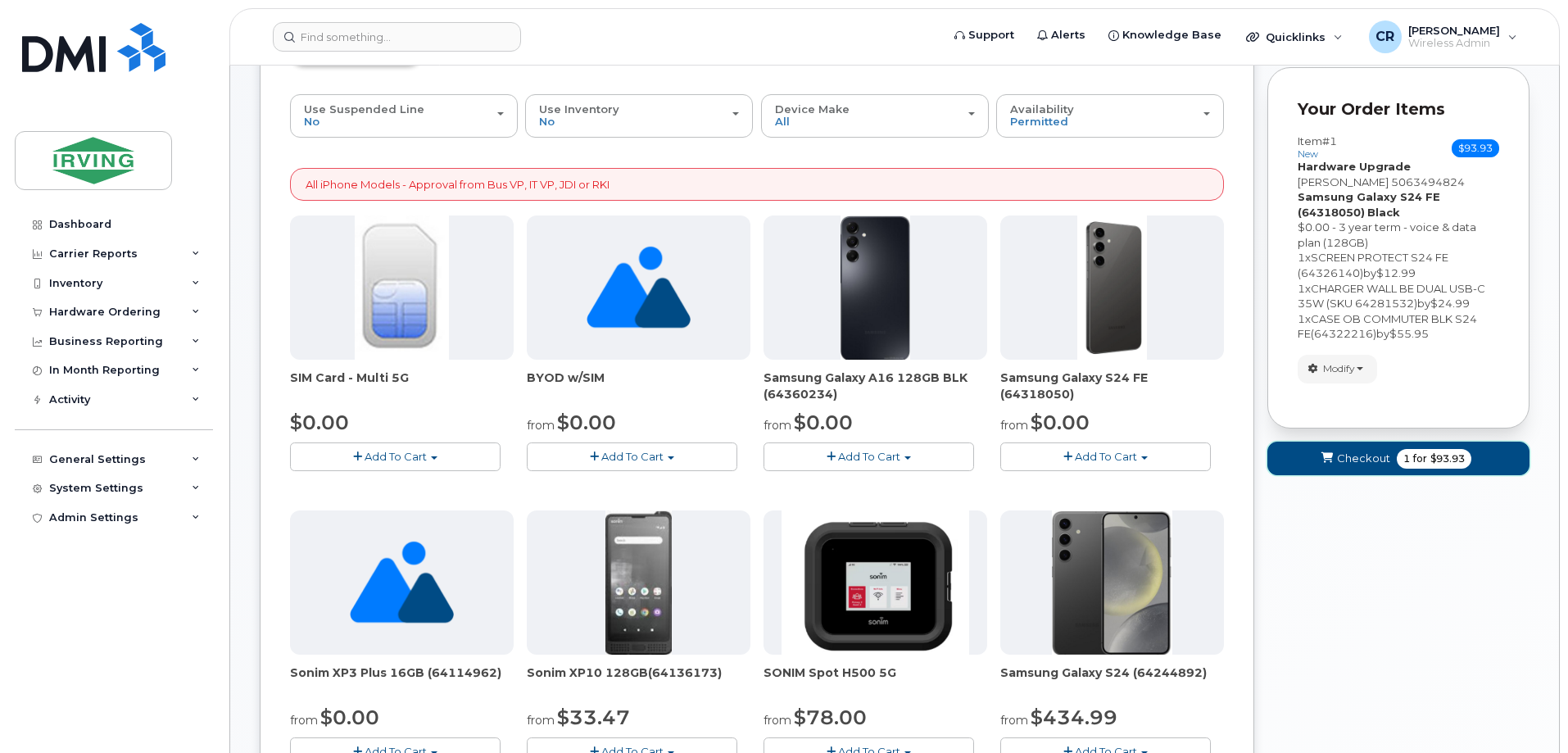
click at [1343, 466] on span "Checkout" at bounding box center [1363, 458] width 53 height 16
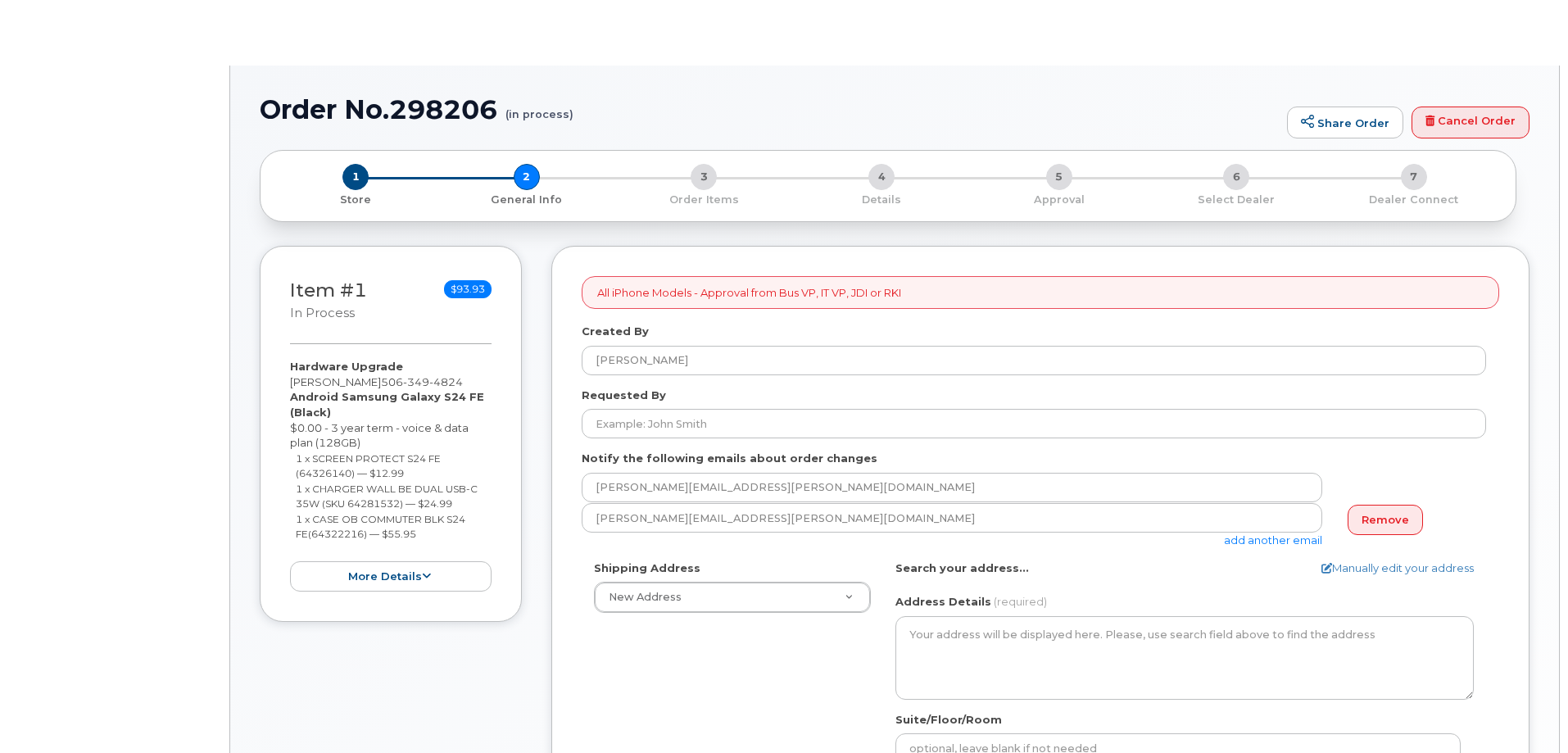
select select
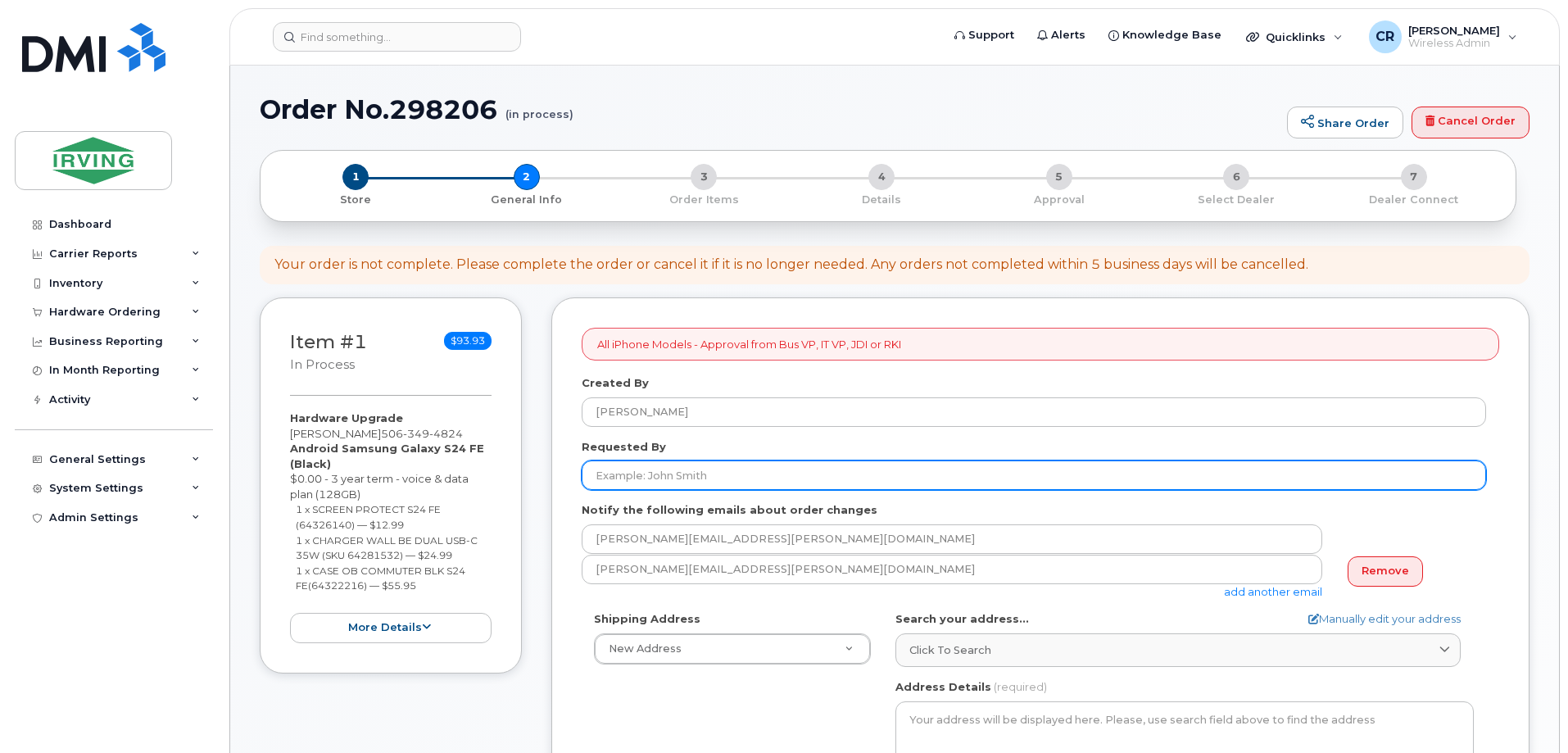
click at [692, 475] on input "Requested By" at bounding box center [1033, 475] width 904 height 29
type input "[PERSON_NAME]"
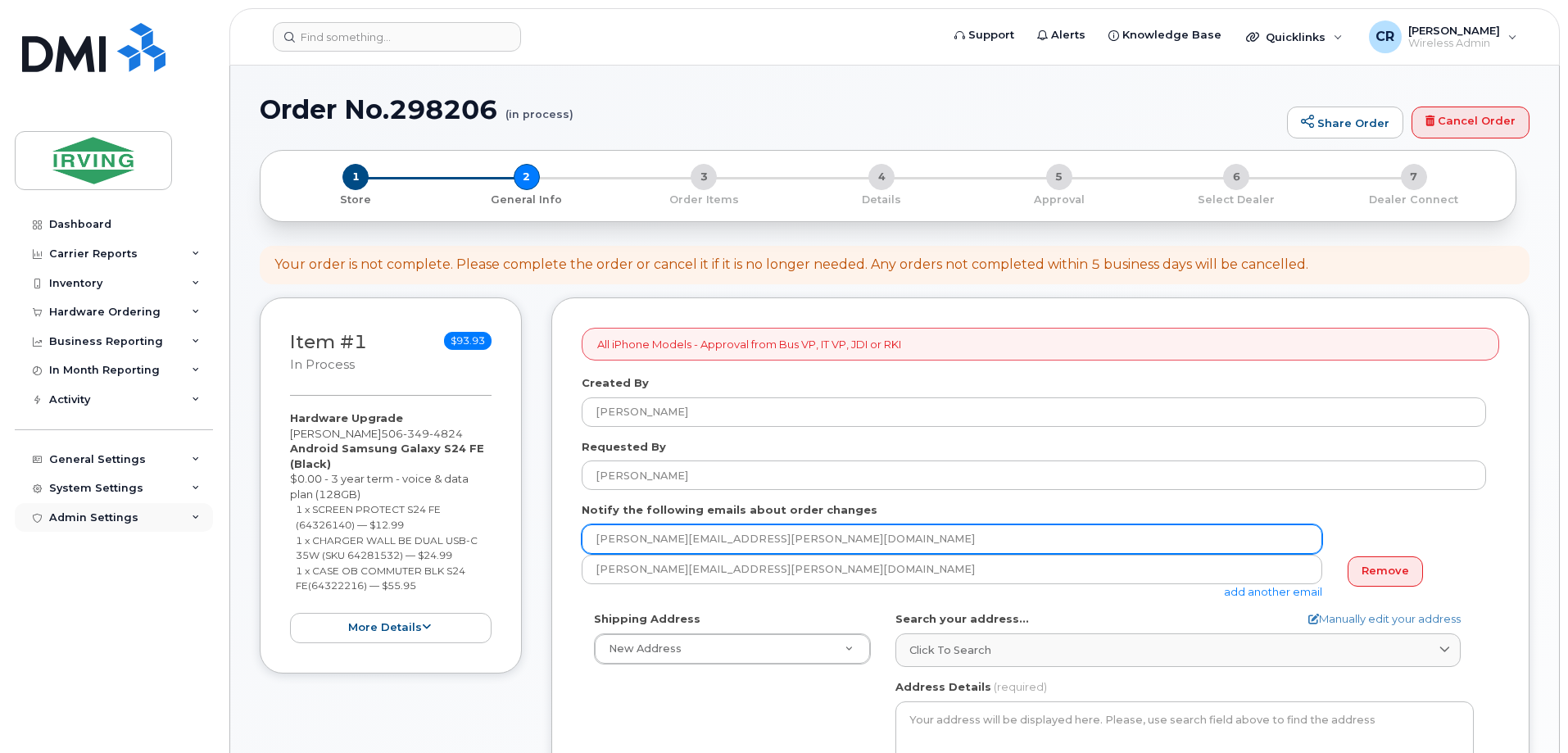
drag, startPoint x: 820, startPoint y: 542, endPoint x: 174, endPoint y: 504, distance: 647.1
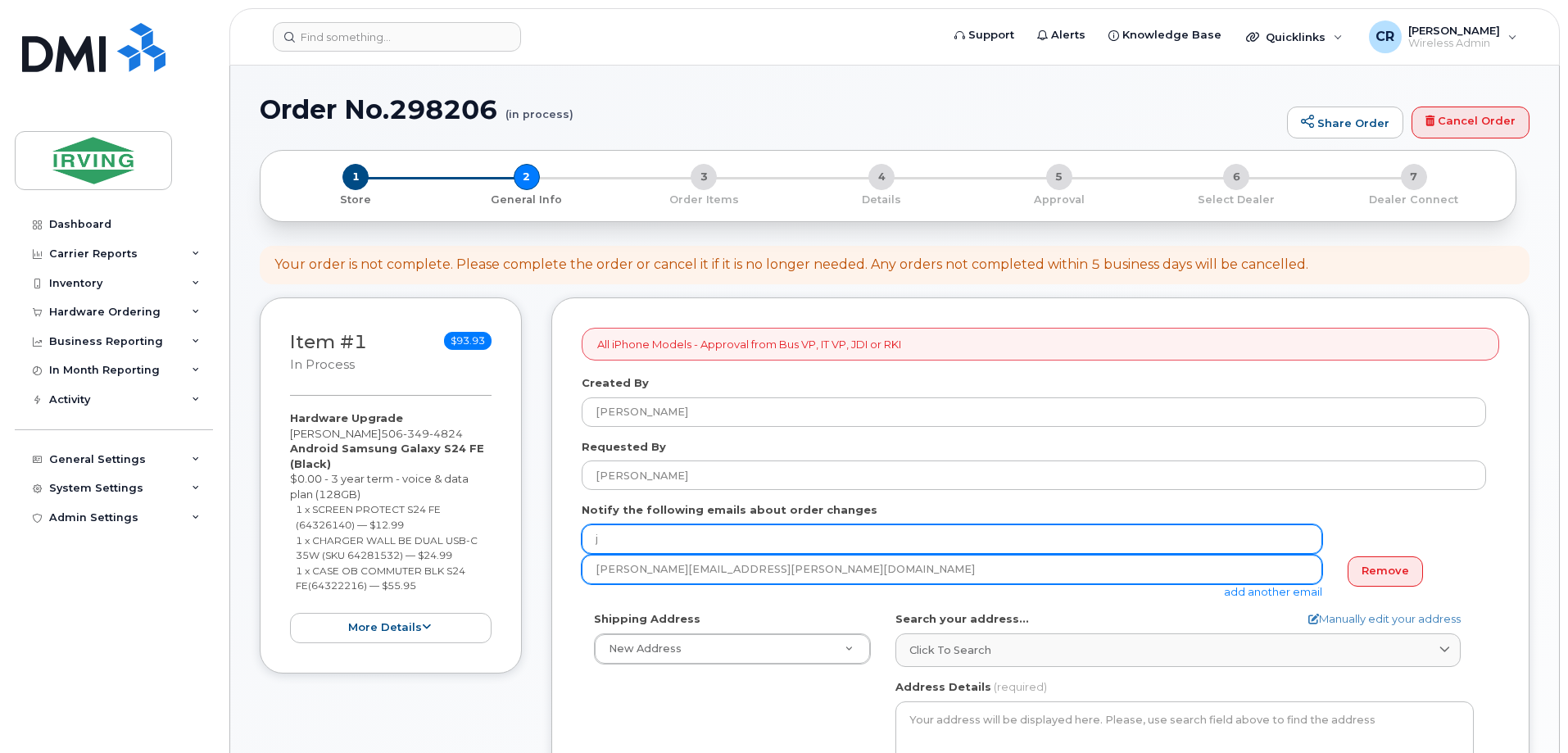
type input "[EMAIL_ADDRESS][DOMAIN_NAME]"
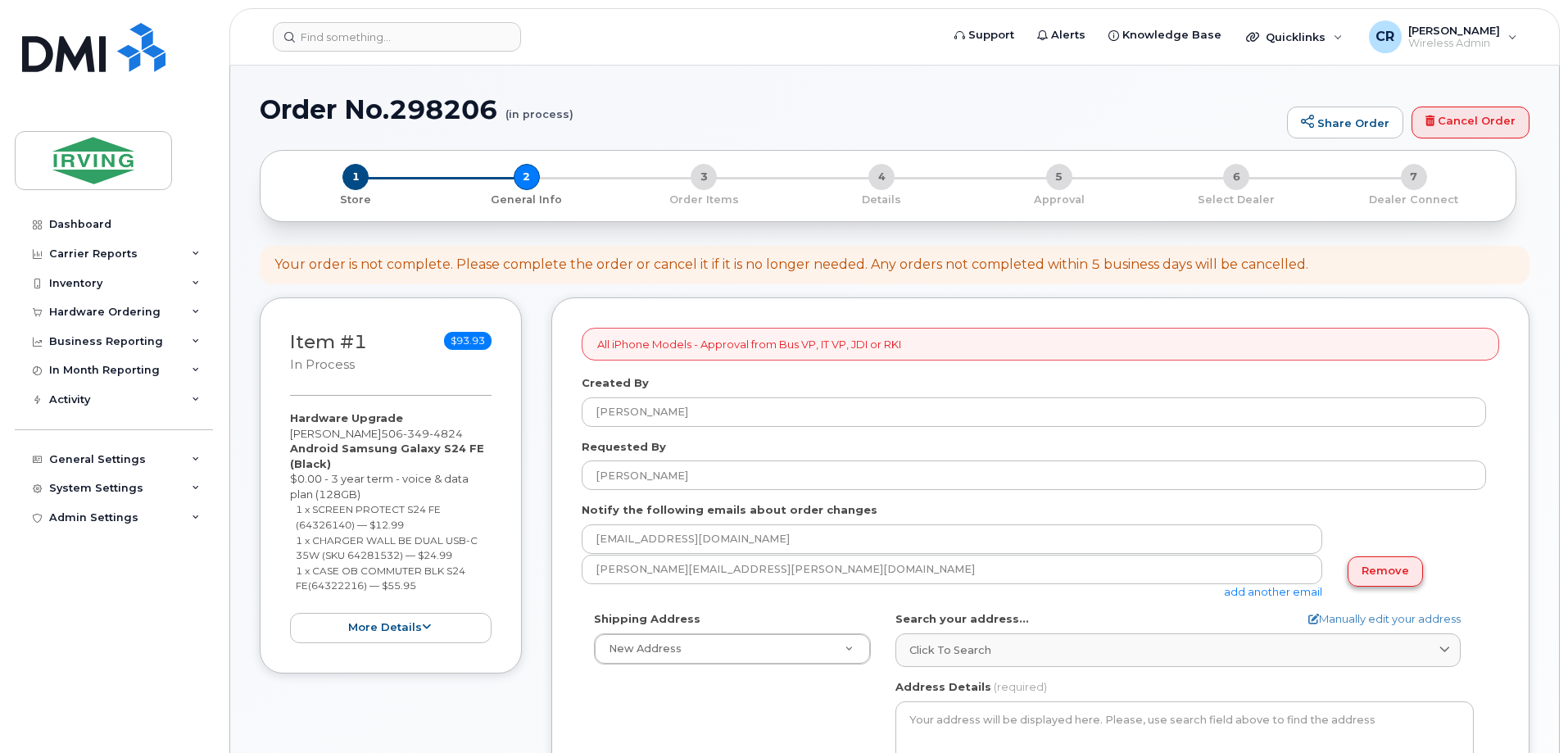
click at [1393, 572] on link "Remove" at bounding box center [1385, 571] width 75 height 30
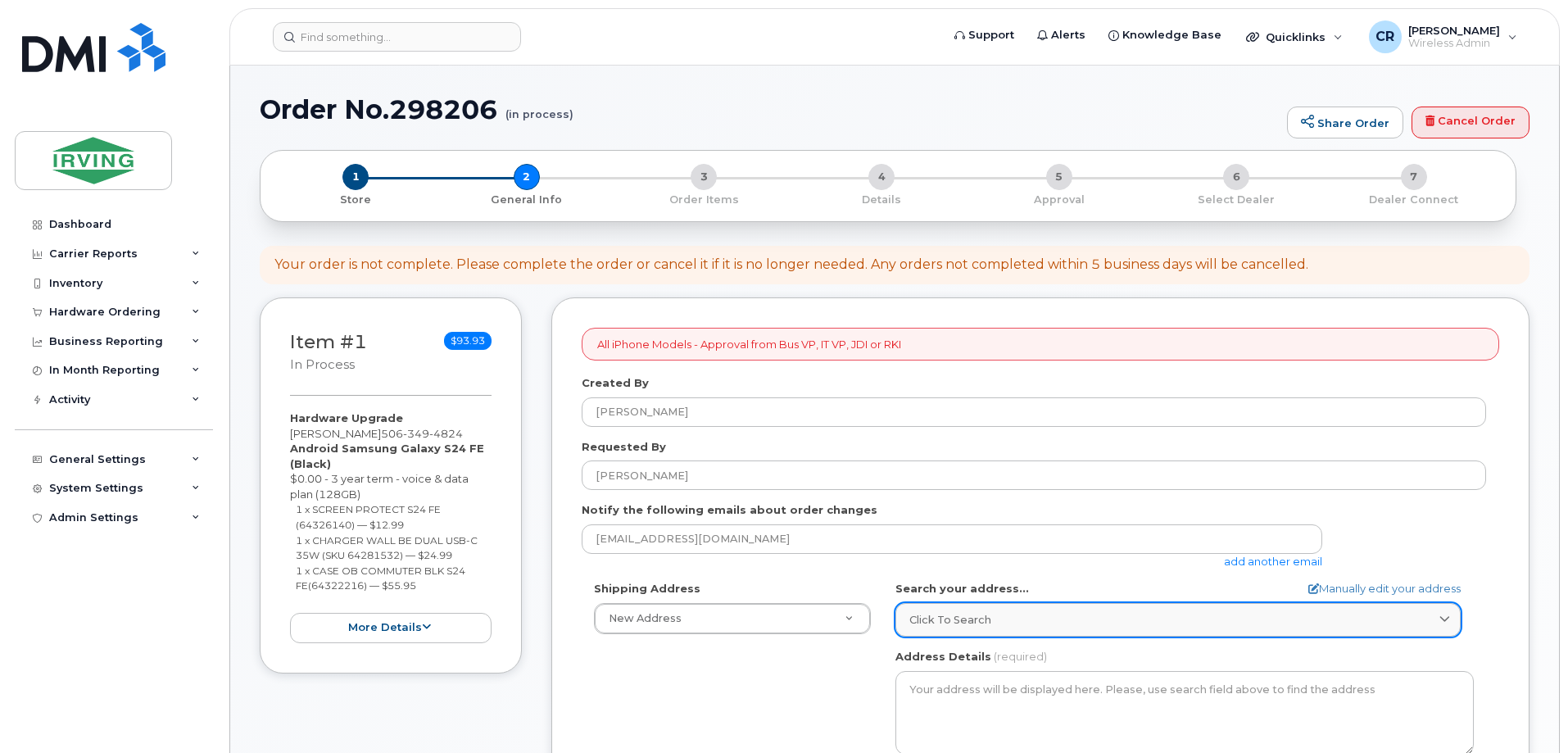
click at [944, 623] on span "Click to search" at bounding box center [950, 620] width 82 height 16
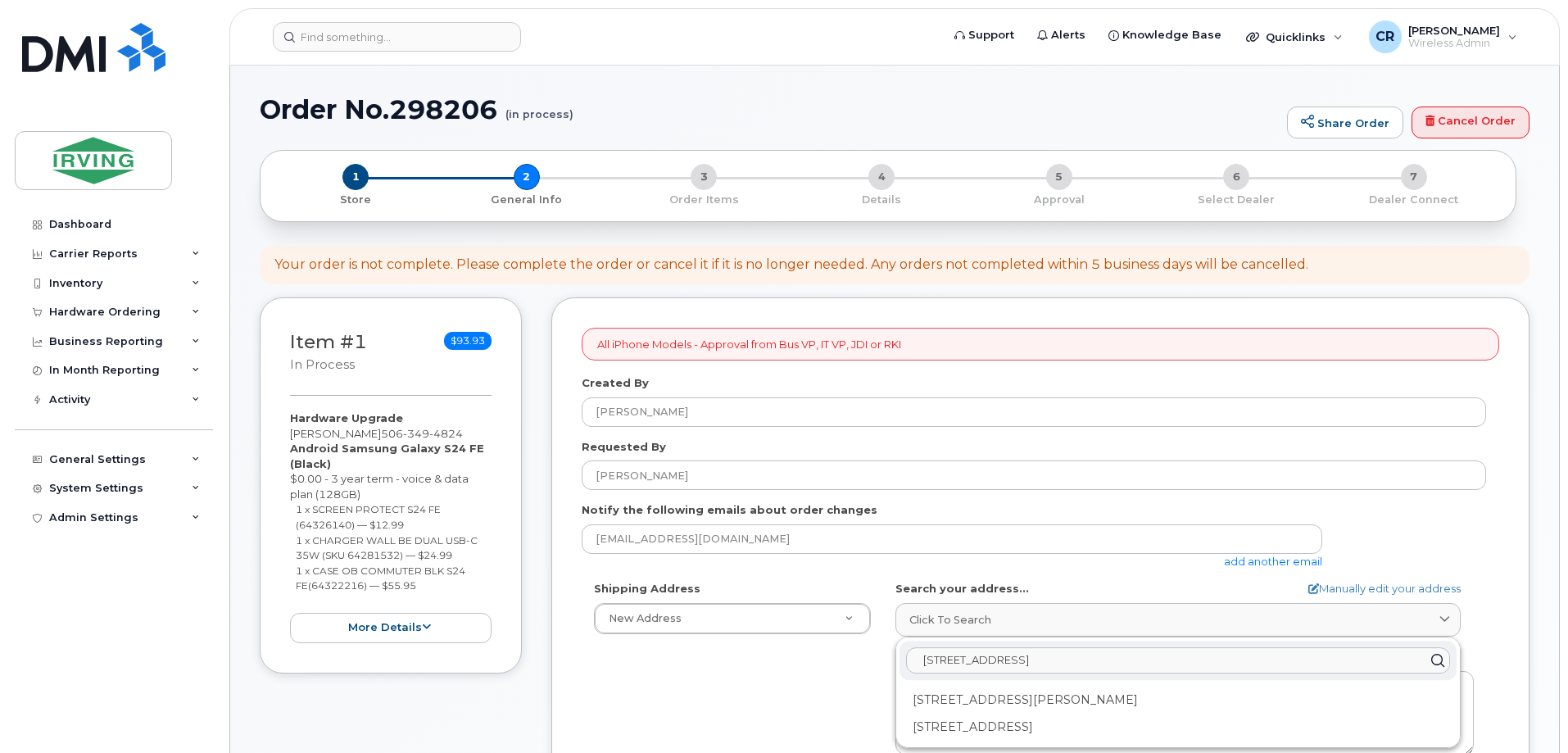
scroll to position [82, 0]
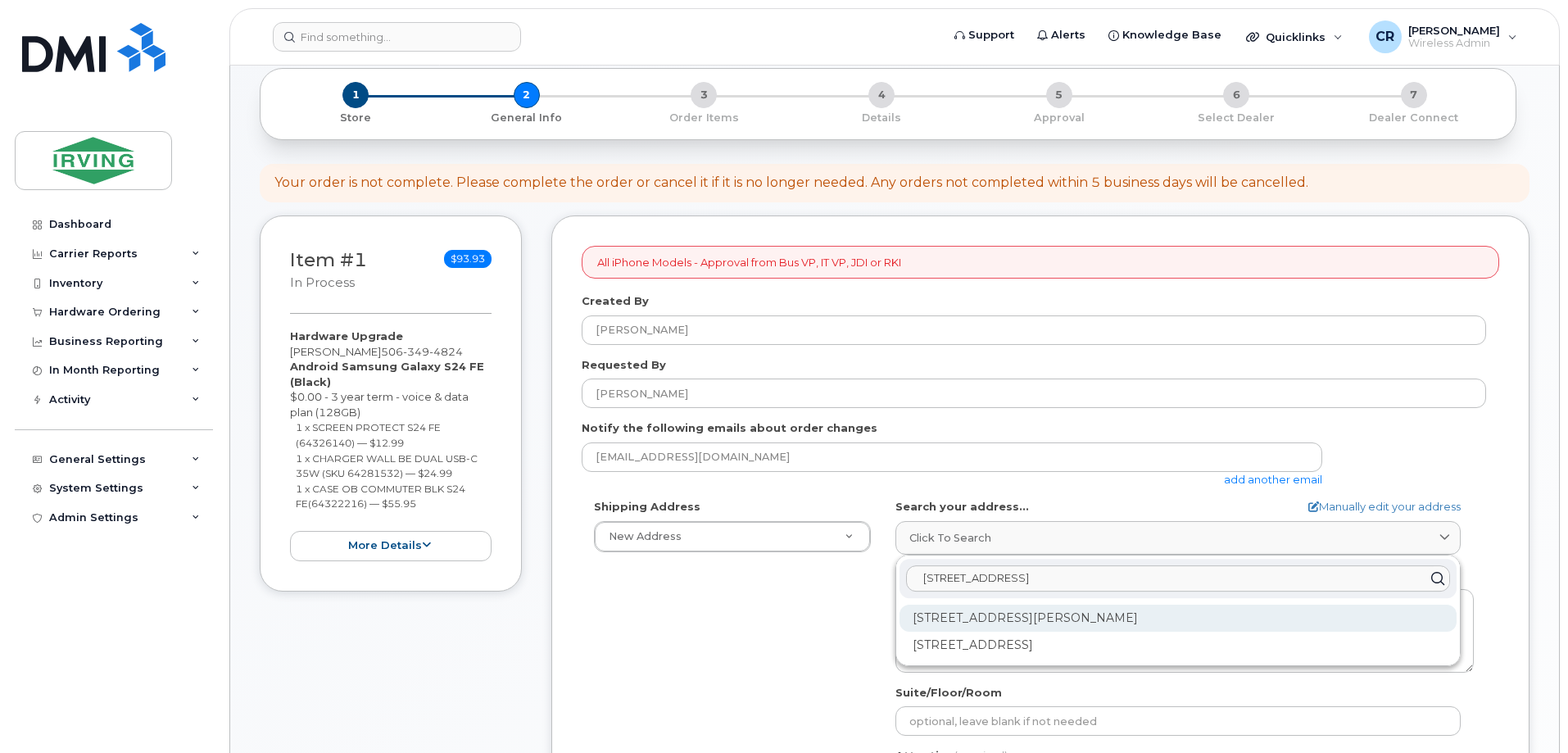
type input "[STREET_ADDRESS]"
click at [1085, 612] on div "[STREET_ADDRESS][PERSON_NAME]" at bounding box center [1177, 618] width 557 height 27
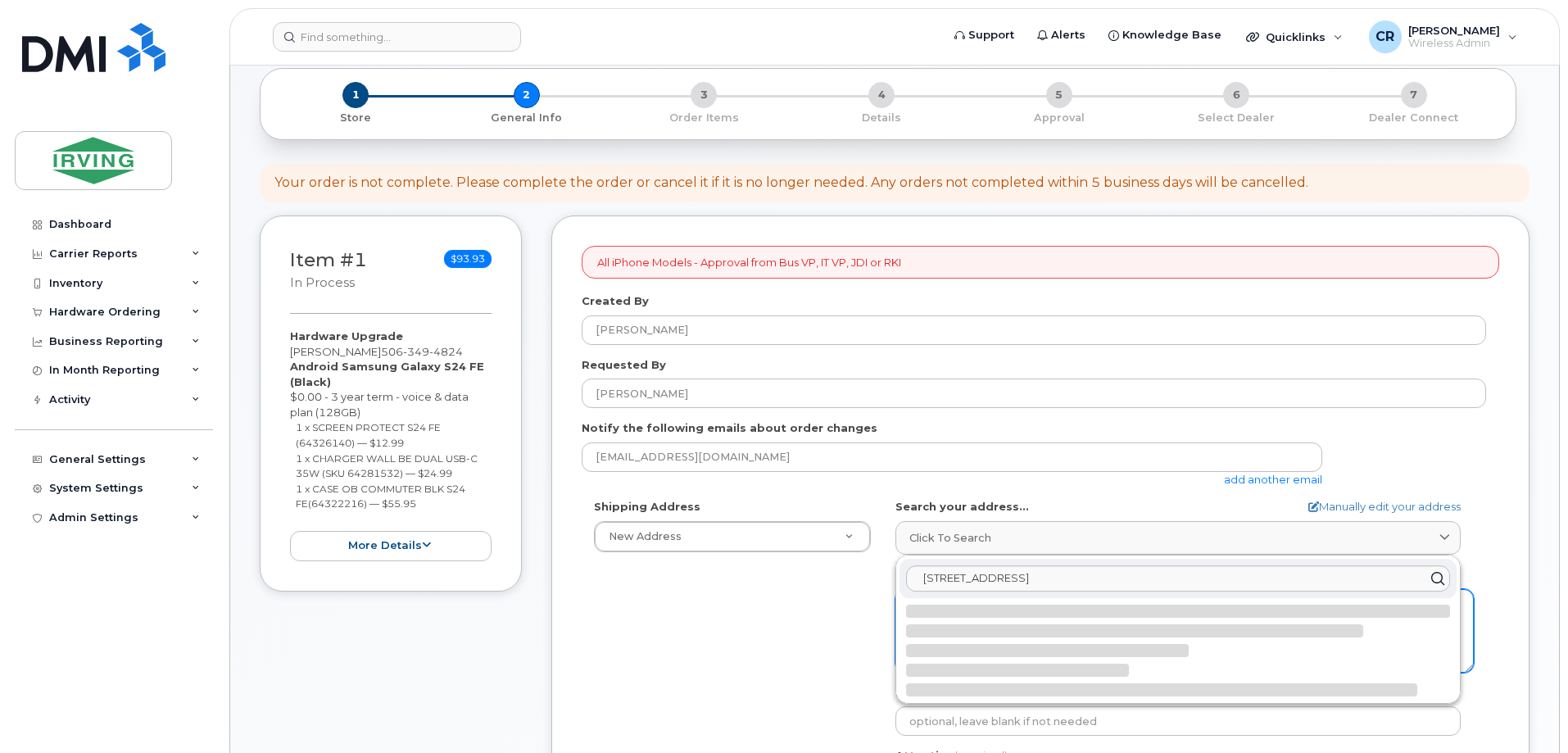
select select
type textarea "[STREET_ADDRESS][PERSON_NAME]"
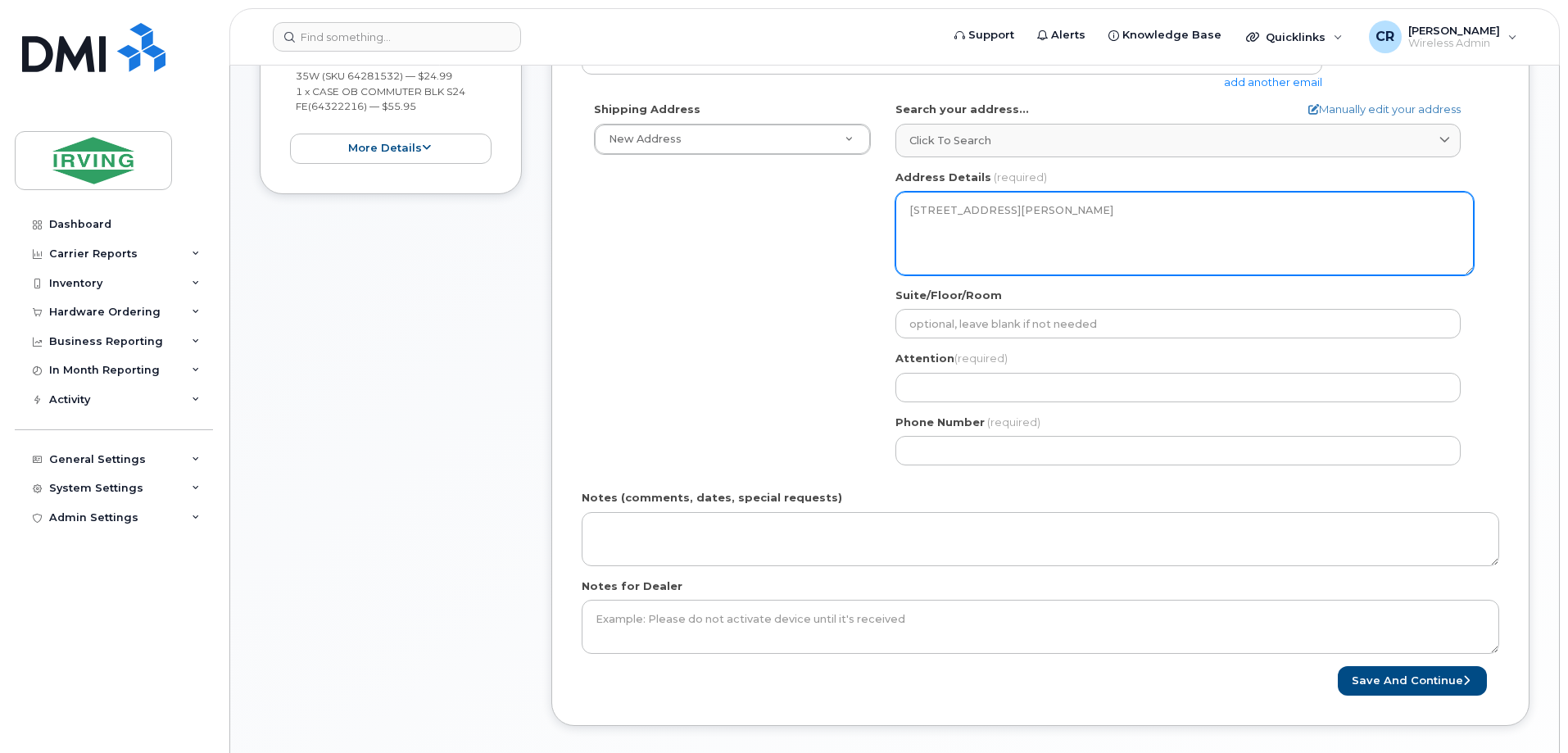
scroll to position [492, 0]
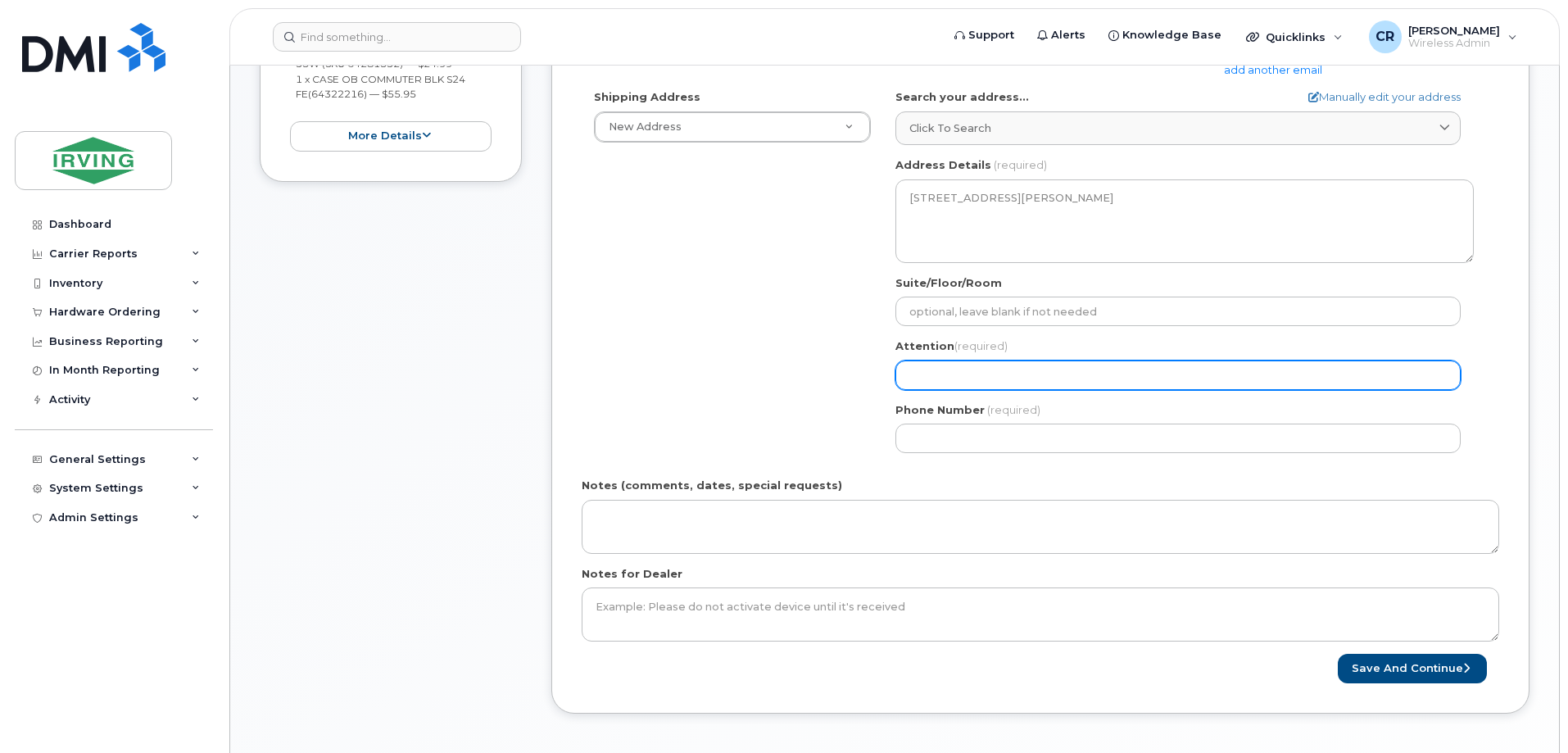
click at [971, 373] on input "Attention (required)" at bounding box center [1177, 375] width 565 height 29
select select
type input "C"
select select
type input "Ch"
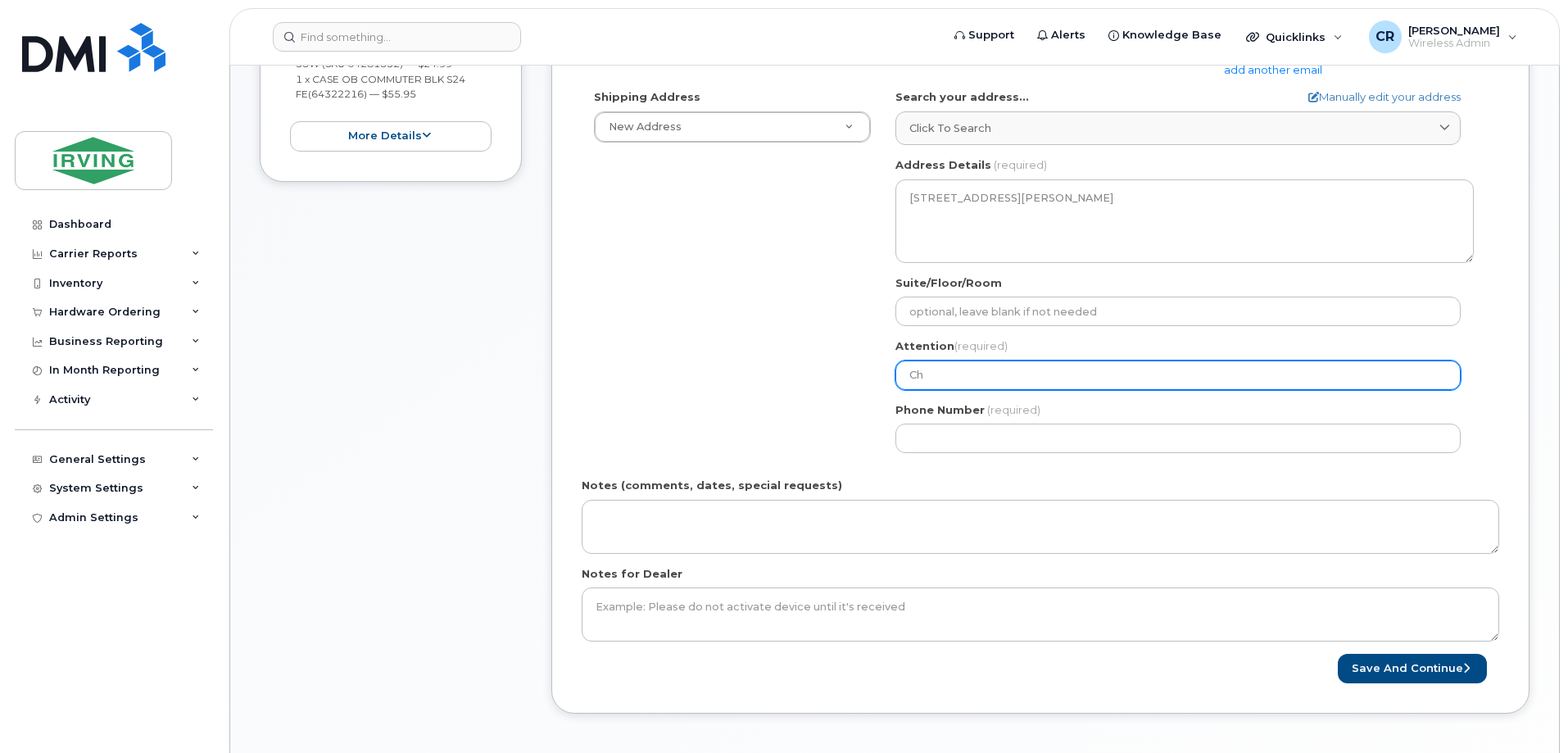
select select
type input "Chri"
select select
type input "[PERSON_NAME]"
select select
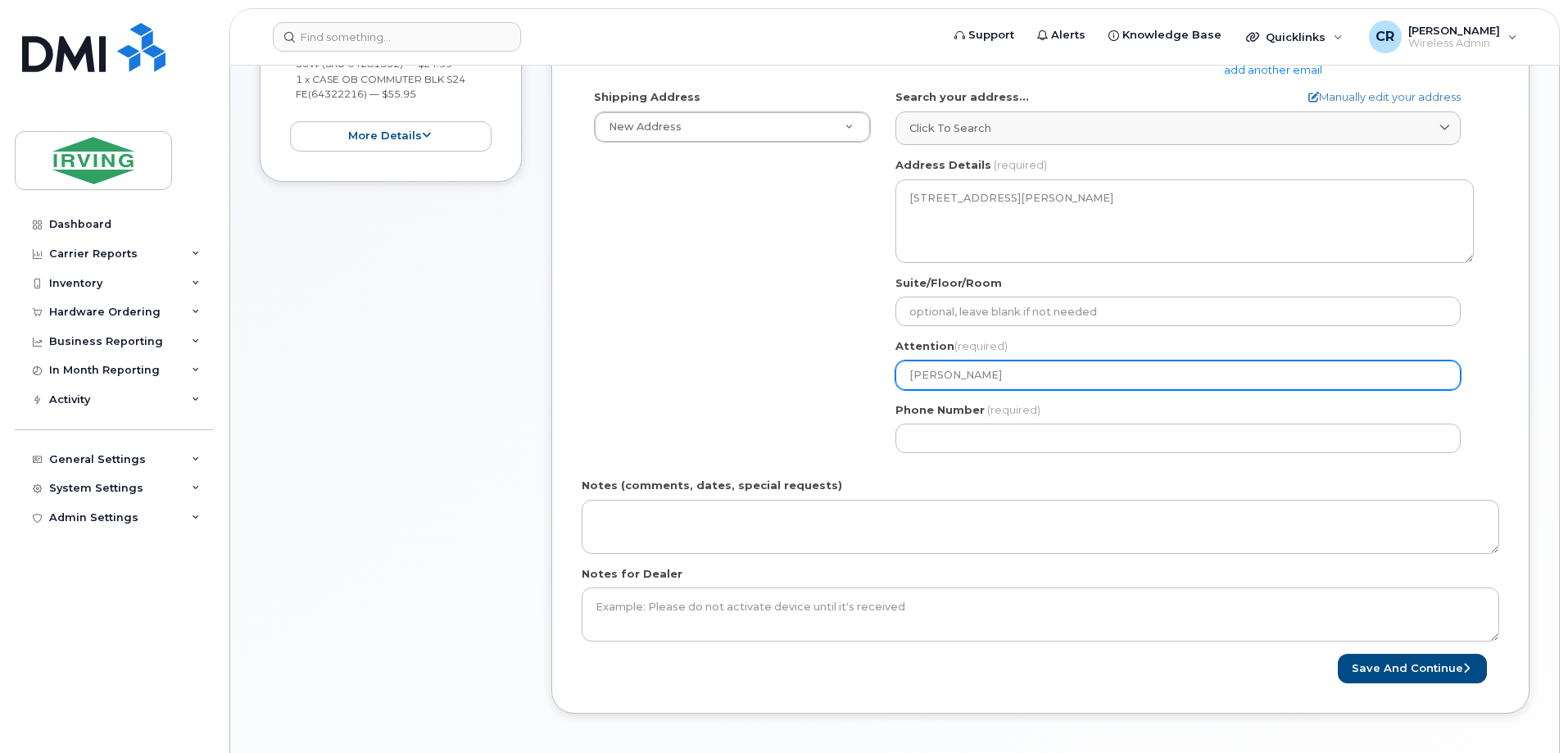
type input "[PERSON_NAME]"
select select
type input "[PERSON_NAME], 9th Floor"
select select
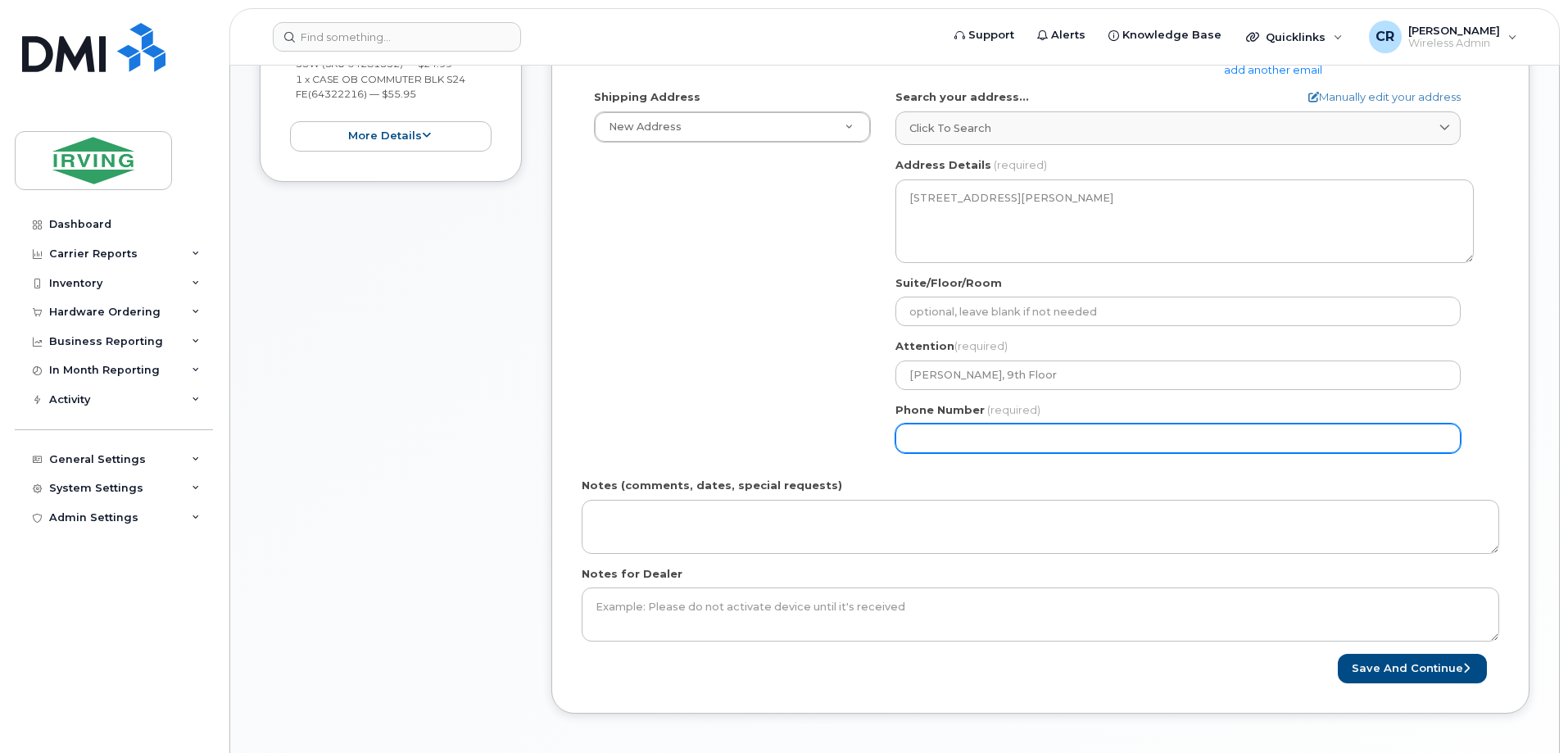
click at [953, 433] on input "Phone Number" at bounding box center [1177, 438] width 565 height 29
type input "506632700"
select select
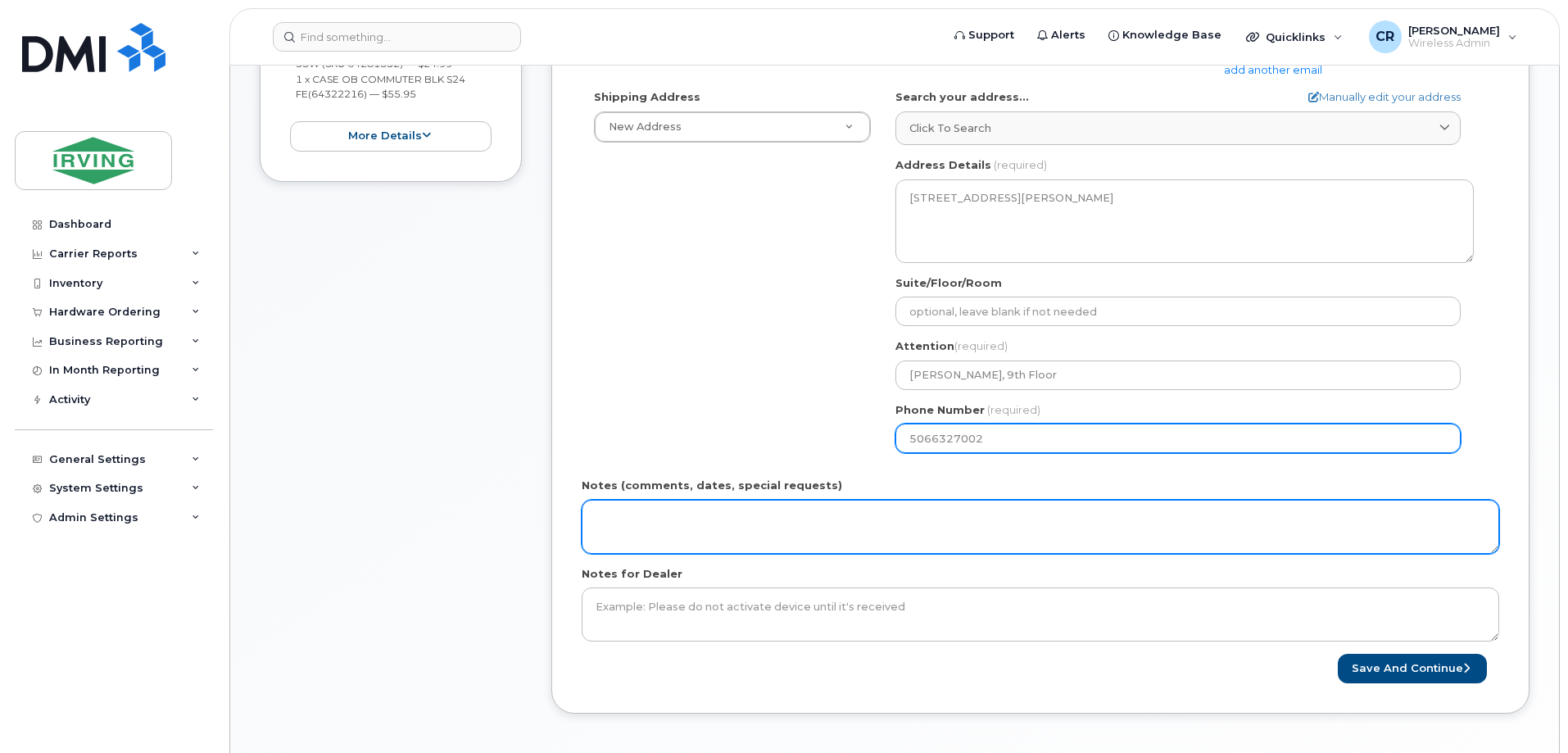
type input "5066327002"
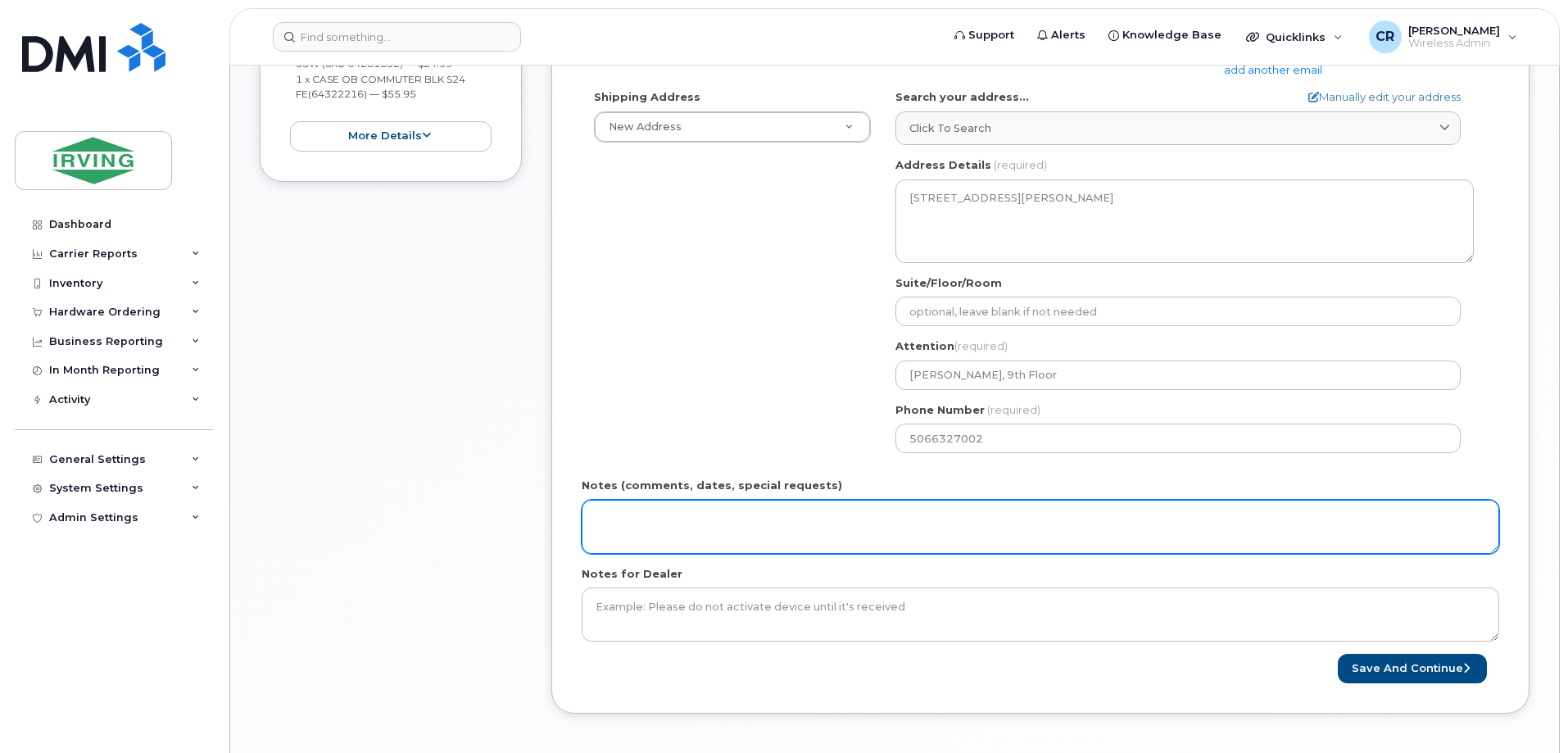
click at [695, 519] on textarea "Notes (comments, dates, special requests)" at bounding box center [1040, 526] width 918 height 54
click at [710, 522] on textarea "Order#:" at bounding box center [1040, 526] width 918 height 54
type textarea "Order#: 5081440414 Invoice General"
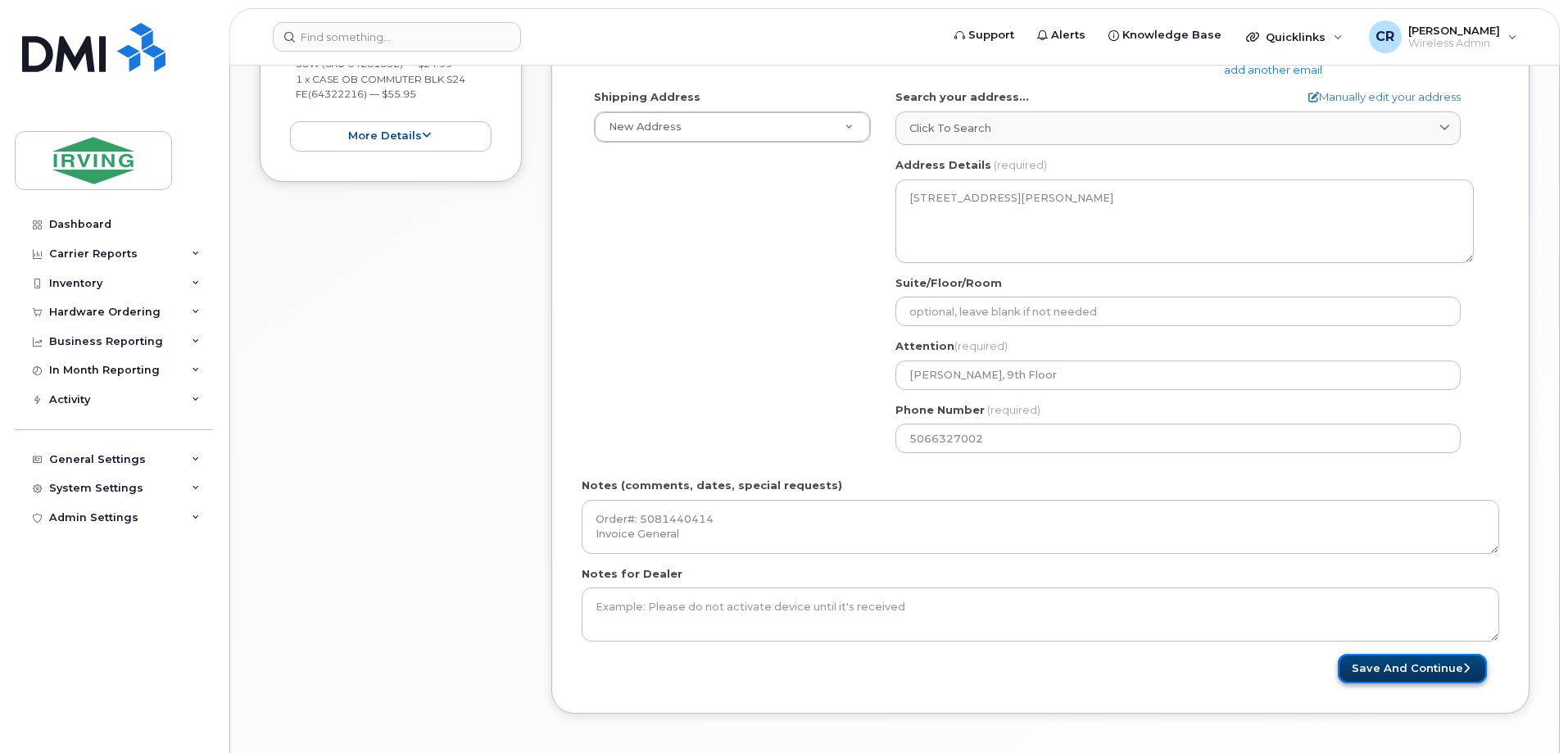
click at [1394, 666] on button "Save and Continue" at bounding box center [1412, 668] width 149 height 30
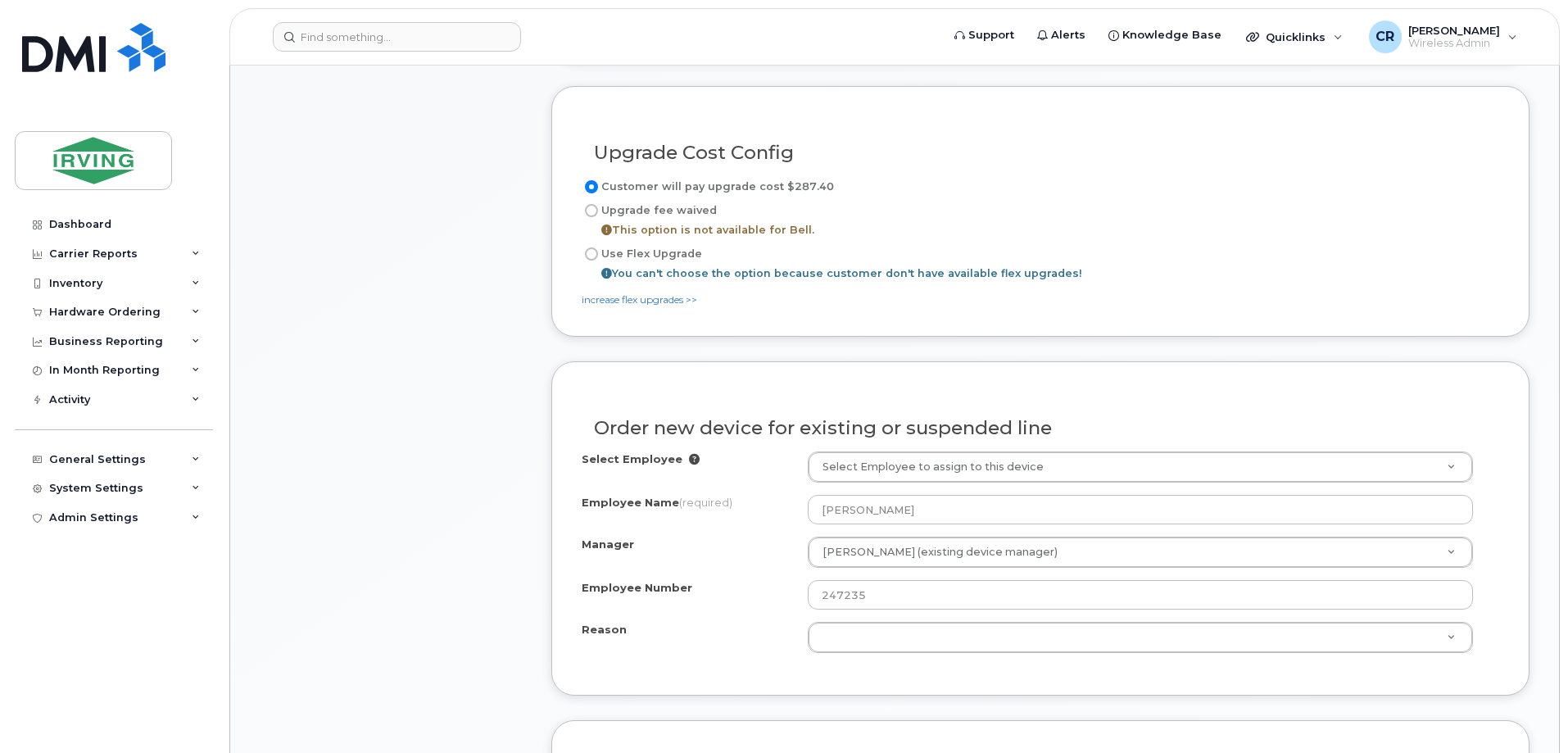
scroll to position [1145, 0]
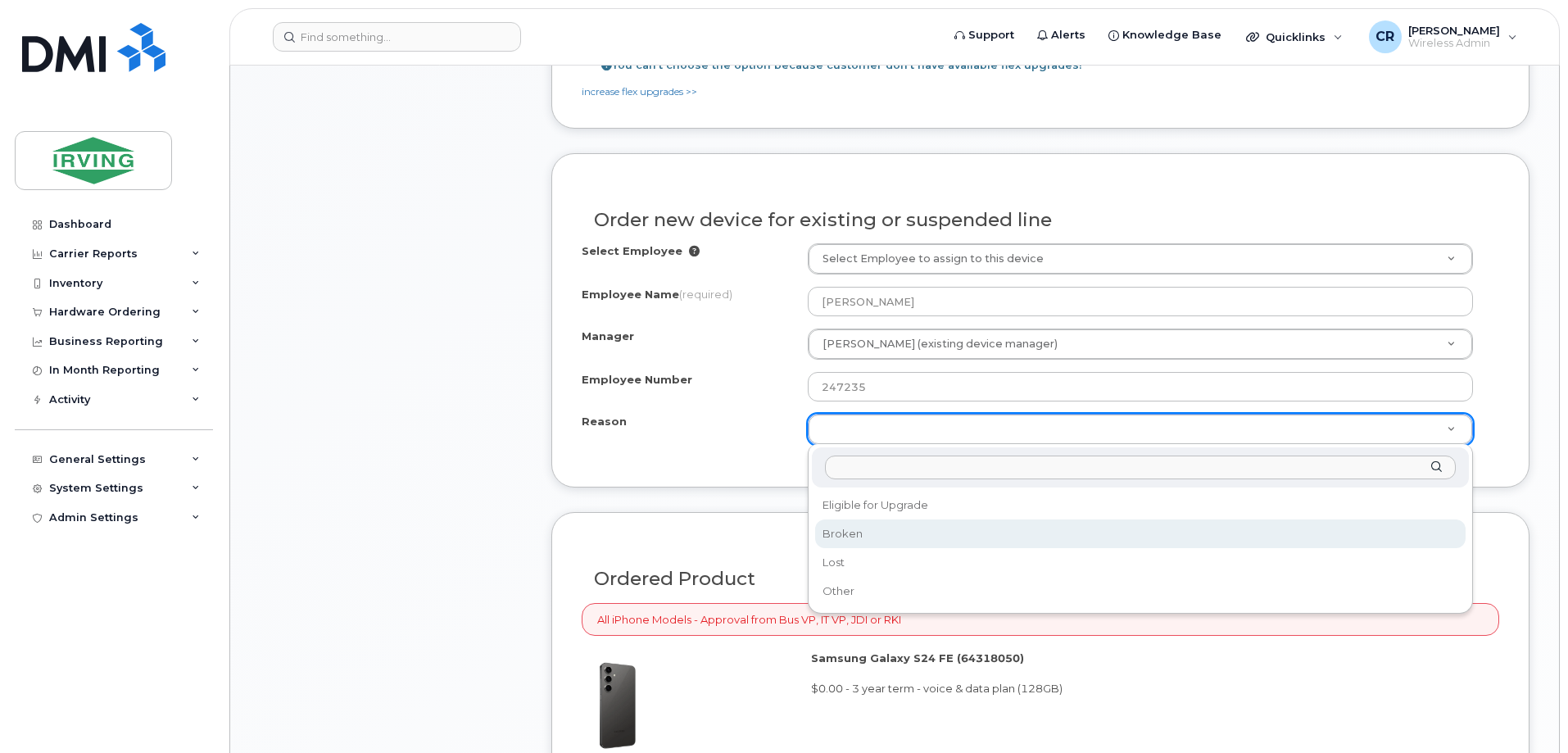
select select "broken"
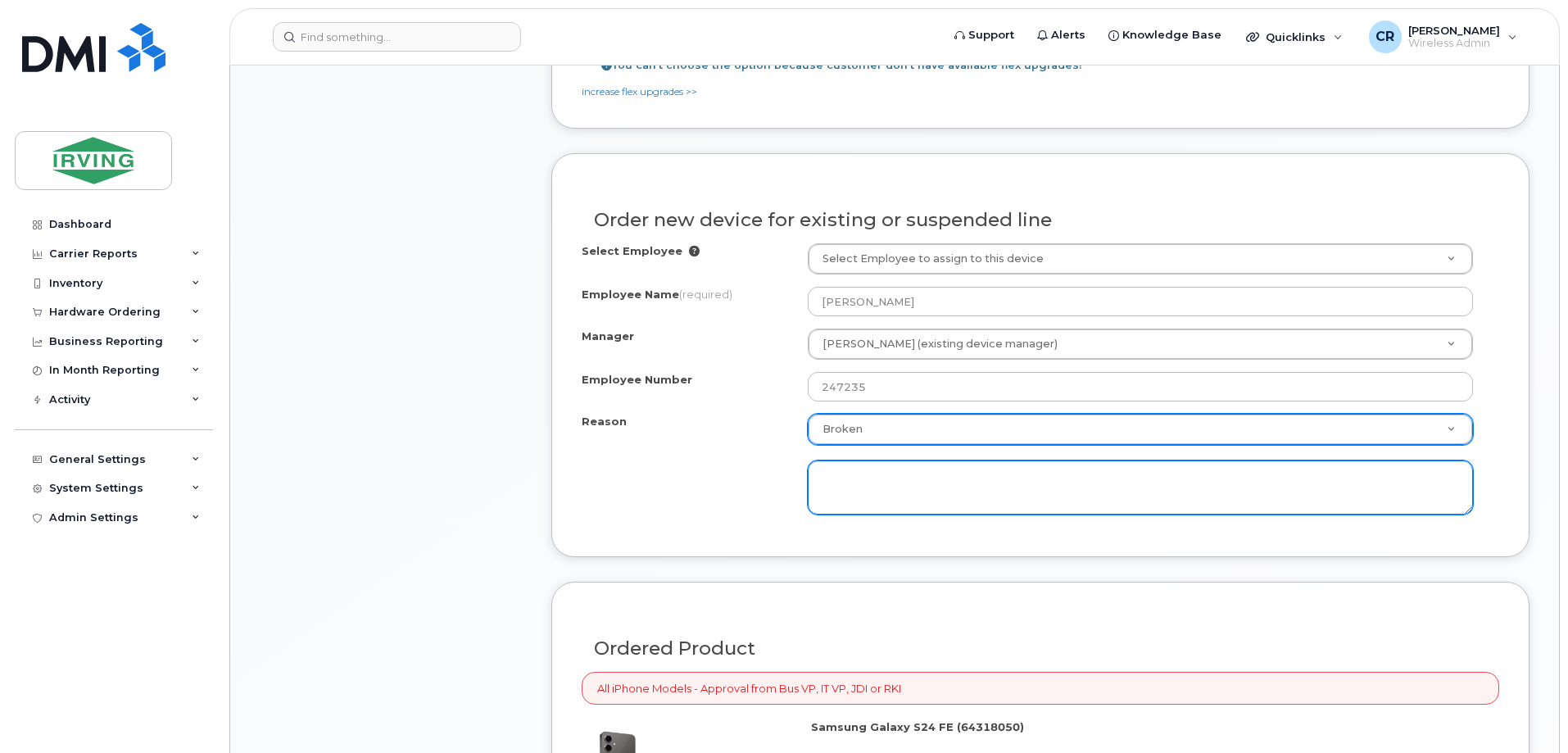
click at [886, 470] on textarea at bounding box center [1140, 487] width 665 height 54
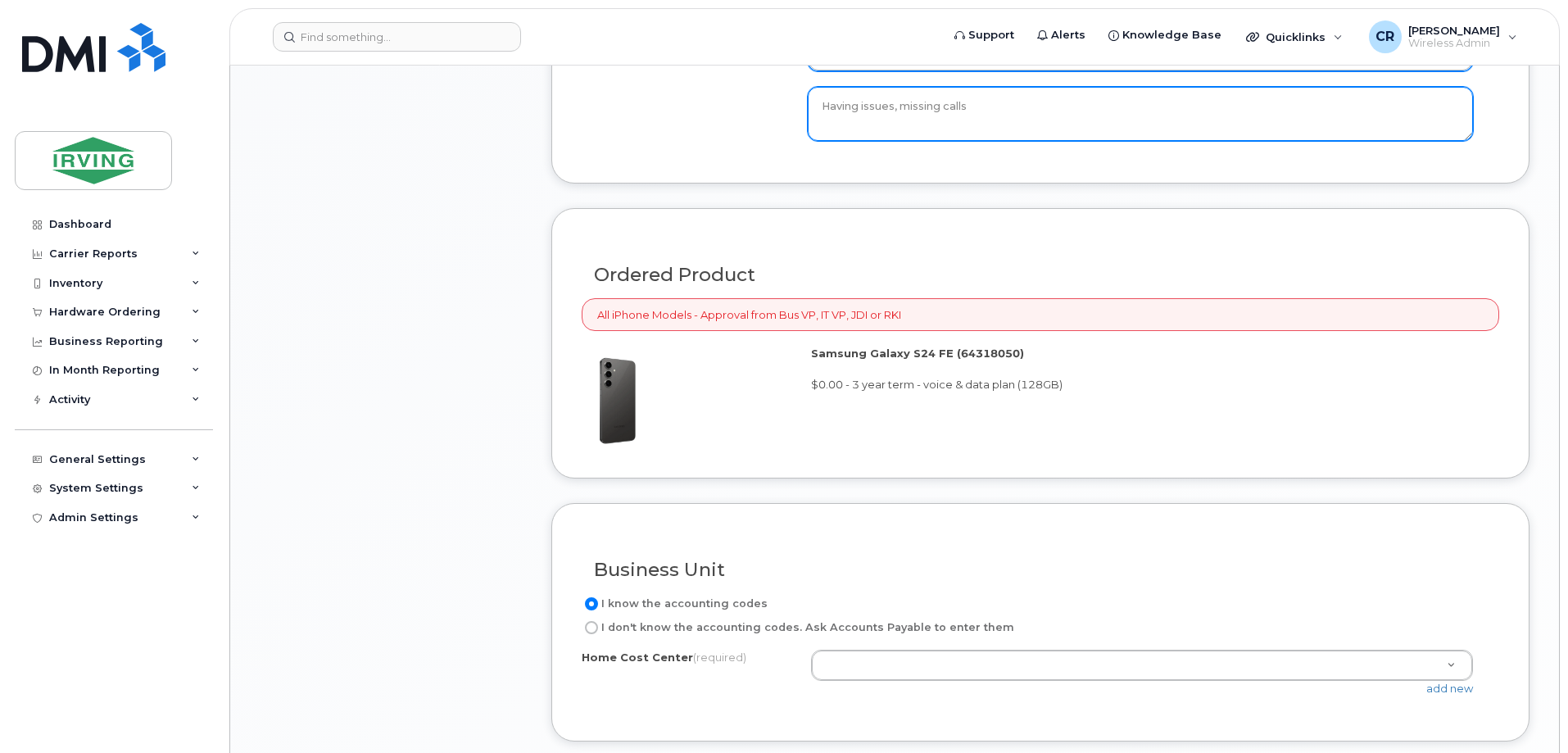
scroll to position [1554, 0]
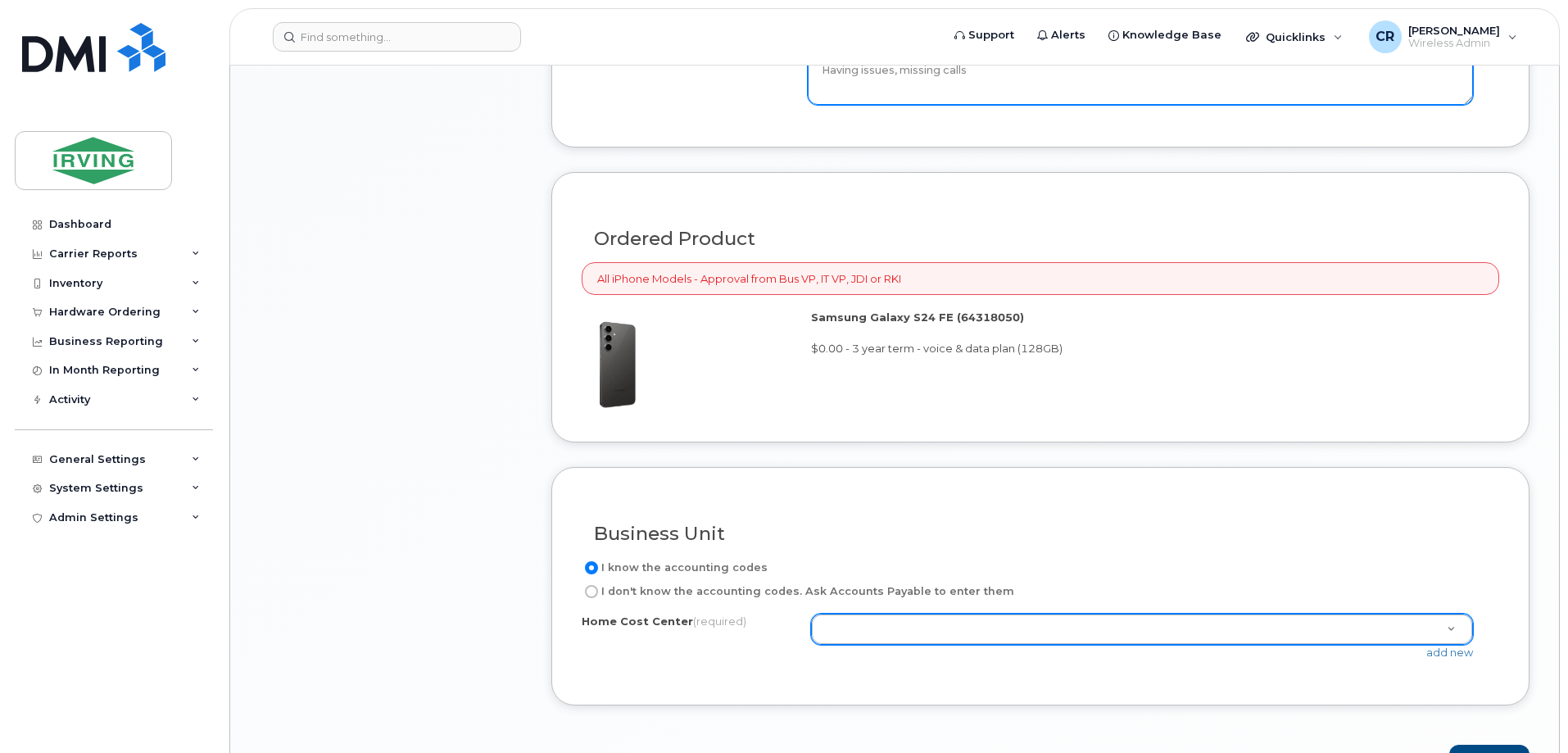
type textarea "Having issues, missing calls"
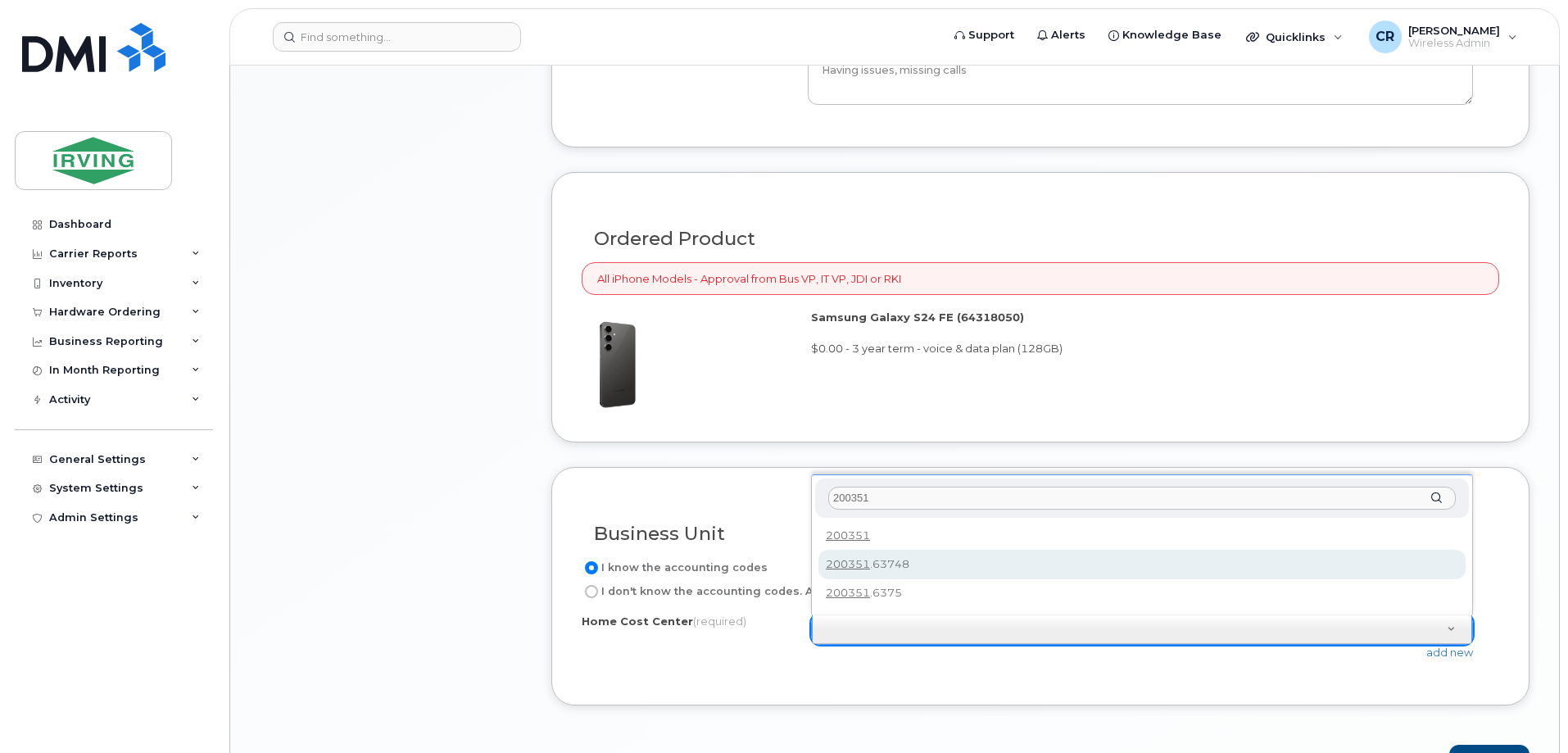
type input "200351"
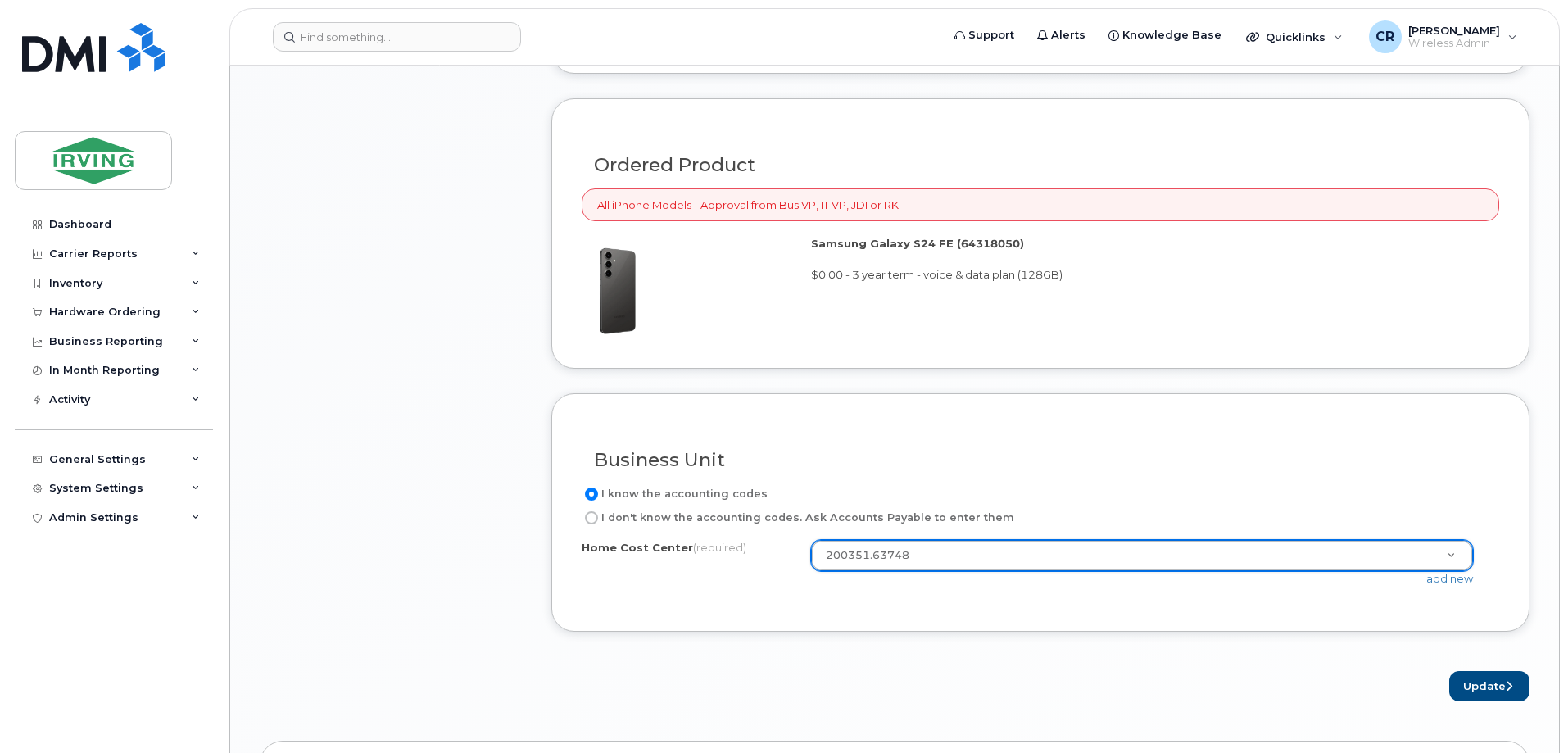
scroll to position [1800, 0]
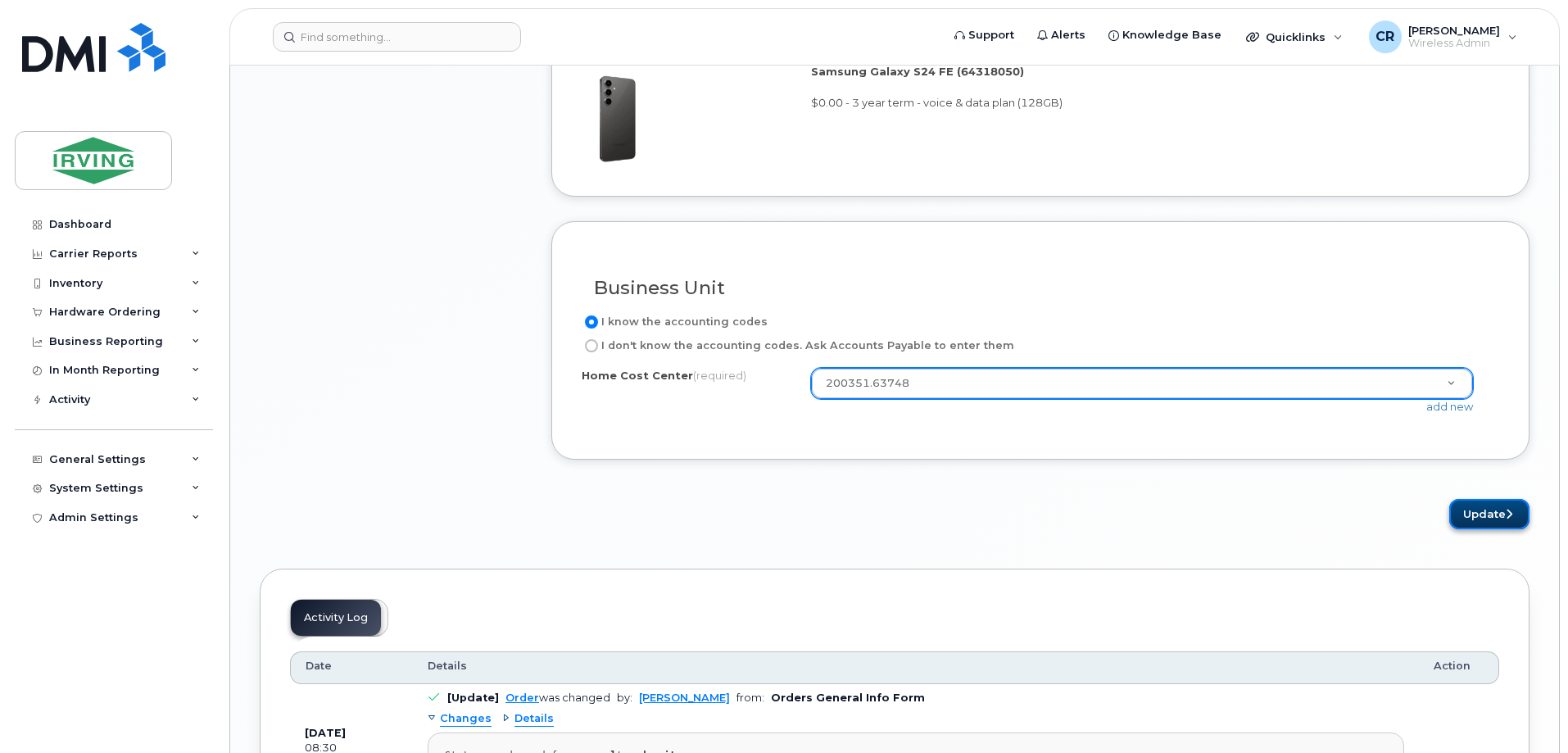
click at [1478, 513] on button "Update" at bounding box center [1489, 513] width 80 height 30
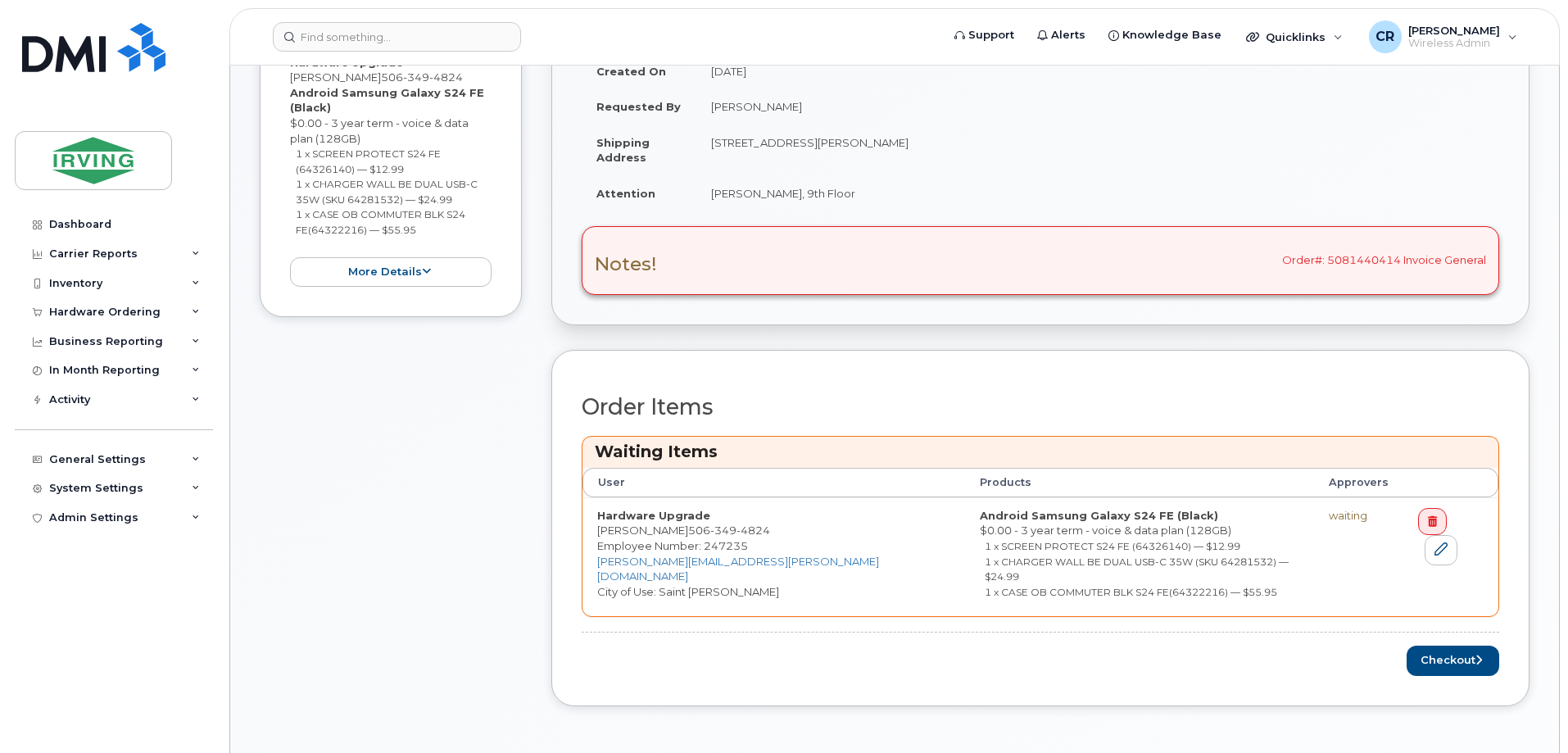
scroll to position [573, 0]
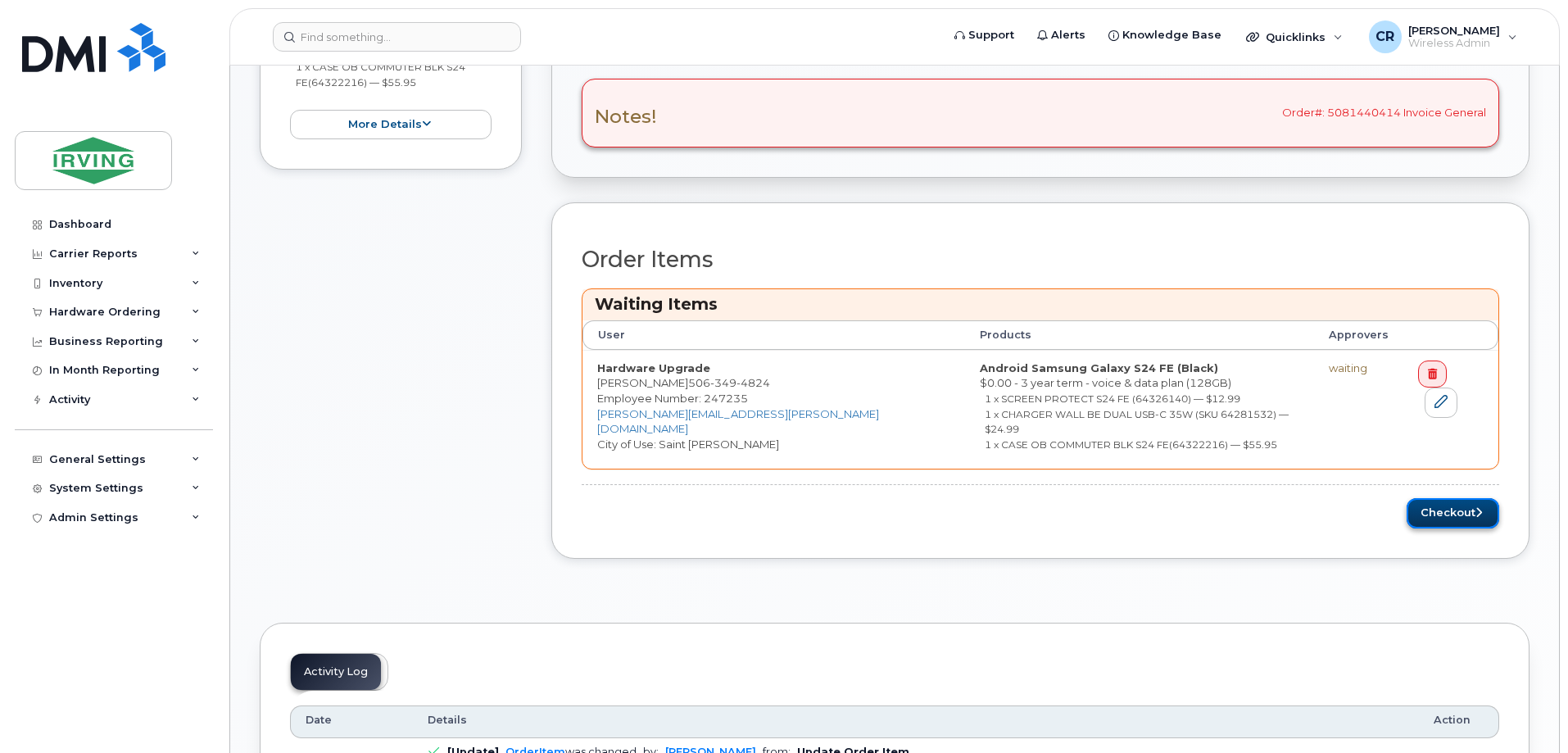
click at [1428, 507] on button "Checkout" at bounding box center [1452, 512] width 92 height 30
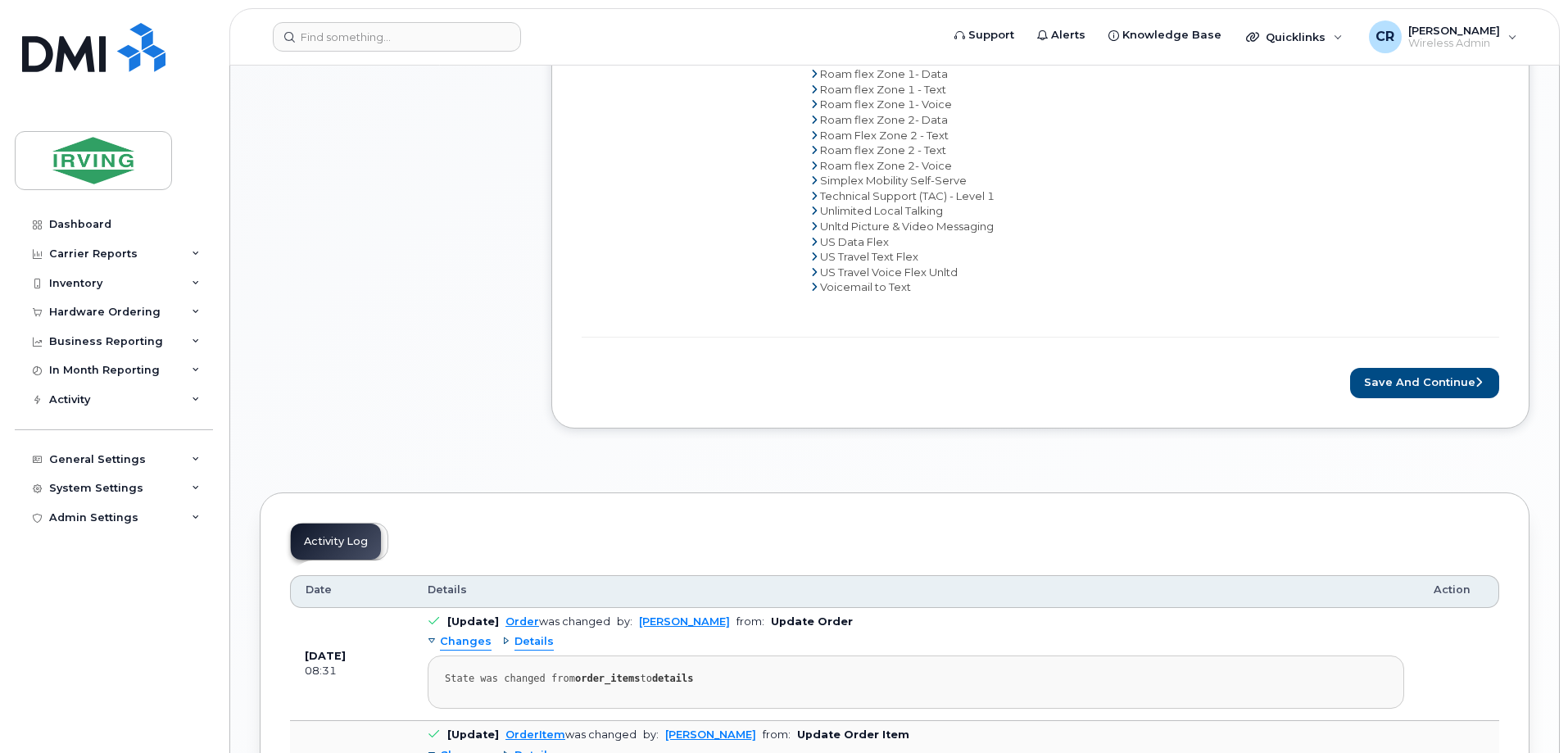
scroll to position [1134, 0]
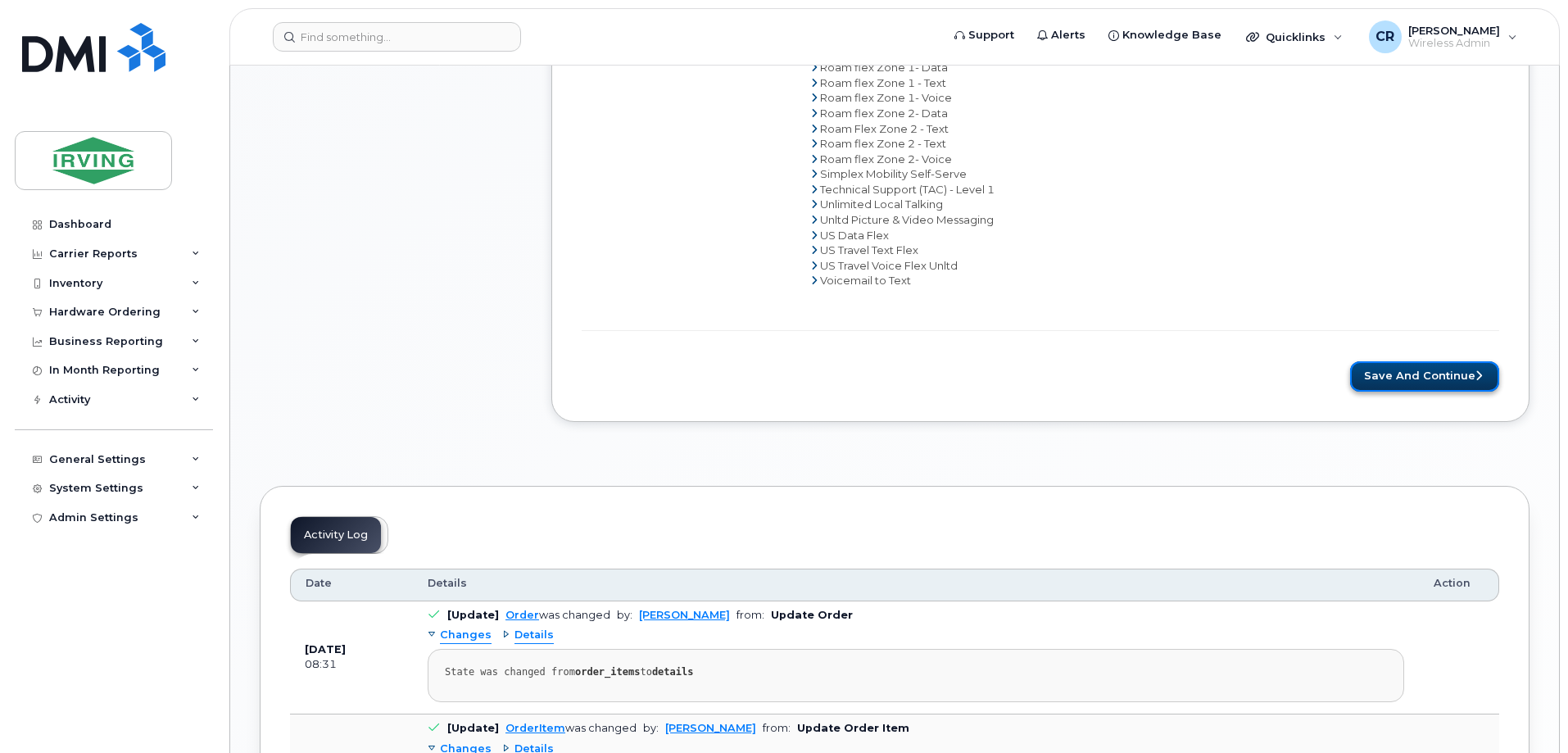
click at [1388, 378] on button "Save and Continue" at bounding box center [1424, 376] width 149 height 30
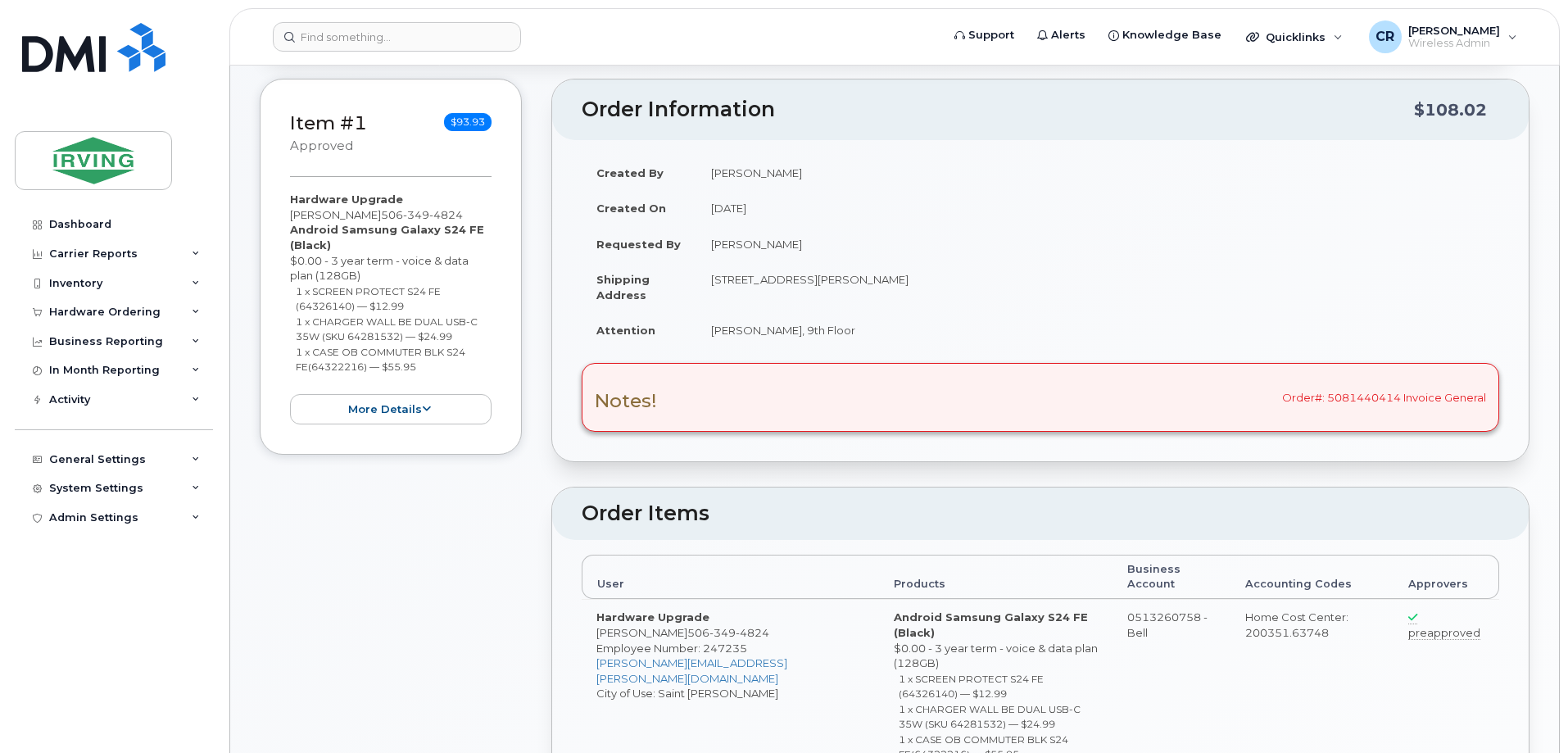
radio input "true"
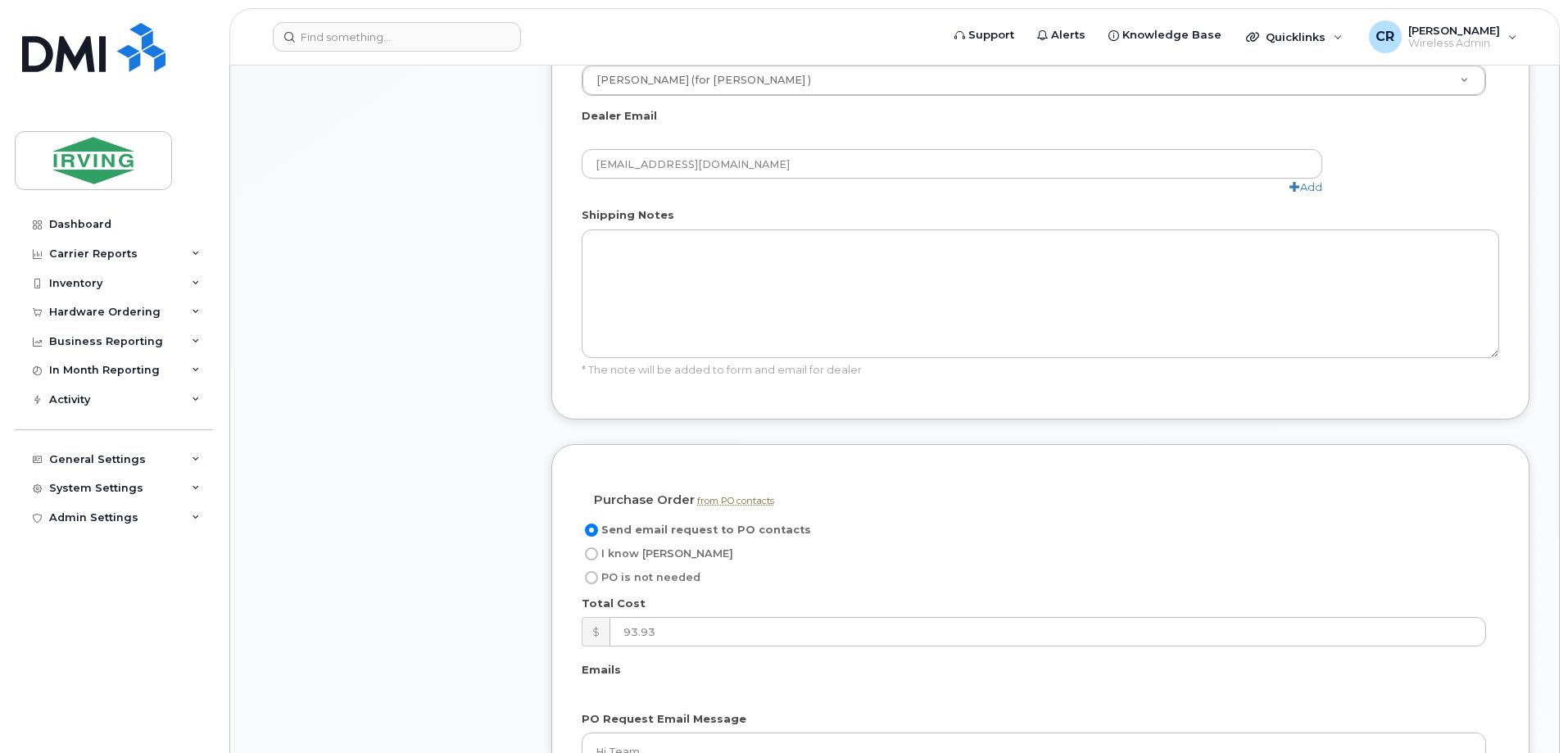
scroll to position [1064, 0]
click at [603, 542] on span "I know [PERSON_NAME]" at bounding box center [667, 548] width 132 height 13
click at [597, 542] on input "I know [PERSON_NAME]" at bounding box center [591, 548] width 13 height 13
radio input "true"
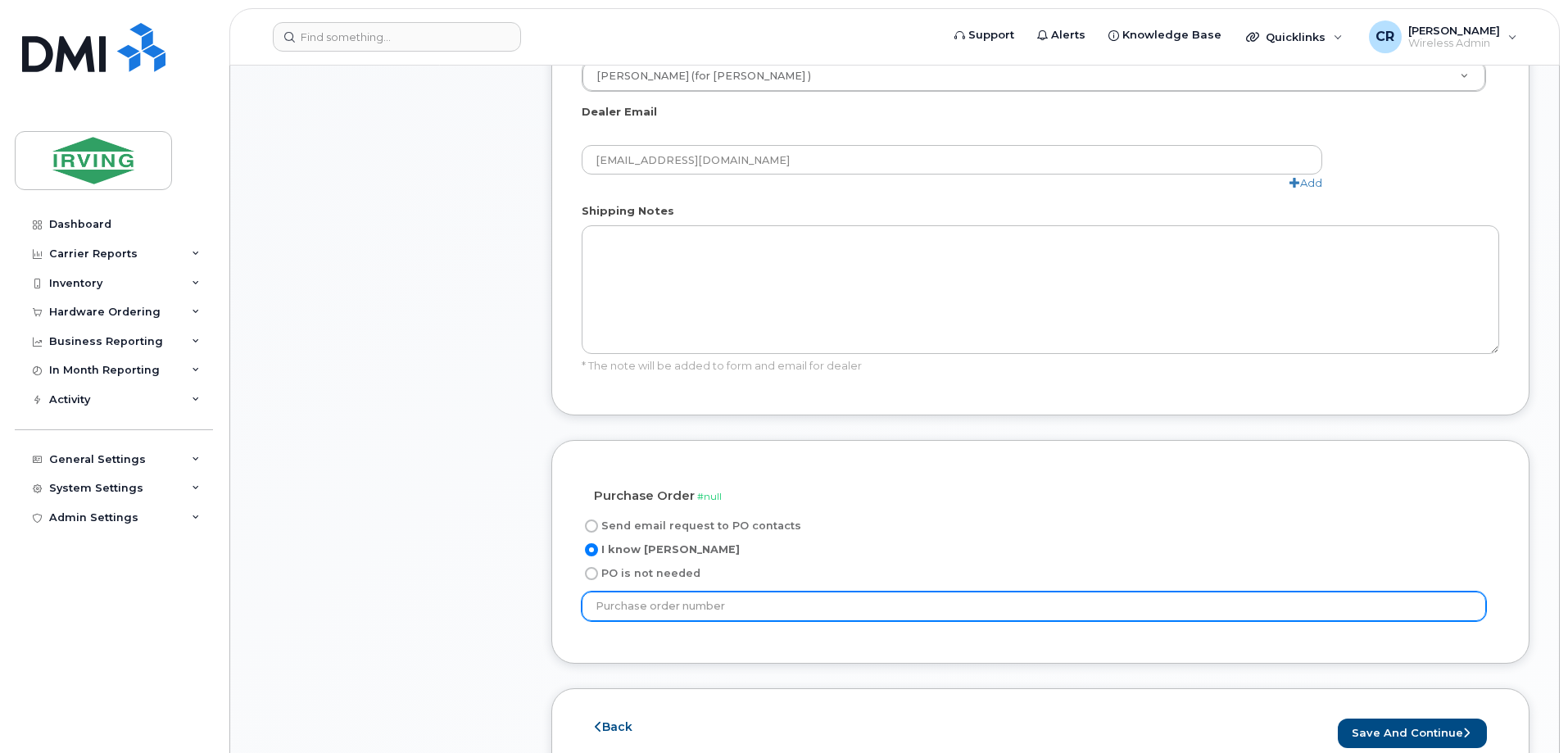
click at [689, 591] on input "text" at bounding box center [1033, 606] width 904 height 29
click at [639, 591] on input "text" at bounding box center [1033, 606] width 904 height 29
type input "791501"
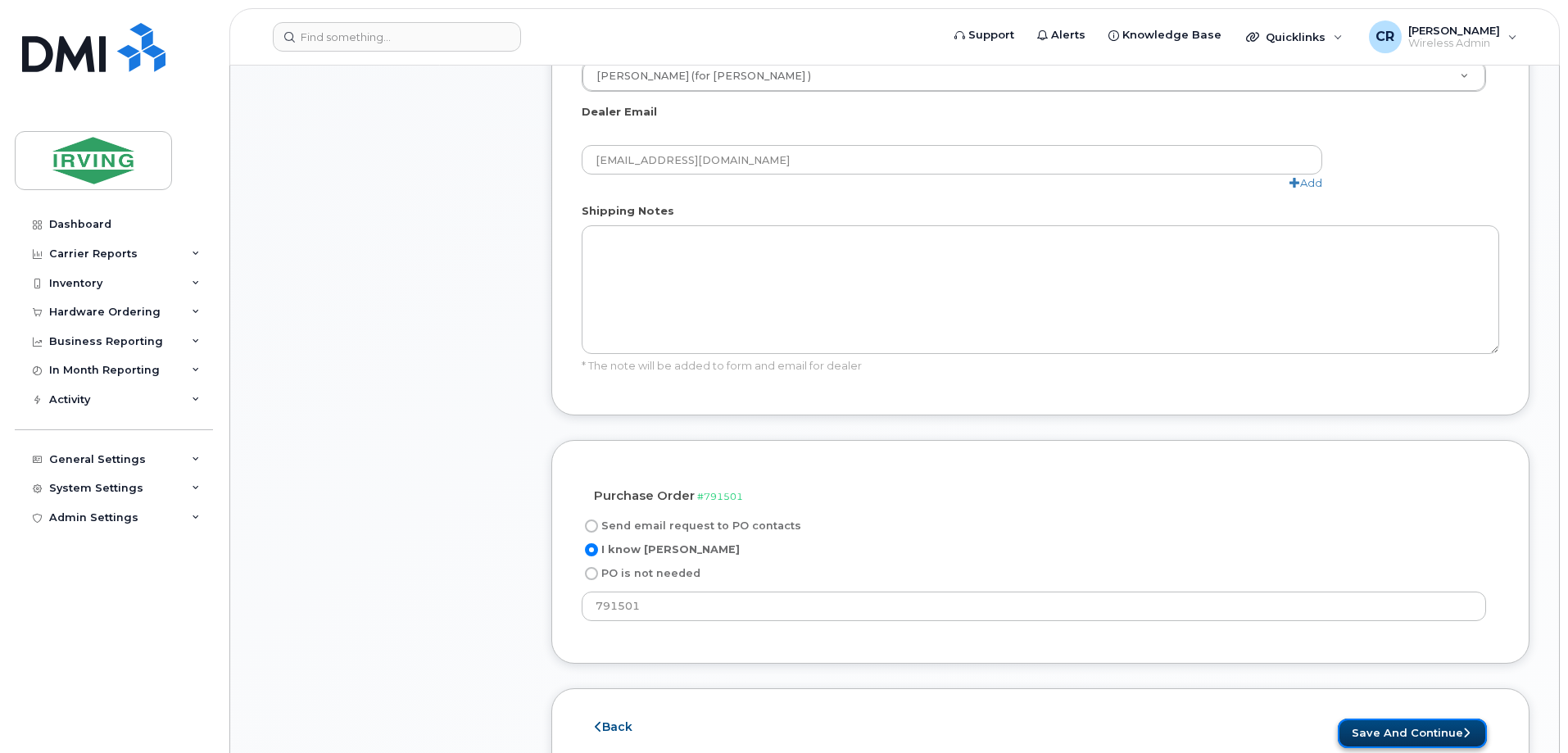
click at [1393, 718] on button "Save and Continue" at bounding box center [1412, 732] width 149 height 30
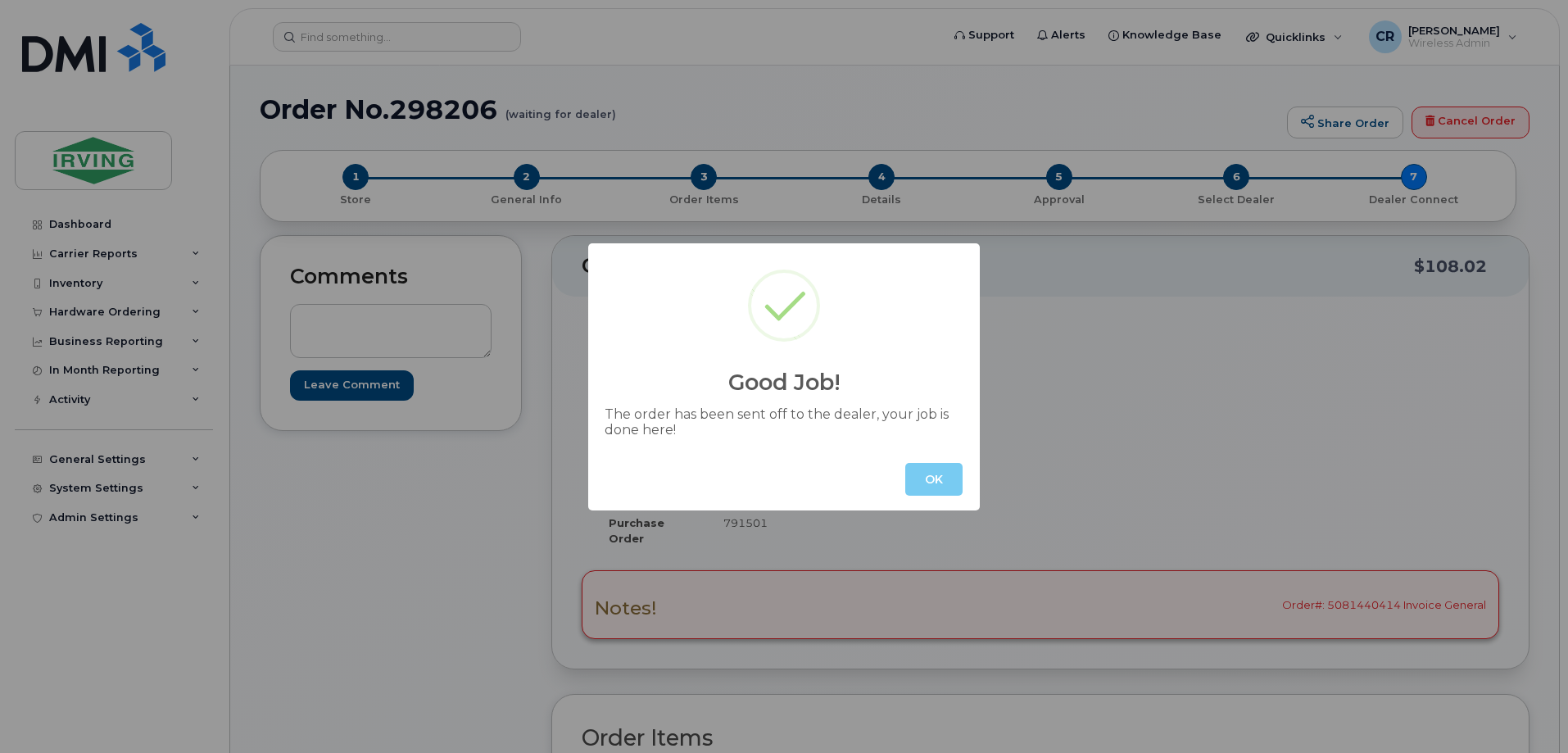
click at [929, 475] on button "OK" at bounding box center [933, 478] width 58 height 32
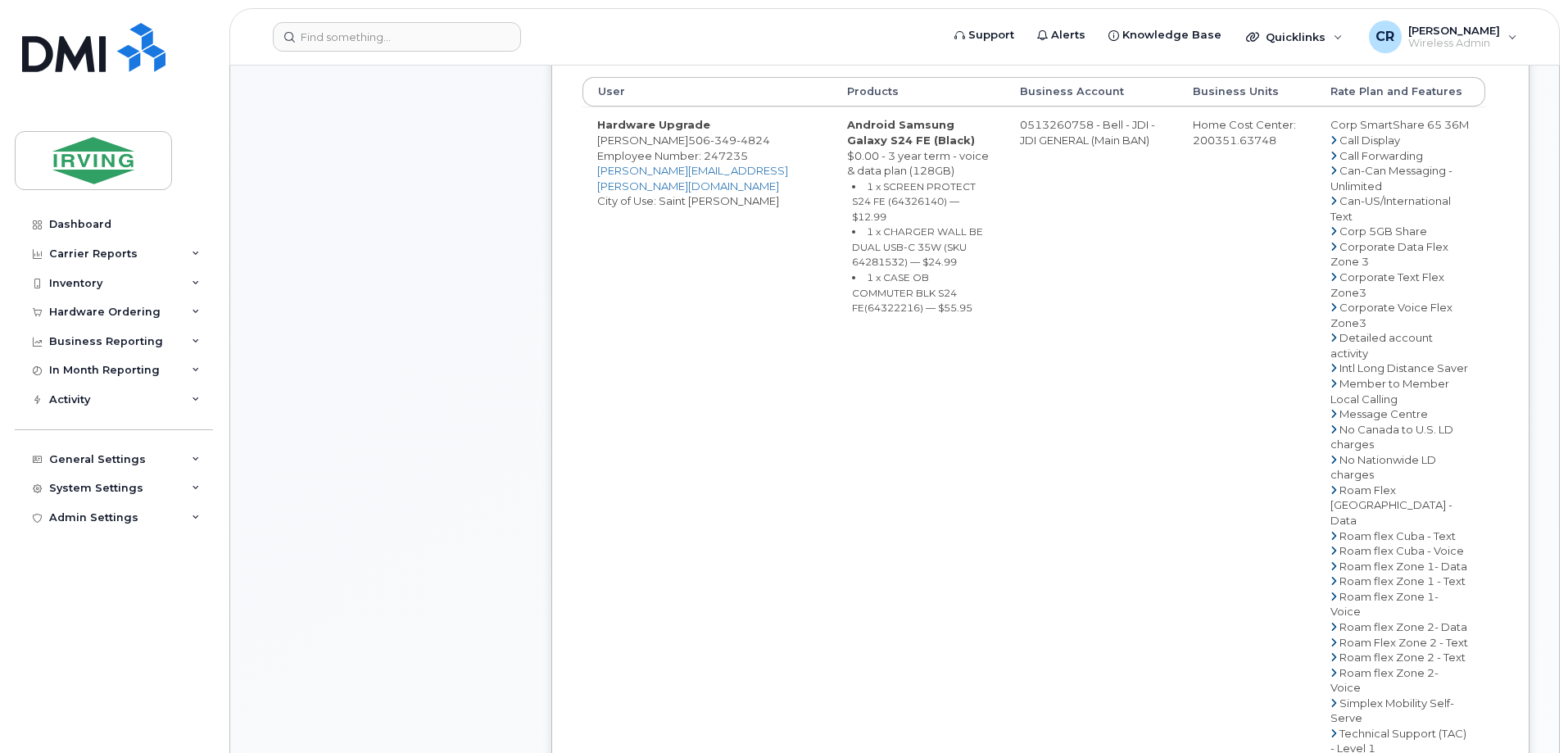
scroll to position [492, 0]
